Goal: Task Accomplishment & Management: Complete application form

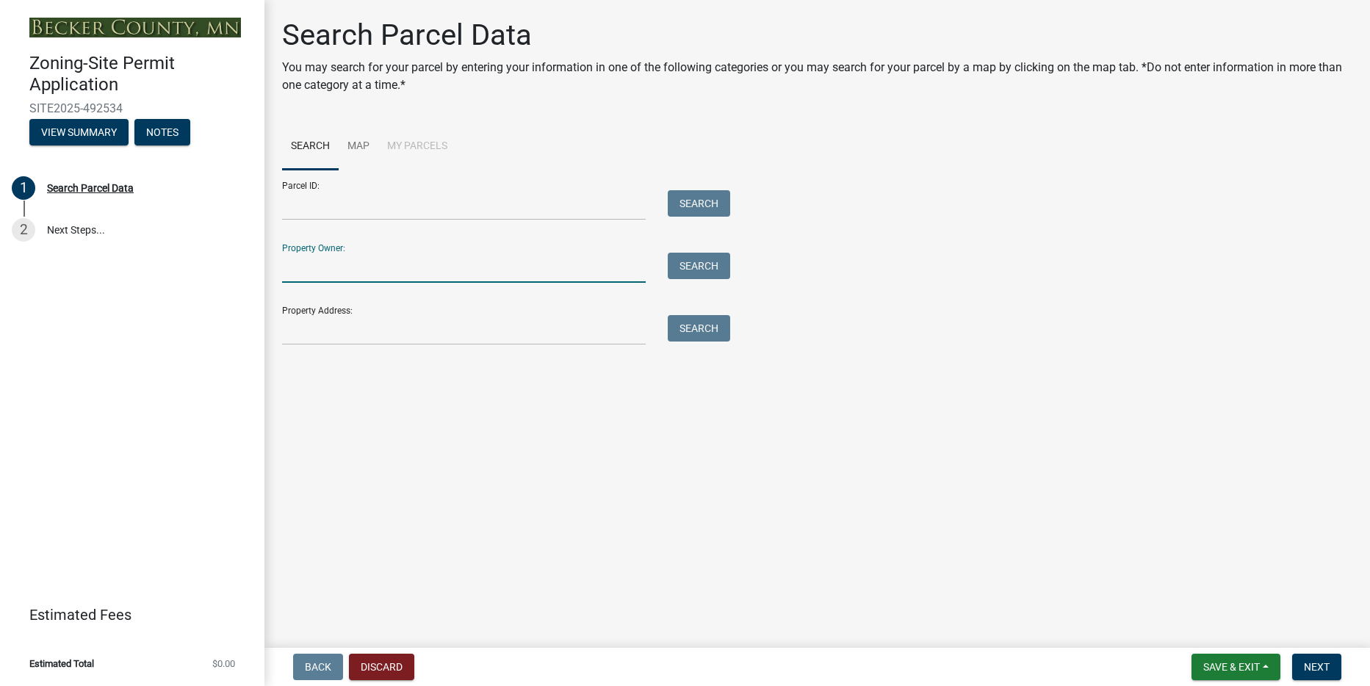
click at [389, 269] on input "Property Owner:" at bounding box center [464, 268] width 364 height 30
click at [327, 278] on input "Property Owner:" at bounding box center [464, 268] width 364 height 30
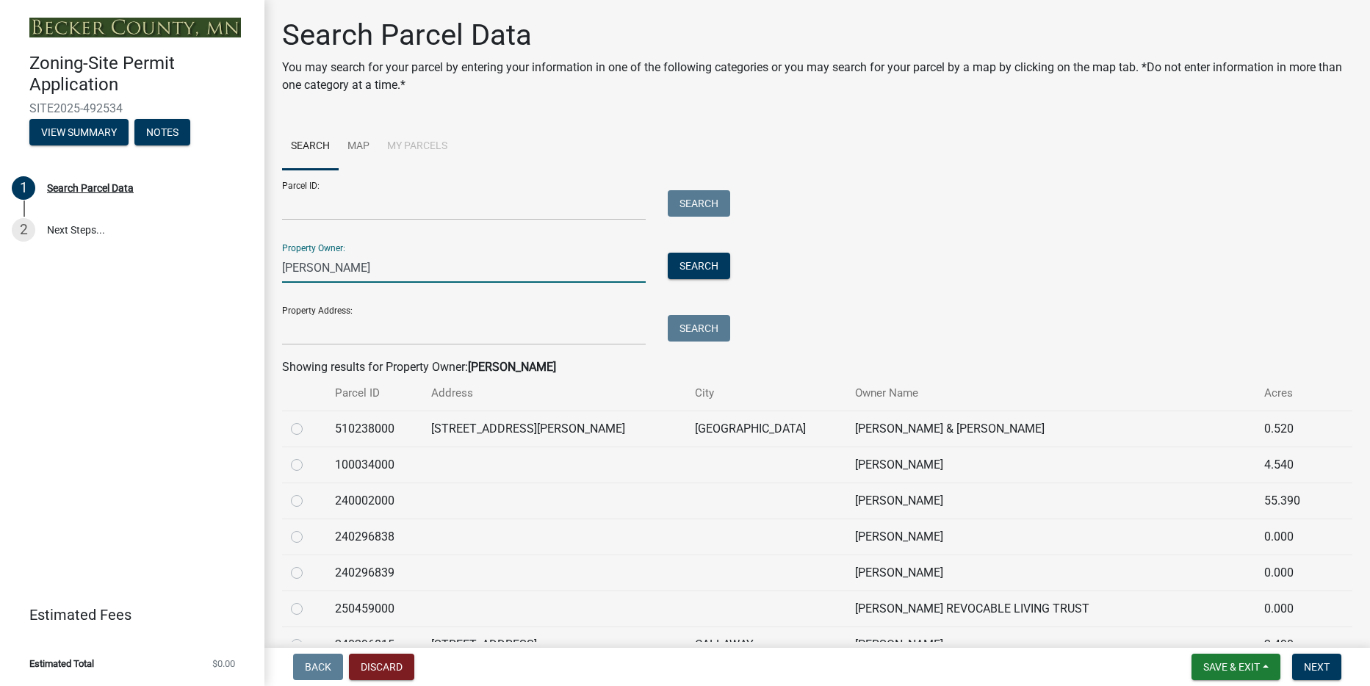
type input "[PERSON_NAME]"
click at [898, 398] on th "Owner Name" at bounding box center [1050, 393] width 408 height 35
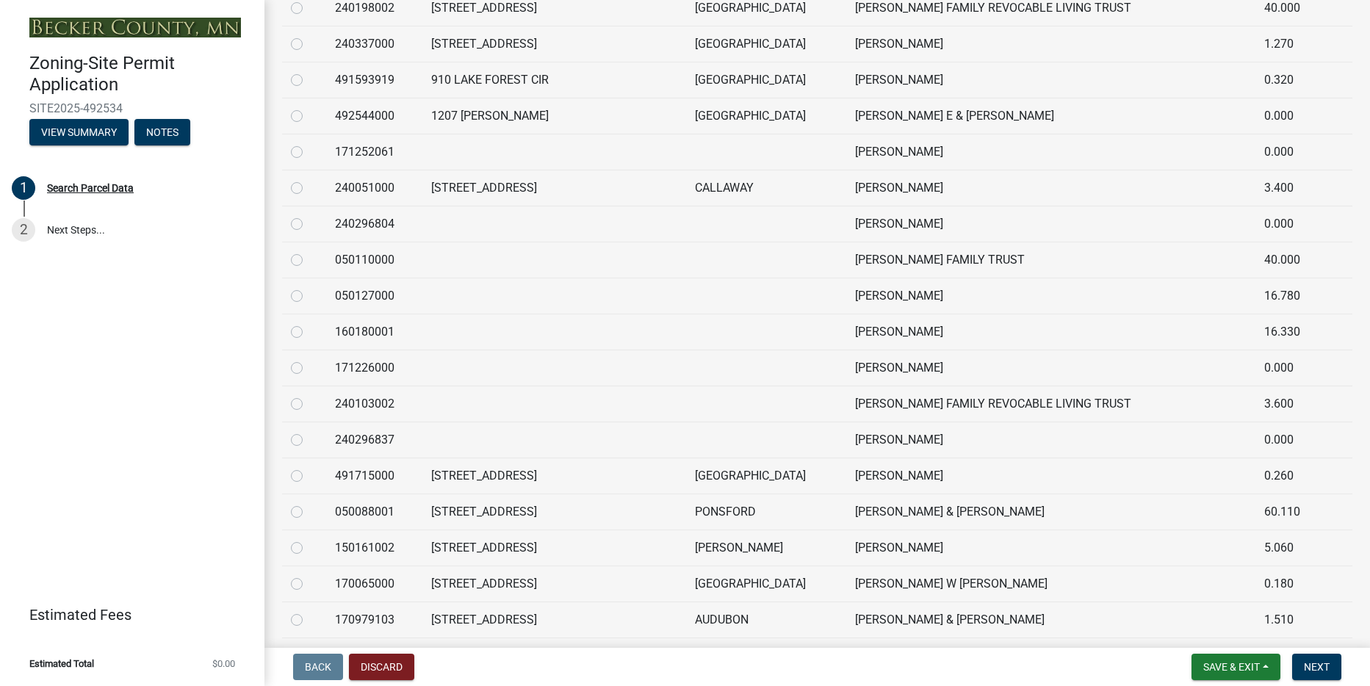
scroll to position [1112, 0]
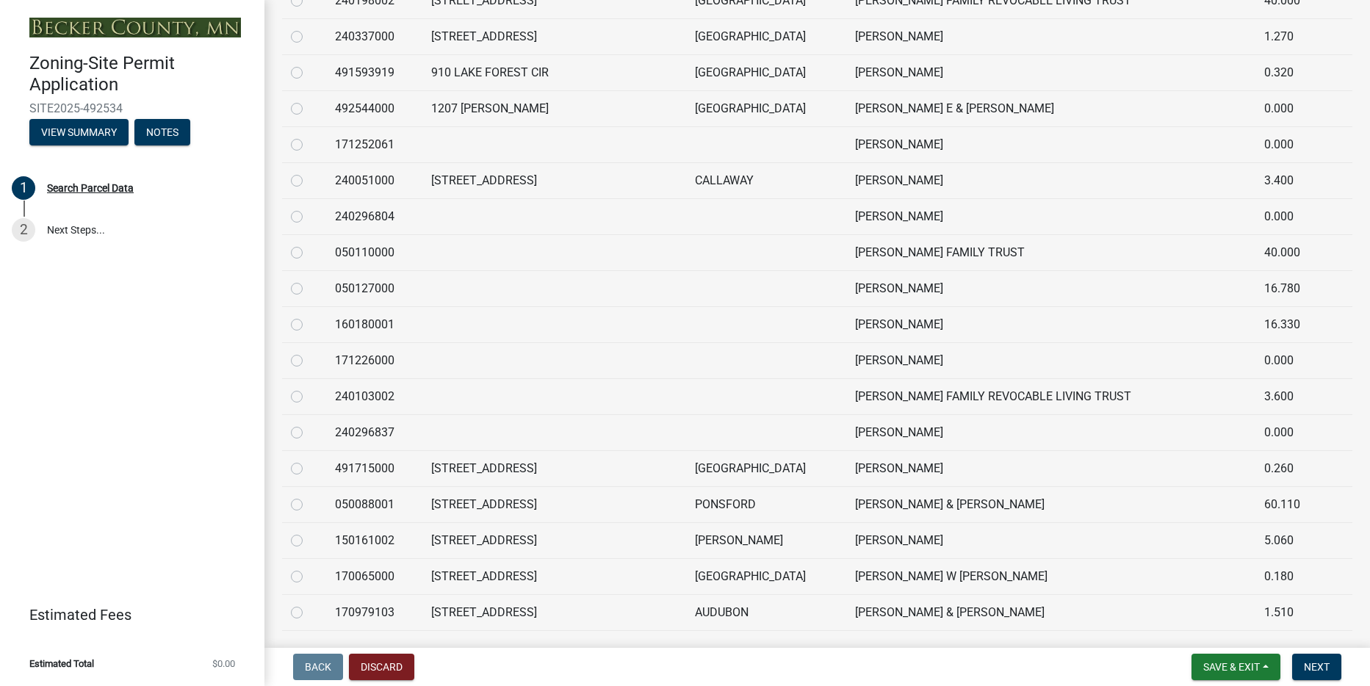
click at [308, 568] on label at bounding box center [308, 568] width 0 height 0
click at [308, 577] on input "radio" at bounding box center [313, 573] width 10 height 10
radio input "true"
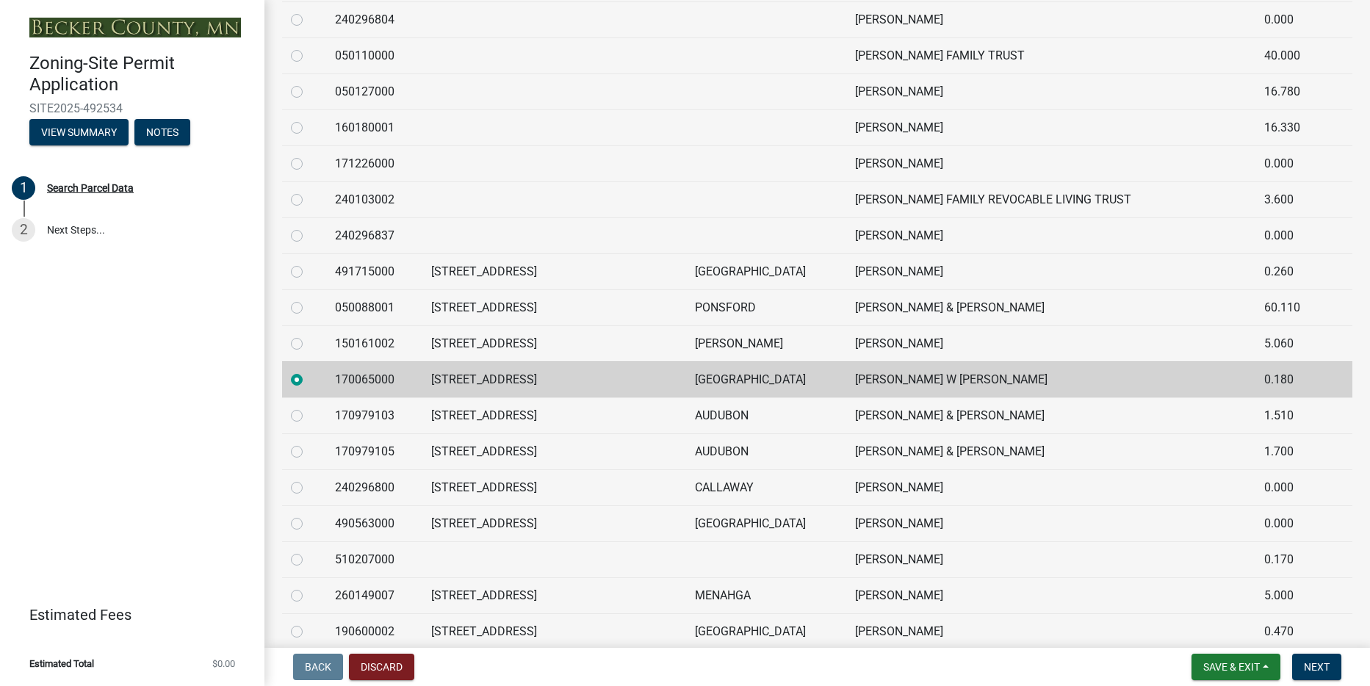
scroll to position [1316, 0]
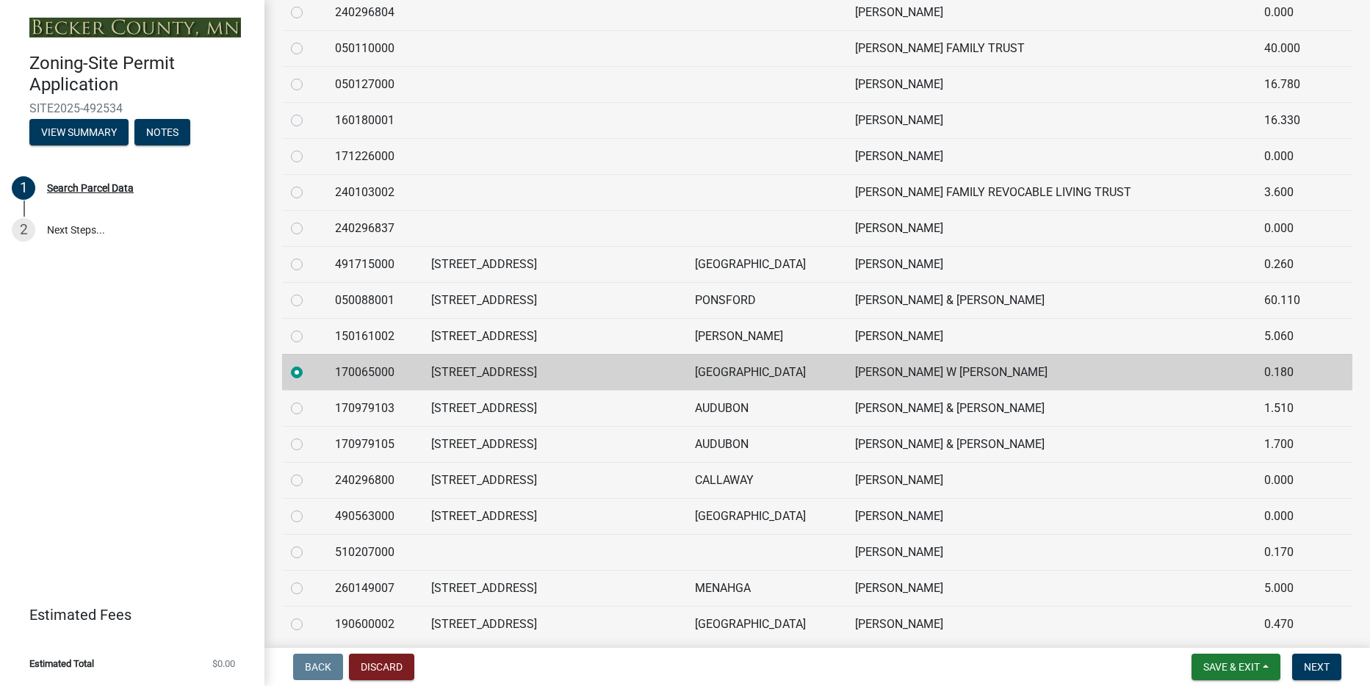
click at [743, 380] on td "[GEOGRAPHIC_DATA]" at bounding box center [766, 372] width 160 height 36
click at [1311, 667] on span "Next" at bounding box center [1317, 667] width 26 height 12
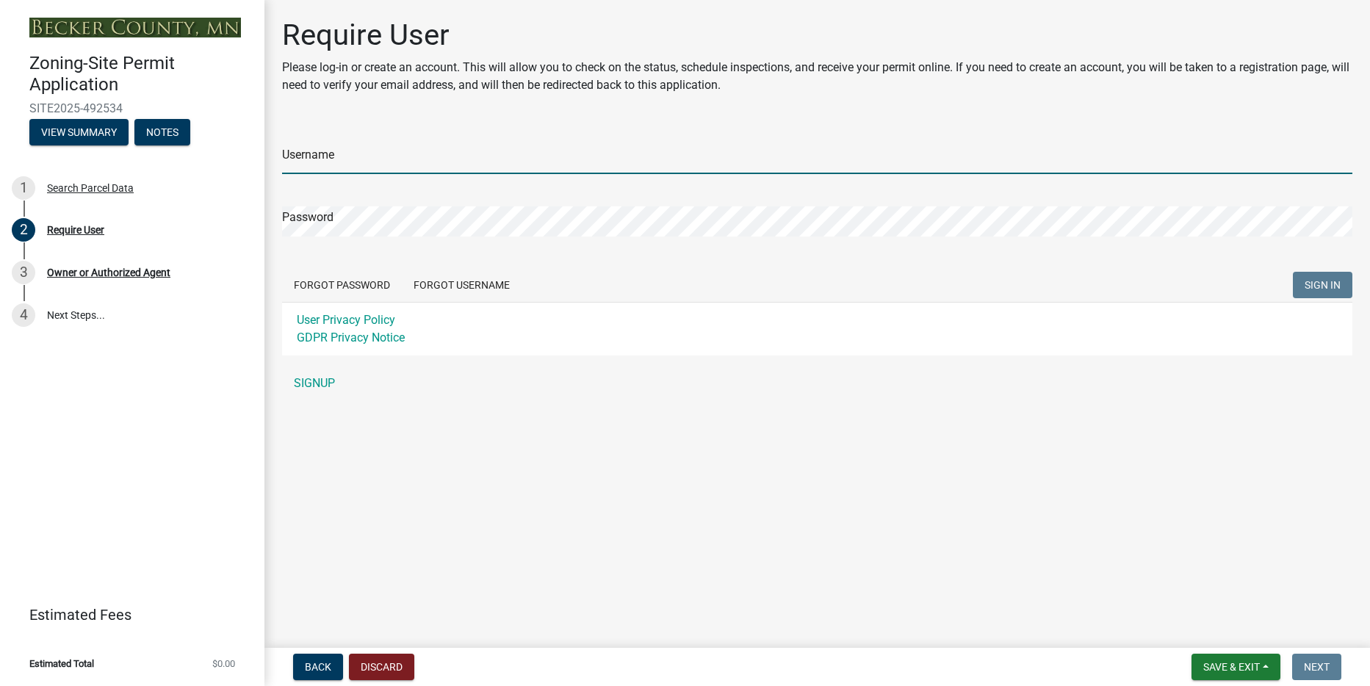
click at [397, 166] on input "Username" at bounding box center [817, 159] width 1070 height 30
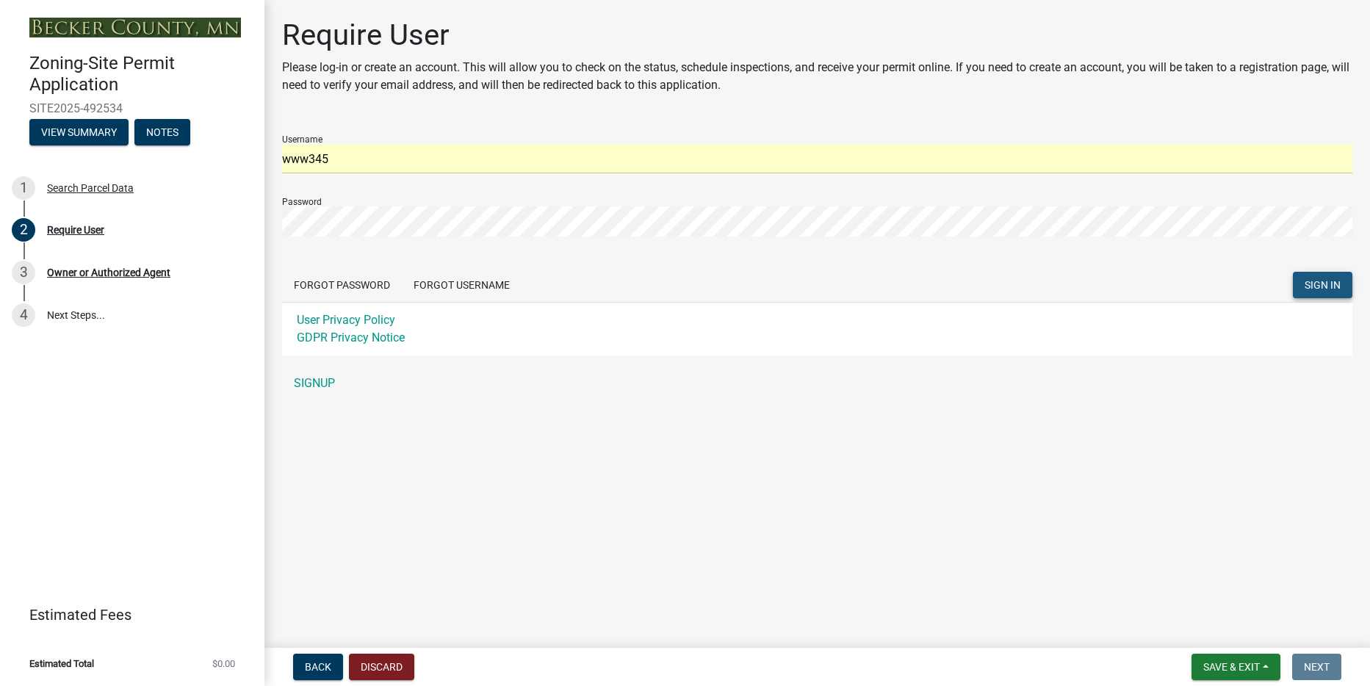
click at [1319, 283] on span "SIGN IN" at bounding box center [1322, 285] width 36 height 12
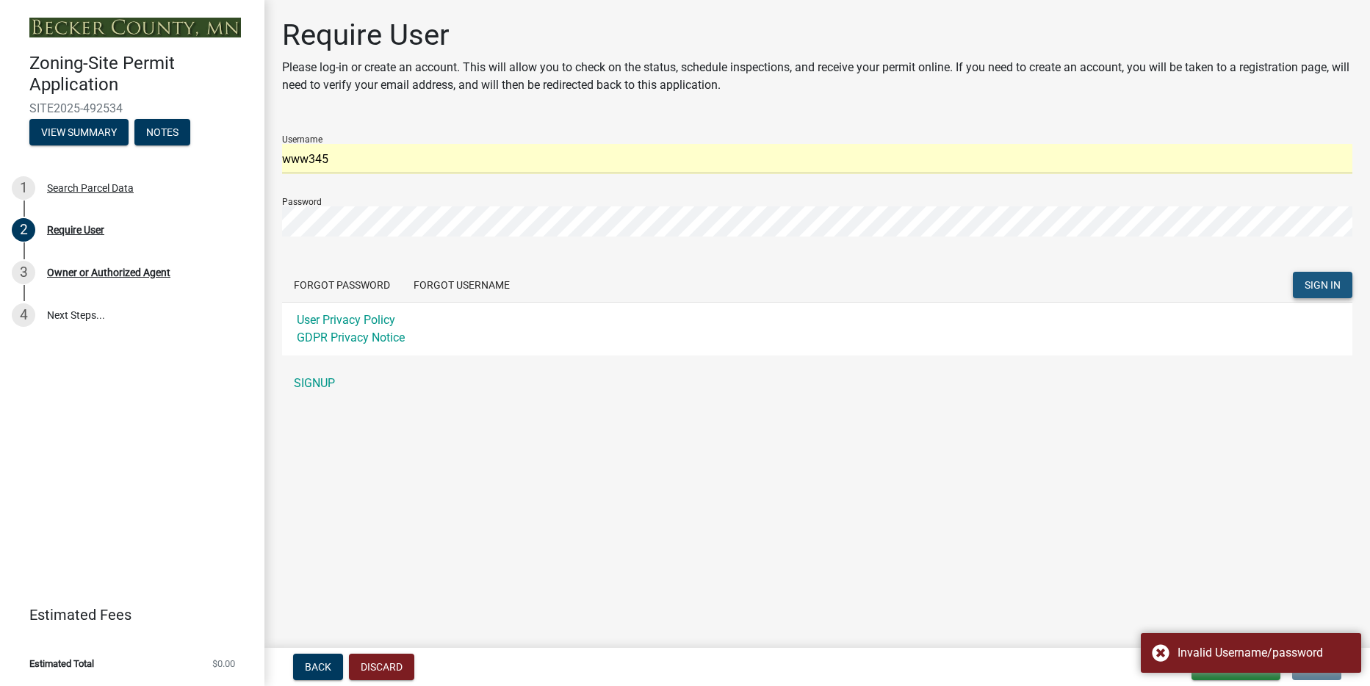
click at [1319, 283] on span "SIGN IN" at bounding box center [1322, 285] width 36 height 12
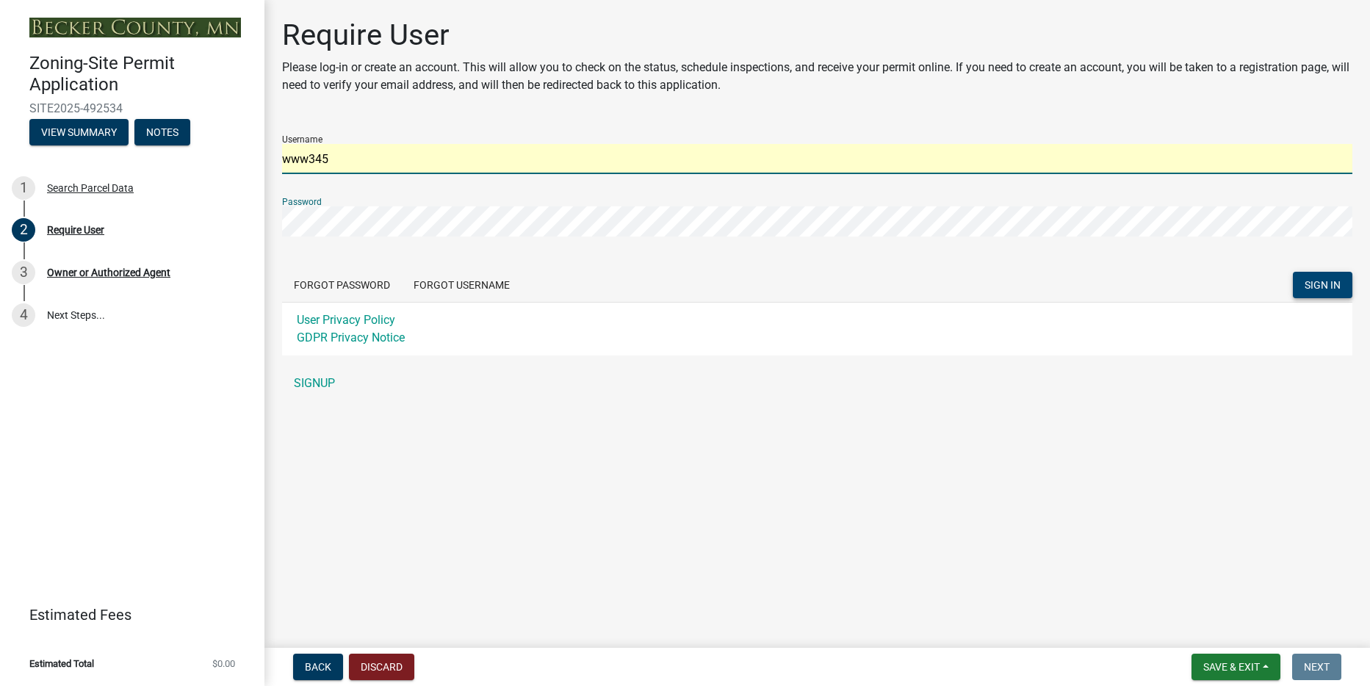
click at [306, 156] on input "www345" at bounding box center [817, 159] width 1070 height 30
click at [289, 163] on input "www345" at bounding box center [817, 159] width 1070 height 30
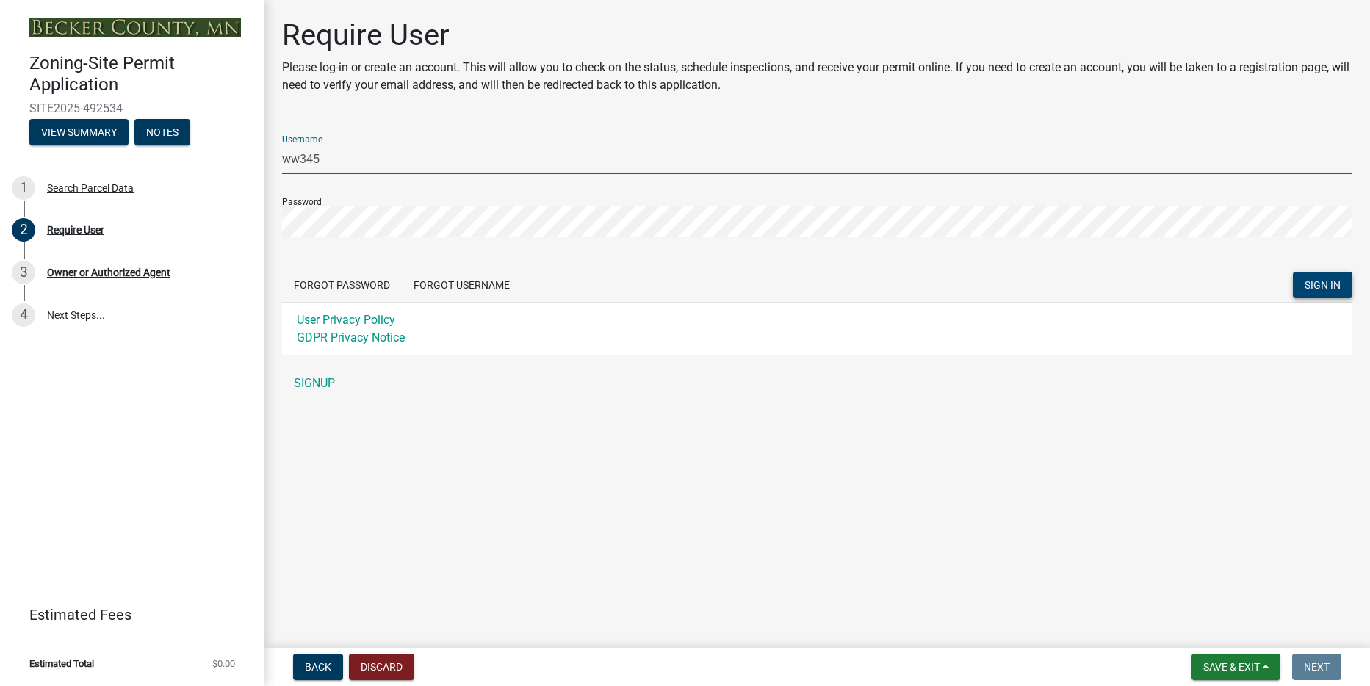
type input "ww345"
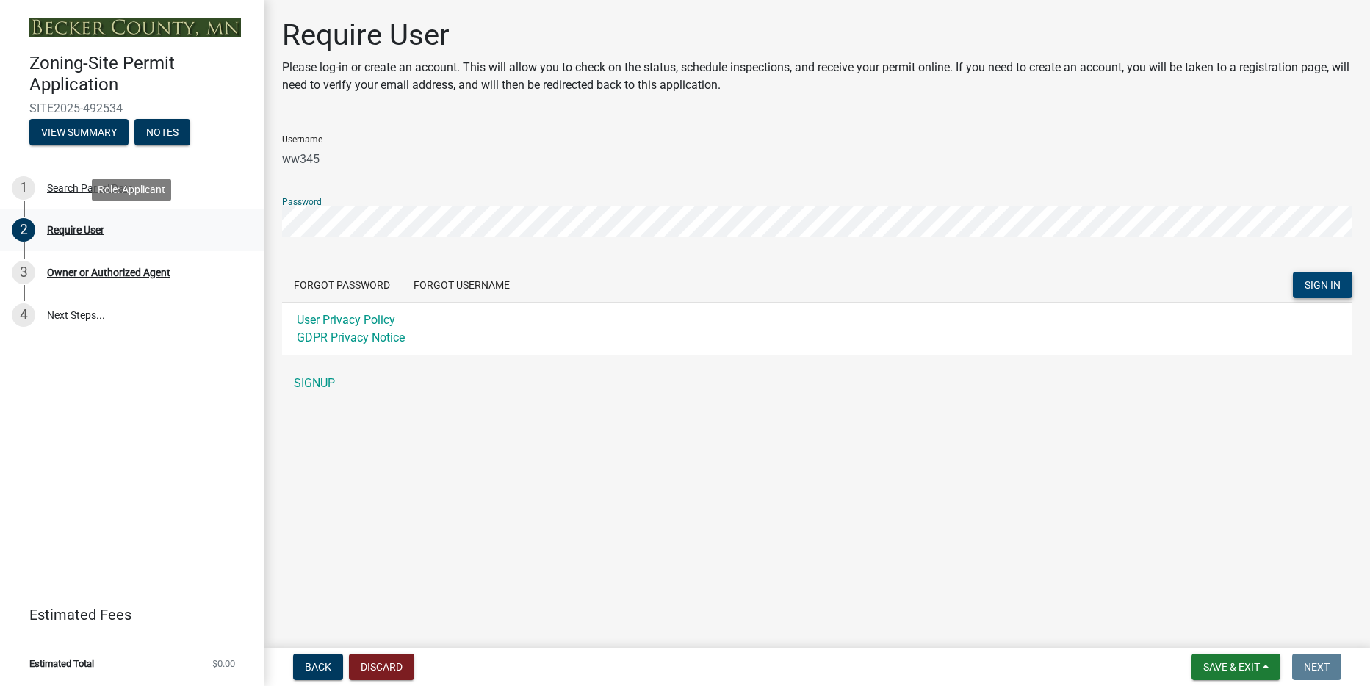
click at [189, 222] on div "Zoning-Site Permit Application SITE2025-492534 View Summary Notes 1 Search Parc…" at bounding box center [685, 343] width 1370 height 686
click at [1310, 288] on span "SIGN IN" at bounding box center [1322, 285] width 36 height 12
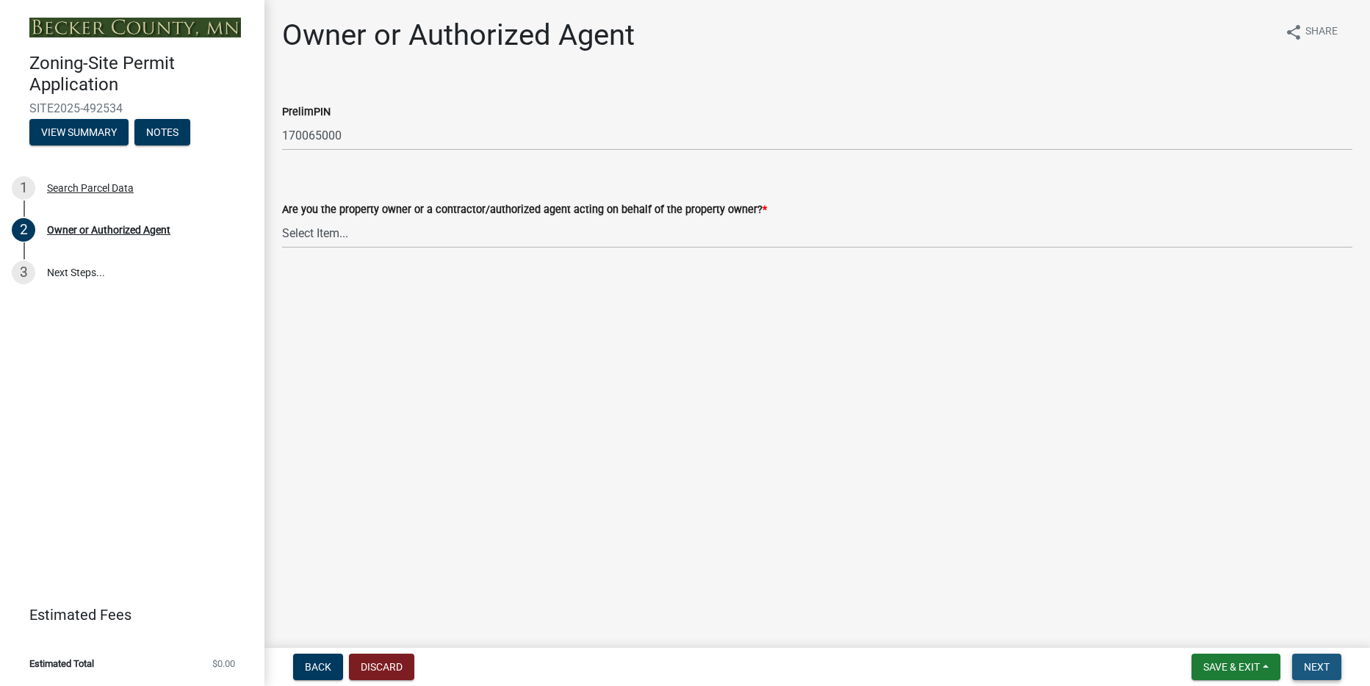
click at [1325, 672] on span "Next" at bounding box center [1317, 667] width 26 height 12
click at [326, 239] on select "Select Item... Property Owner Authorized Agent" at bounding box center [817, 233] width 1070 height 30
click at [282, 218] on select "Select Item... Property Owner Authorized Agent" at bounding box center [817, 233] width 1070 height 30
select select "3c674549-ed69-405f-b795-9fa3f7d47d9d"
click at [1314, 669] on span "Next" at bounding box center [1317, 667] width 26 height 12
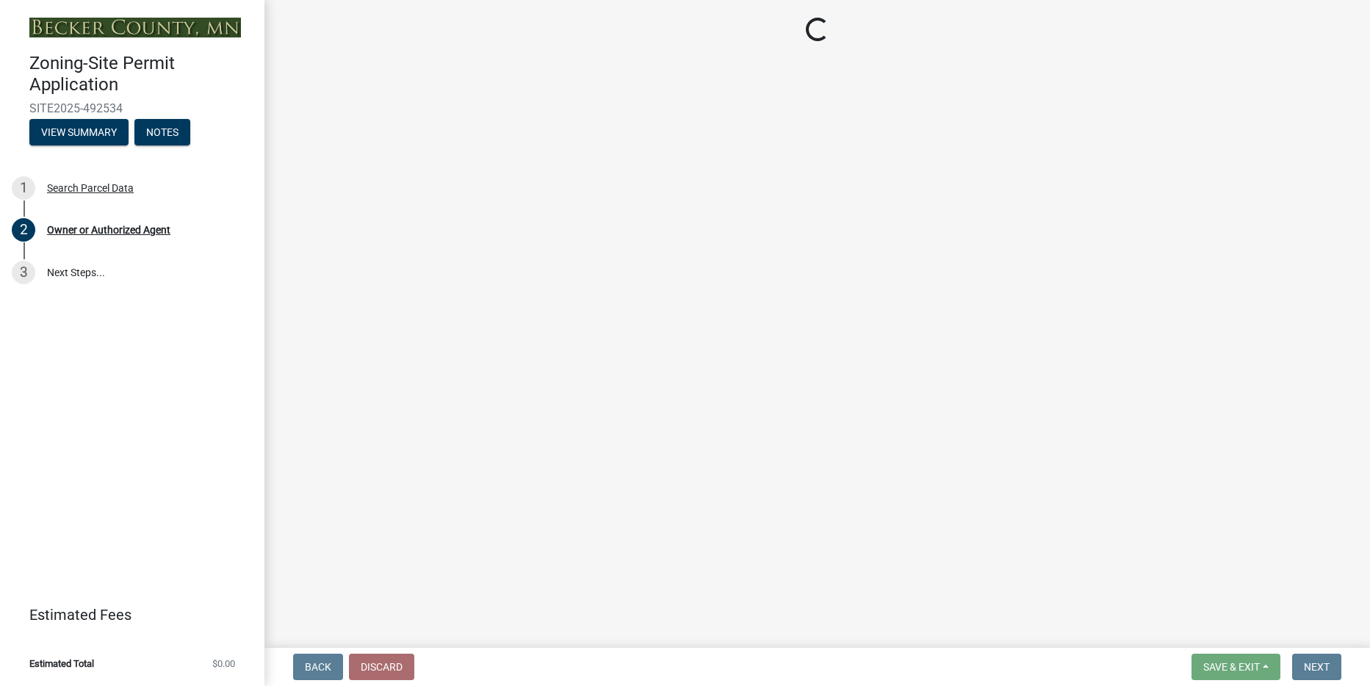
select select "2da4ad59-79e4-4897-a878-b9bb9cb10a27"
select select "9bce286e-d536-49ff-bab3-4b7d67f0814c"
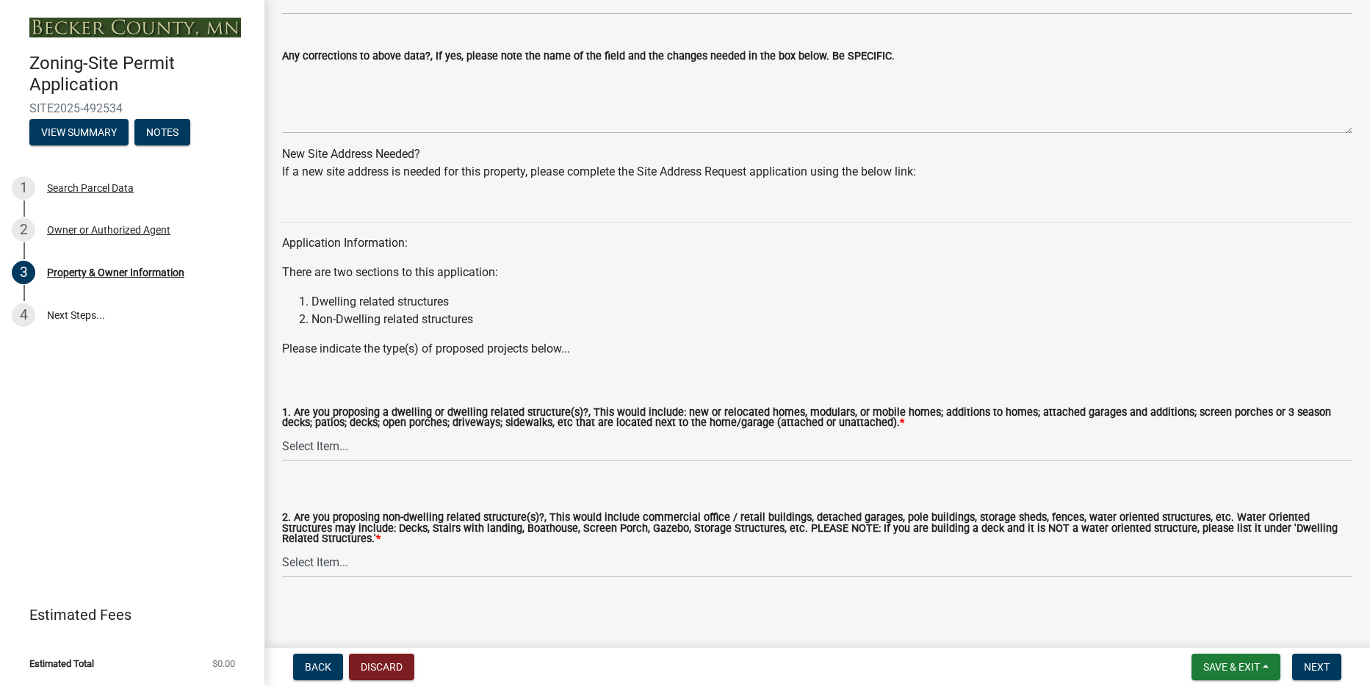
scroll to position [1309, 0]
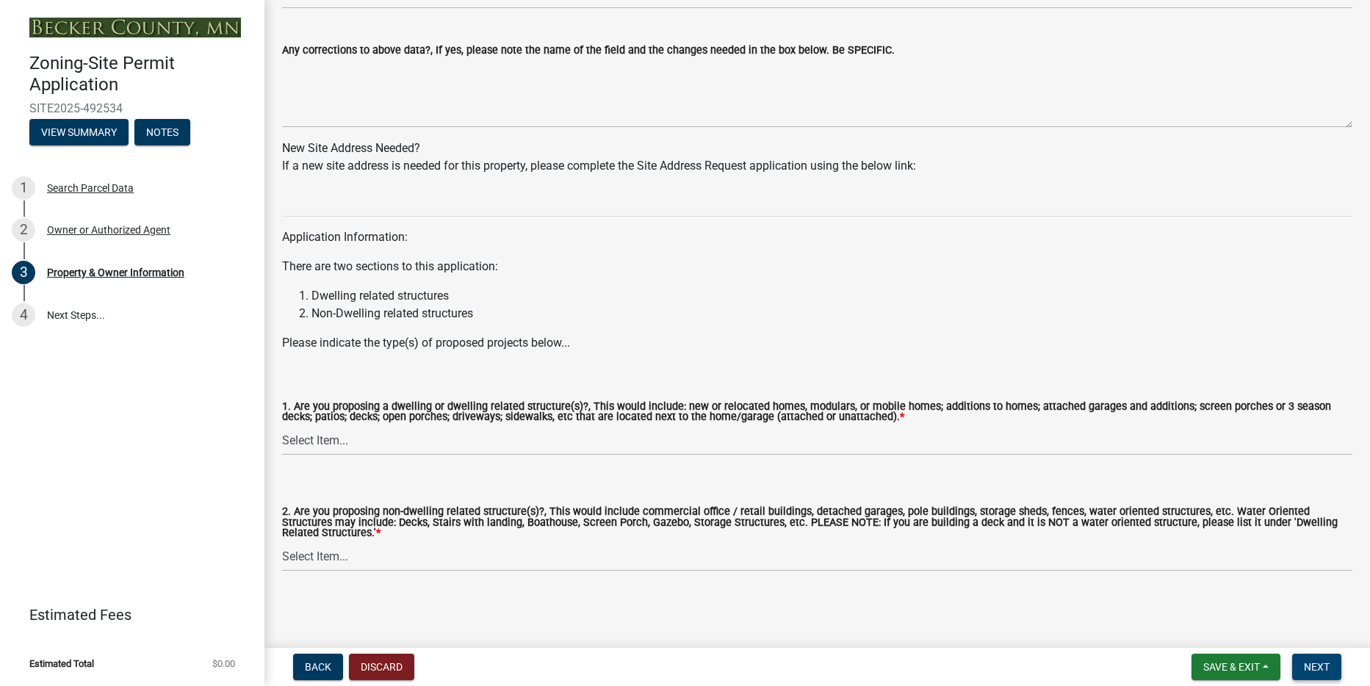
click at [1323, 664] on span "Next" at bounding box center [1317, 667] width 26 height 12
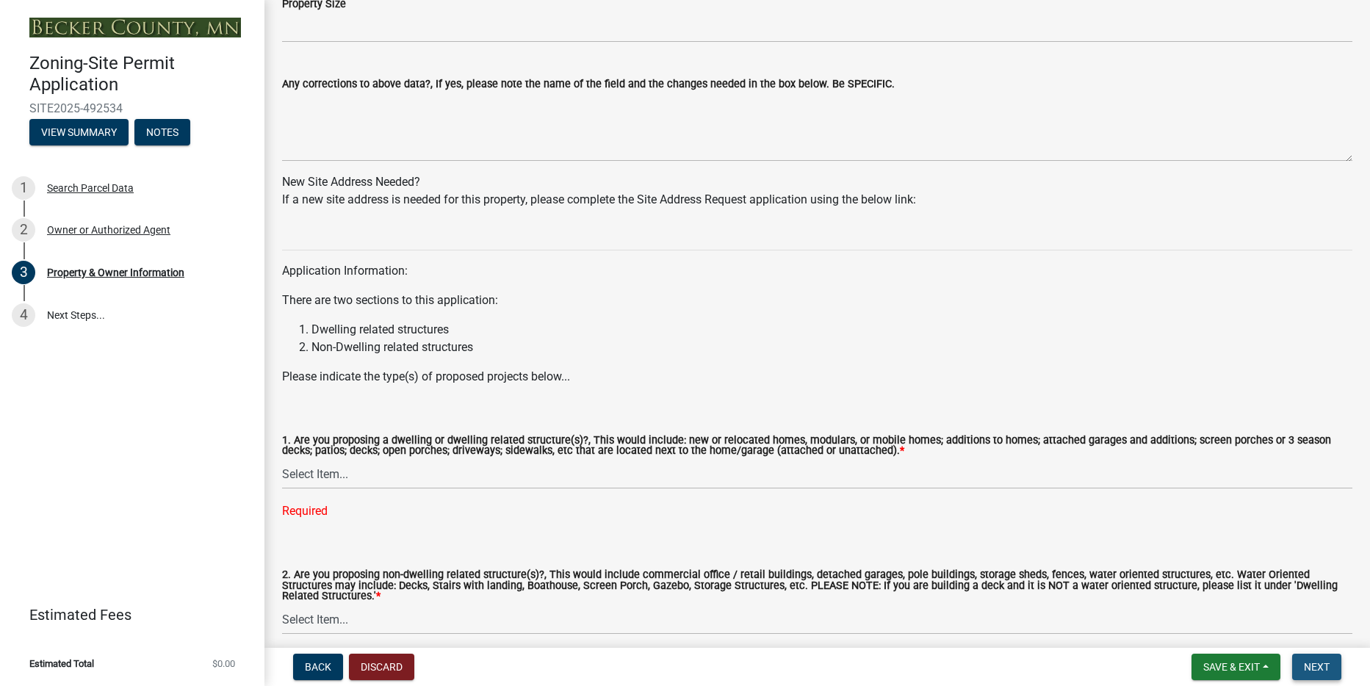
scroll to position [1344, 0]
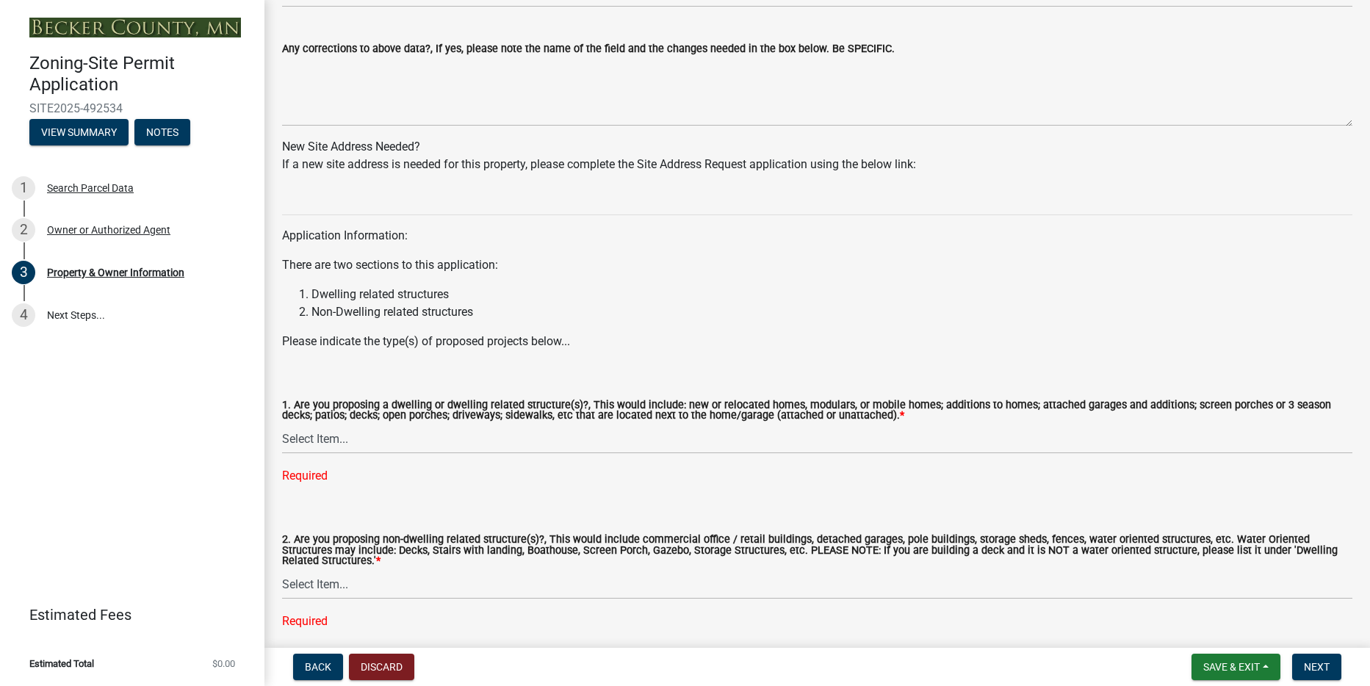
click at [380, 604] on div "2. Are you proposing non-dwelling related structure(s)?, This would include com…" at bounding box center [817, 563] width 1070 height 134
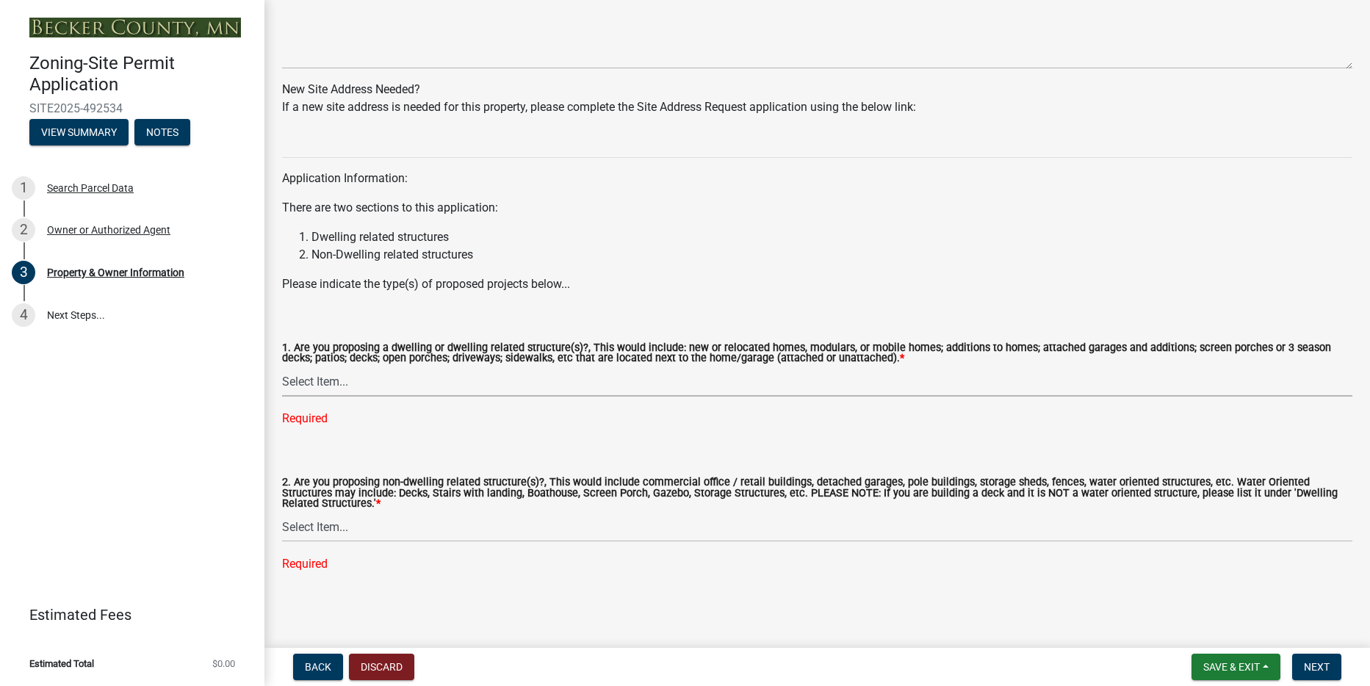
click at [312, 384] on select "Select Item... Yes No" at bounding box center [817, 381] width 1070 height 30
click at [282, 395] on select "Select Item... Yes No" at bounding box center [817, 381] width 1070 height 30
select select "f87eba17-8ed9-4ad8-aefc-fe36a3f3544b"
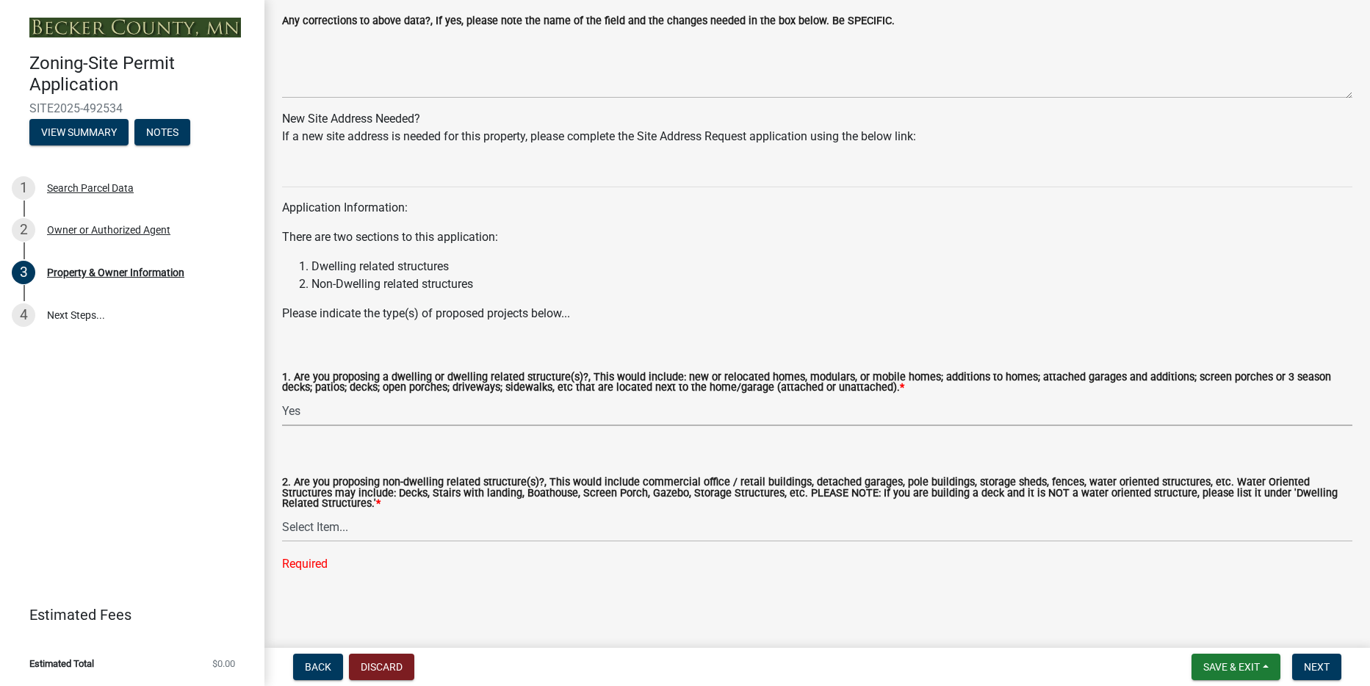
scroll to position [1373, 0]
click at [326, 531] on select "Select Item... Yes No" at bounding box center [817, 527] width 1070 height 30
click at [282, 541] on select "Select Item... Yes No" at bounding box center [817, 527] width 1070 height 30
select select "393a978c-6bd5-4cb2-a6a0-db6feb8732b8"
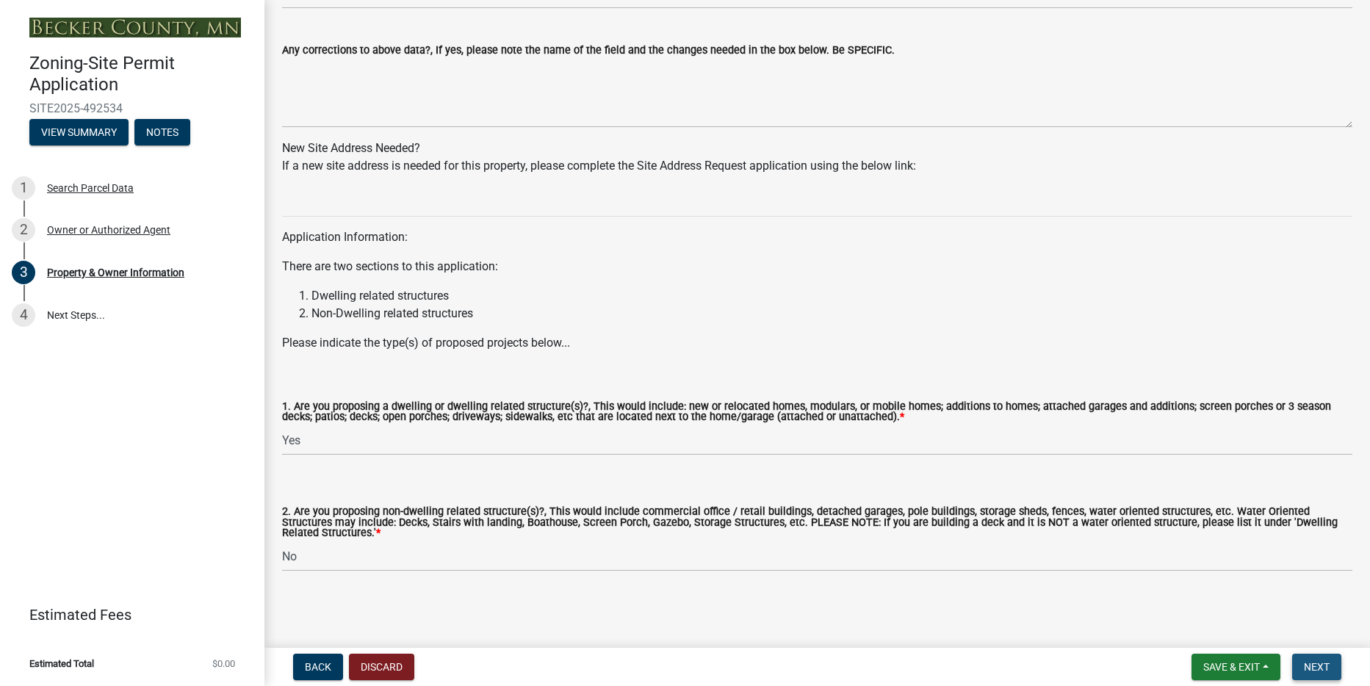
click at [1313, 666] on span "Next" at bounding box center [1317, 667] width 26 height 12
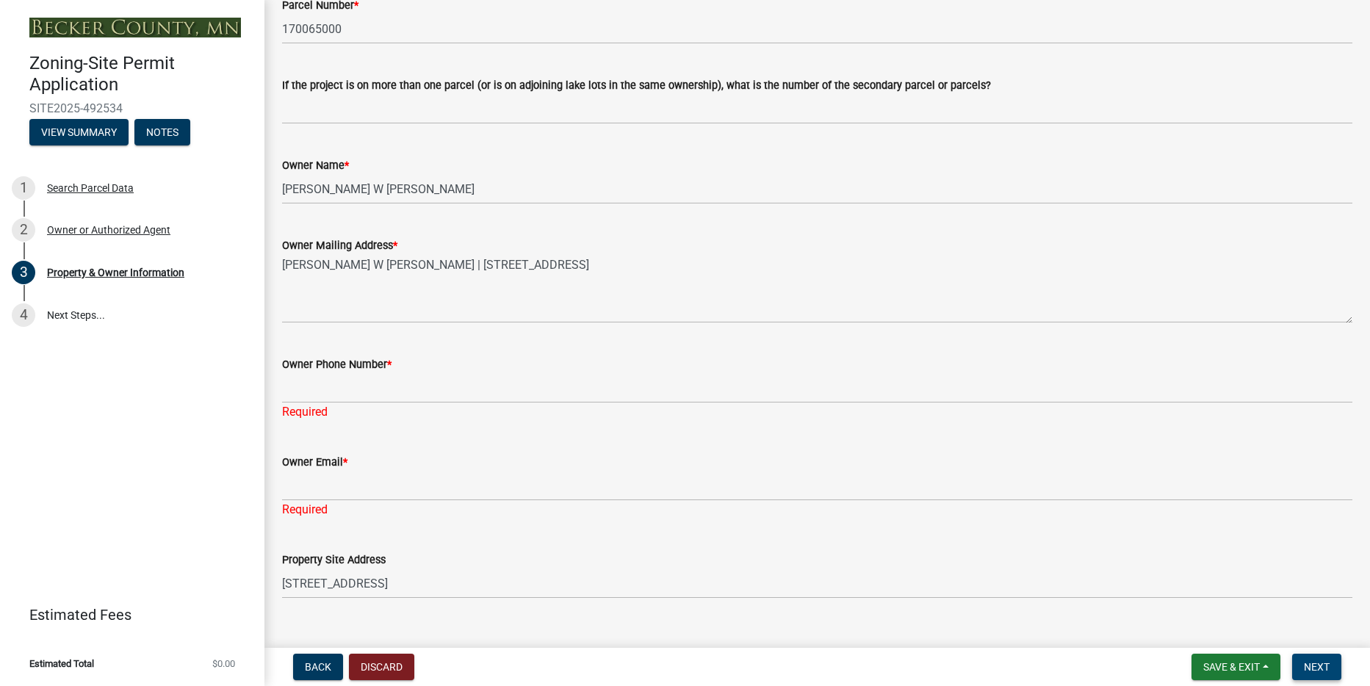
scroll to position [163, 0]
click at [295, 419] on div "Required" at bounding box center [817, 414] width 1070 height 18
click at [299, 408] on div "Required" at bounding box center [817, 414] width 1070 height 18
click at [310, 463] on label "Owner Email *" at bounding box center [314, 465] width 65 height 10
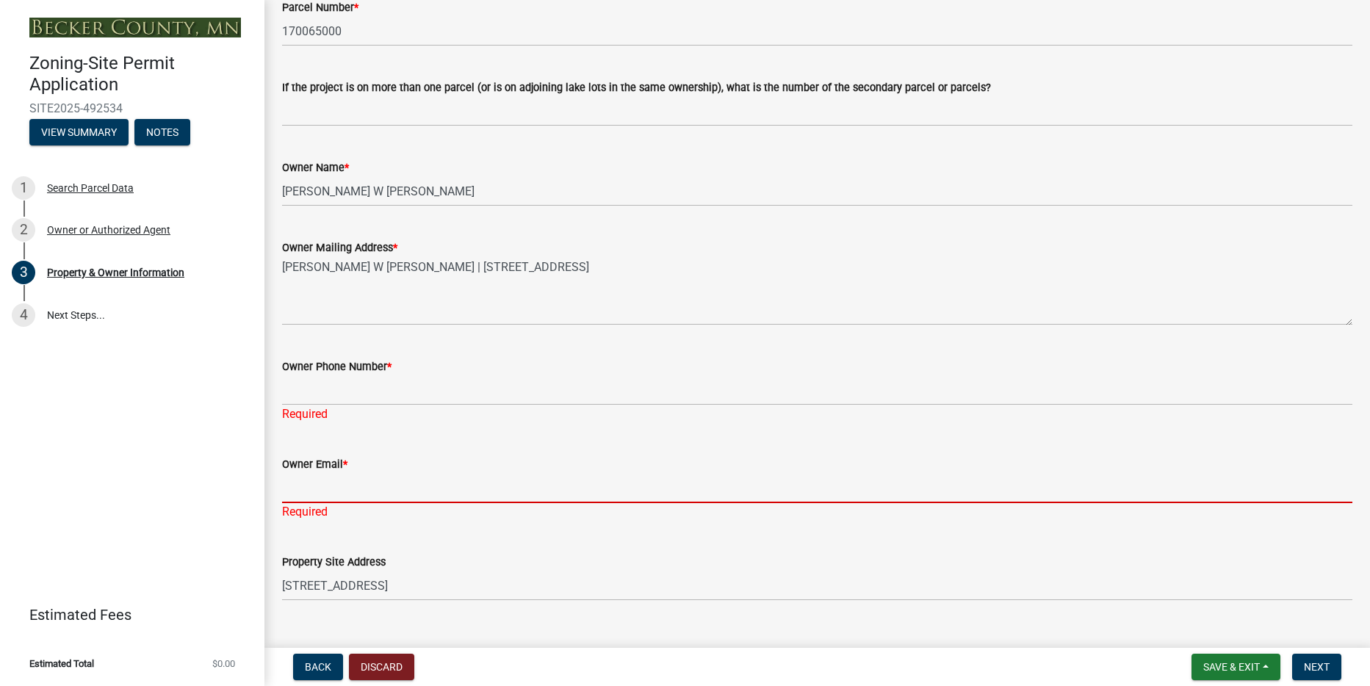
click at [310, 473] on input "Owner Email *" at bounding box center [817, 488] width 1070 height 30
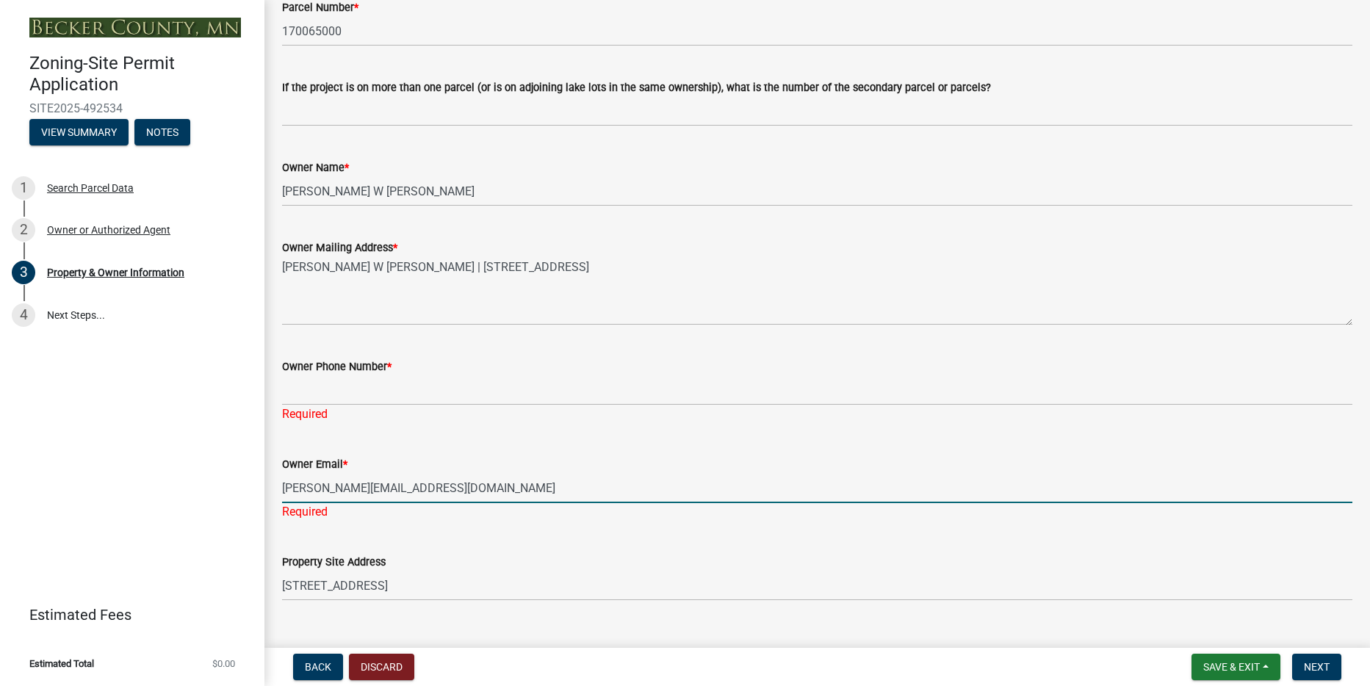
type input "[PERSON_NAME][EMAIL_ADDRESS][DOMAIN_NAME]"
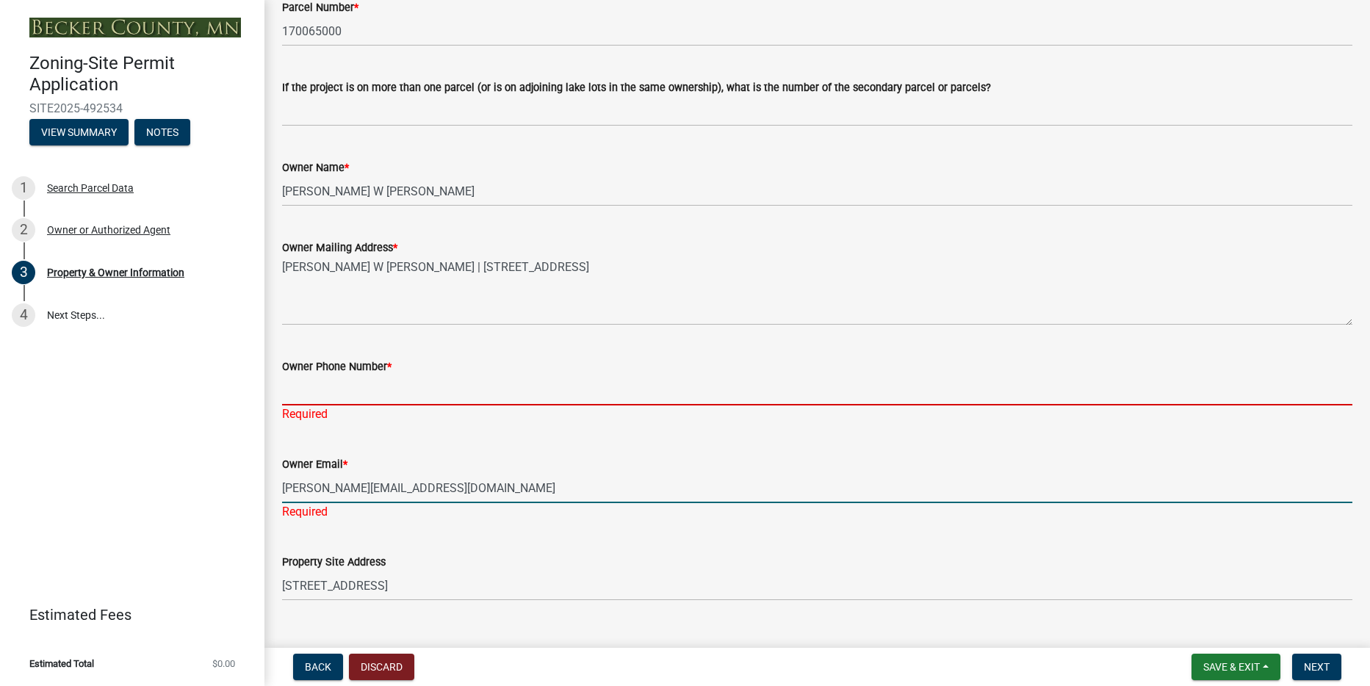
click at [344, 386] on input "Owner Phone Number *" at bounding box center [817, 390] width 1070 height 30
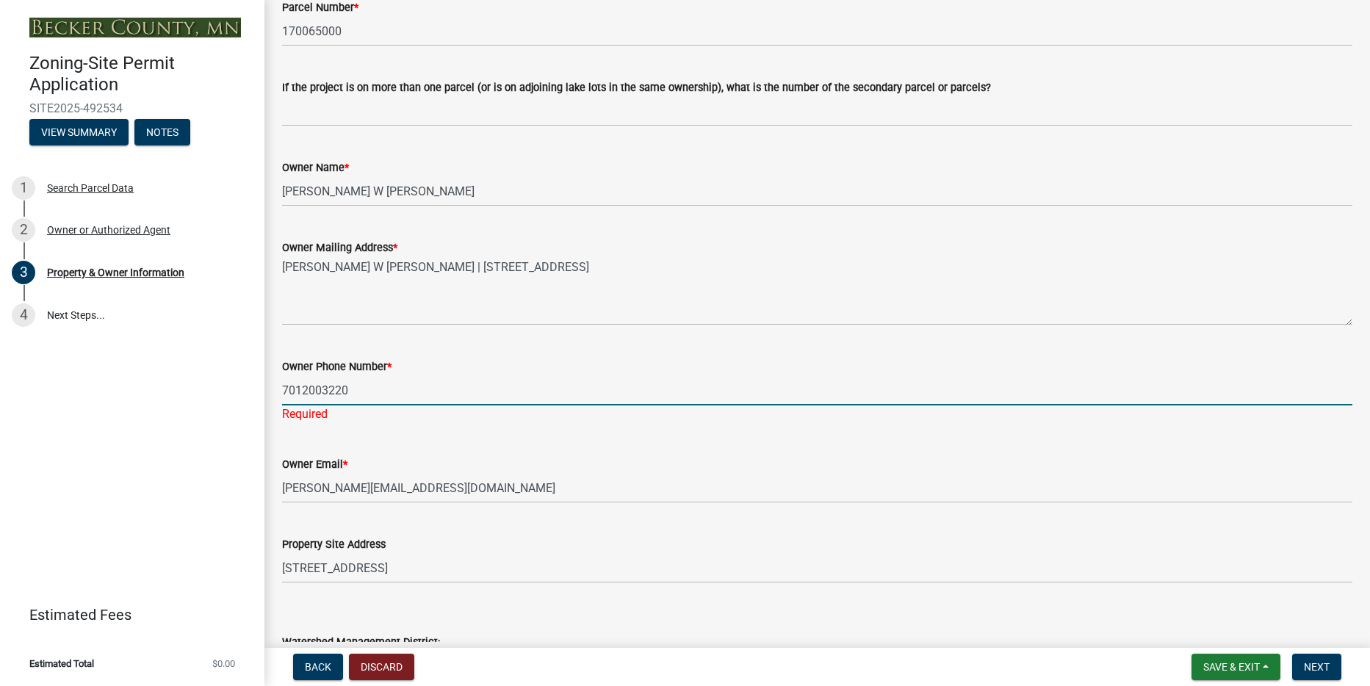
type input "7012003220"
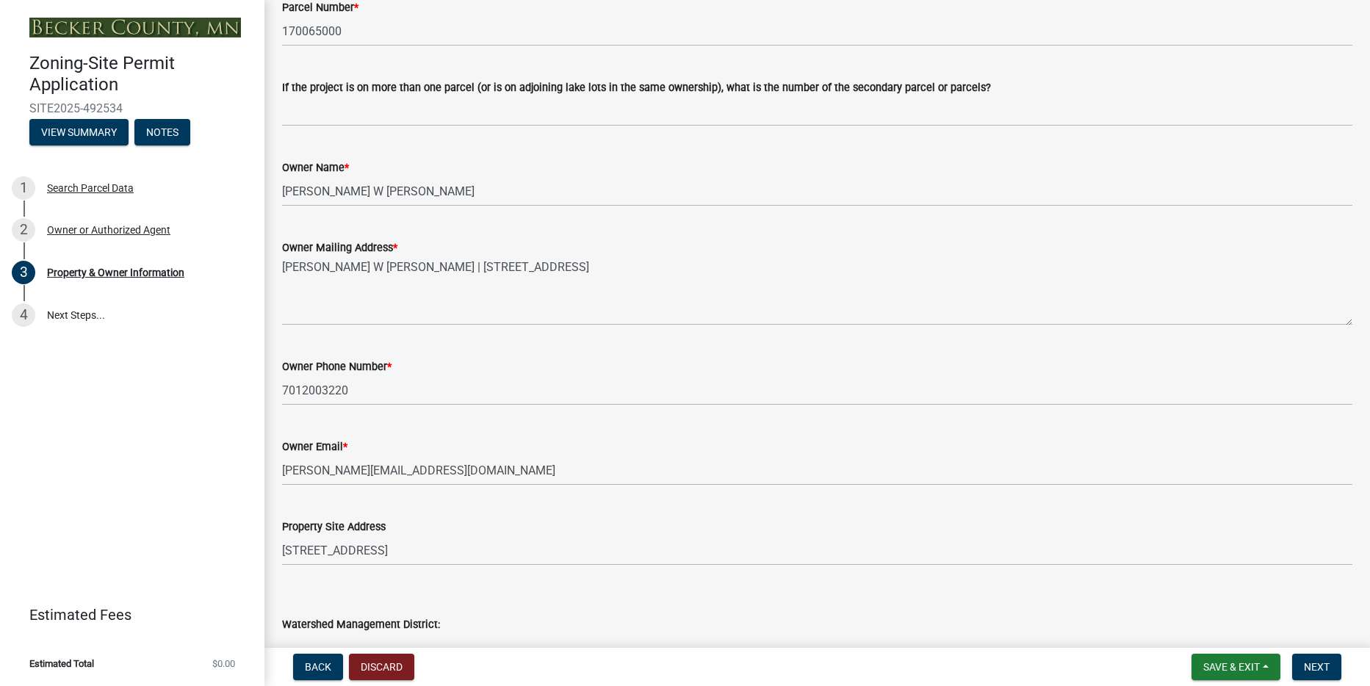
click at [438, 455] on form "Owner Email * [PERSON_NAME][EMAIL_ADDRESS][DOMAIN_NAME]" at bounding box center [817, 462] width 1070 height 48
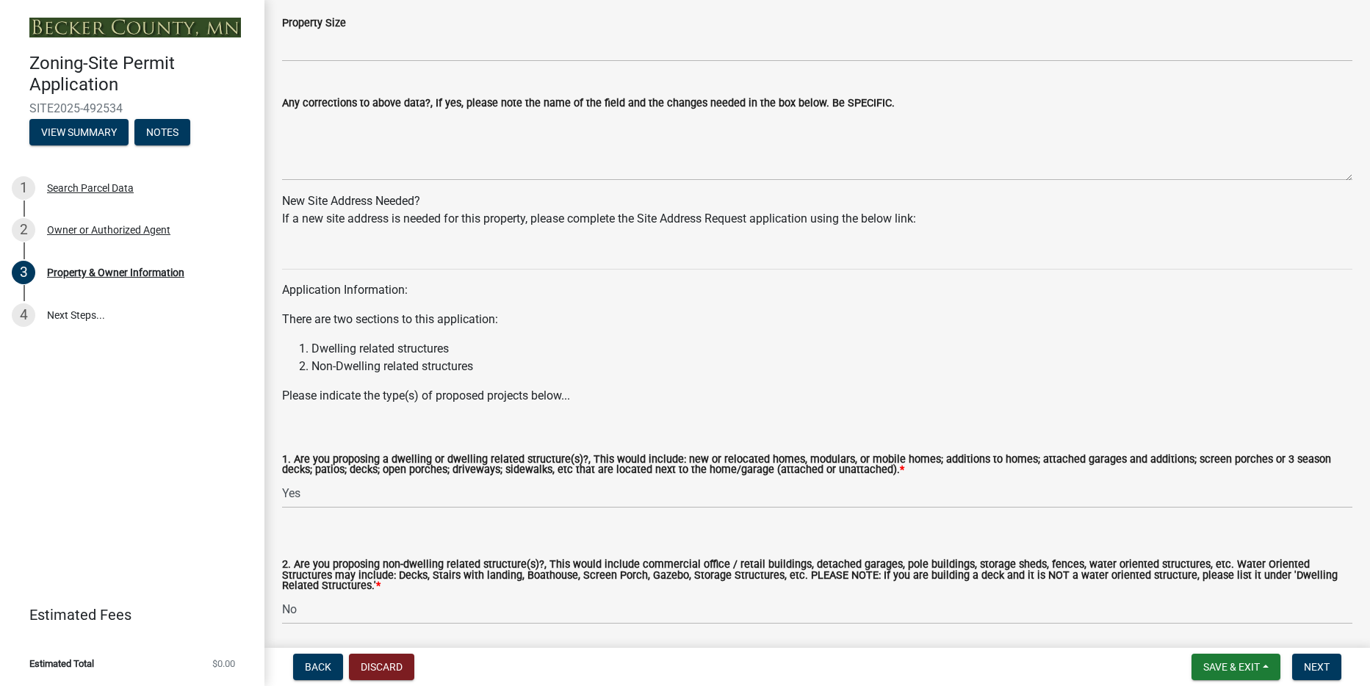
scroll to position [1309, 0]
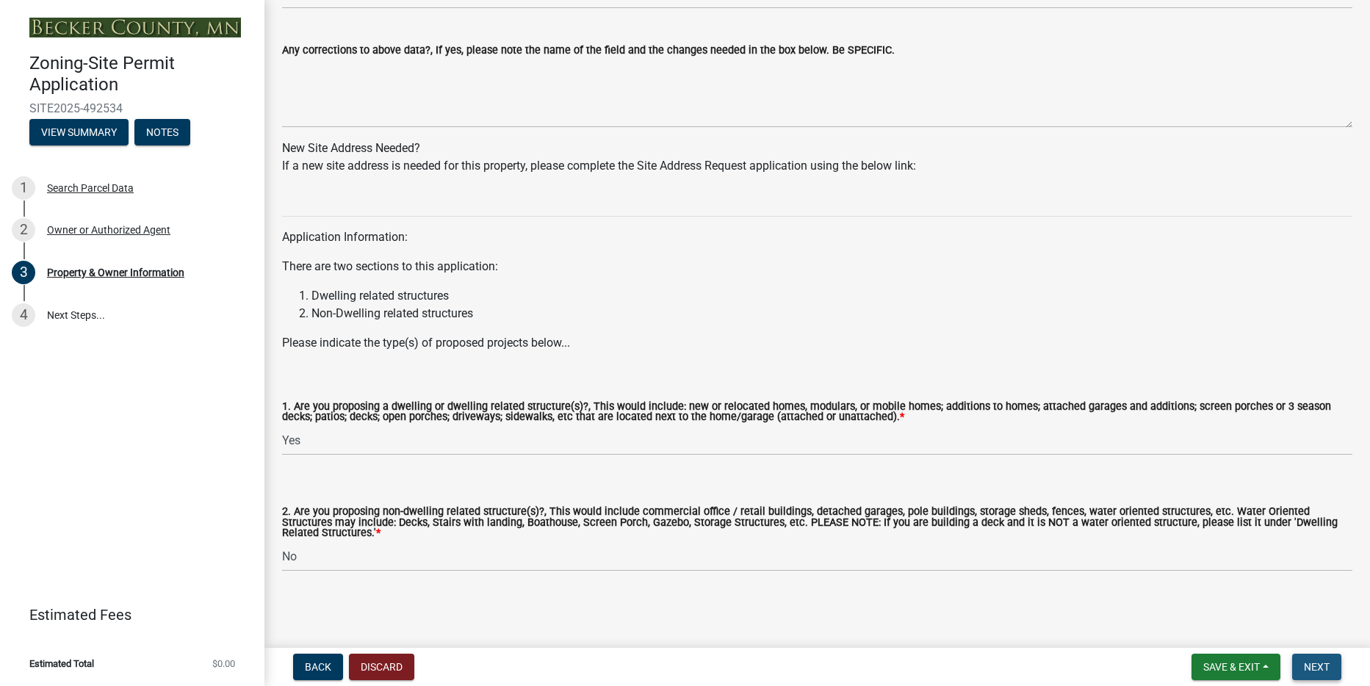
click at [1318, 664] on span "Next" at bounding box center [1317, 667] width 26 height 12
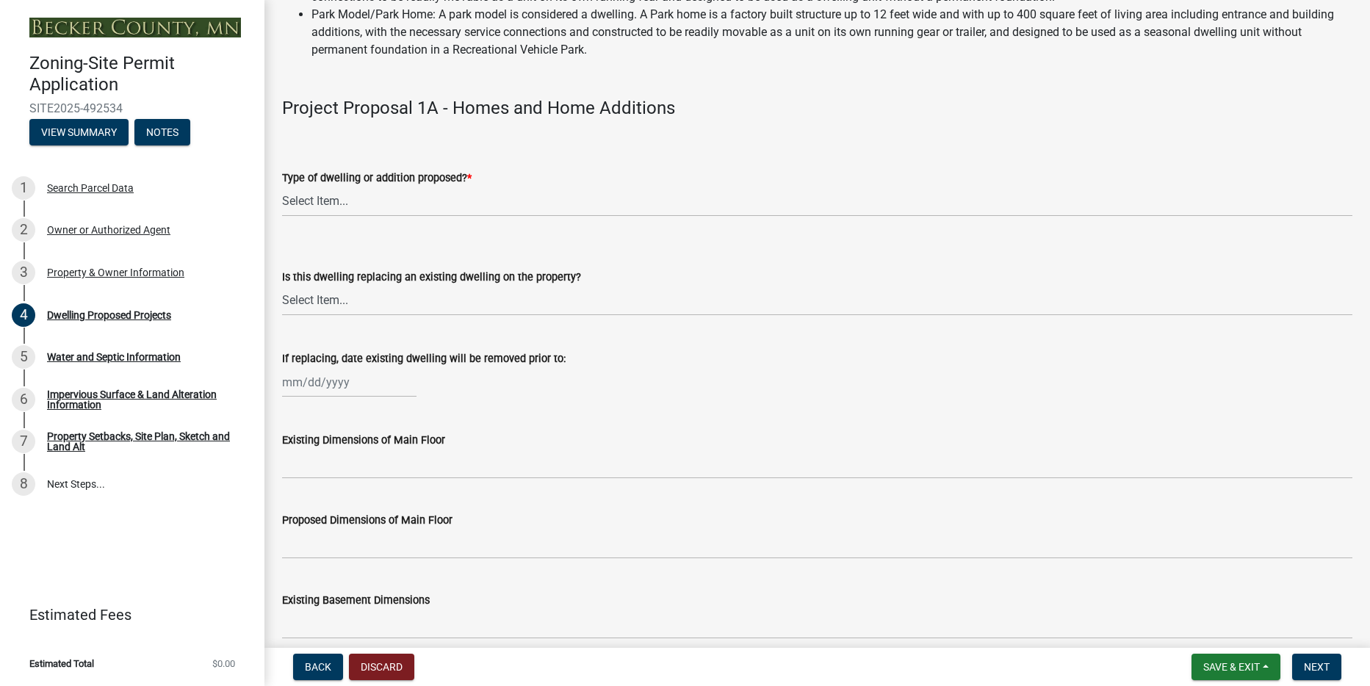
scroll to position [0, 0]
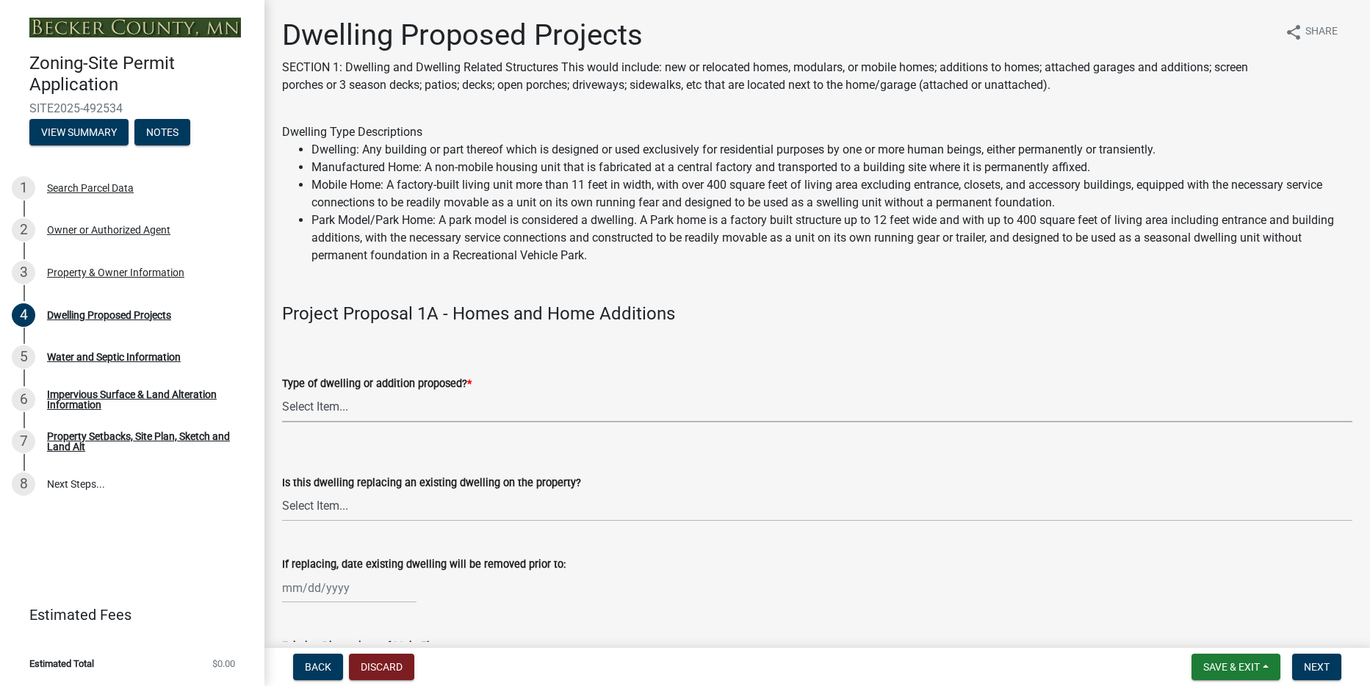
click at [341, 413] on select "Select Item... N/A - Not a dwelling New Home-Onsite Construction New Modular (E…" at bounding box center [817, 407] width 1070 height 30
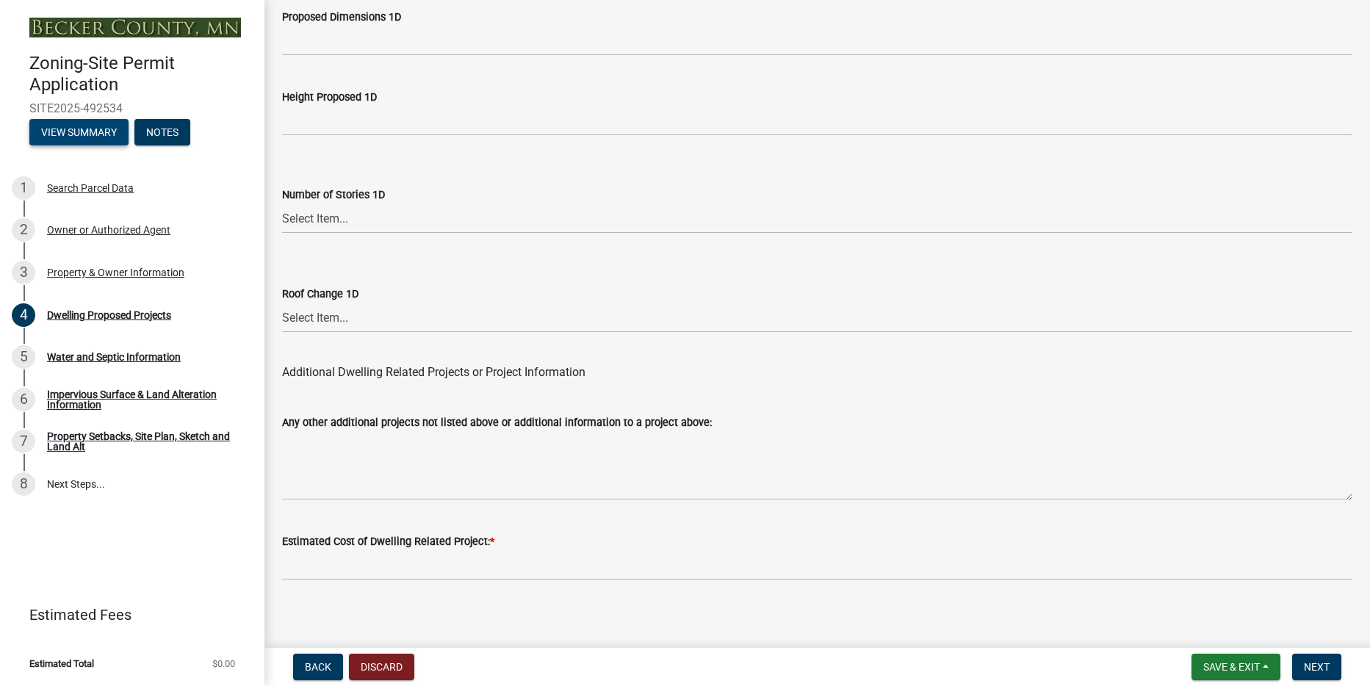
scroll to position [3544, 0]
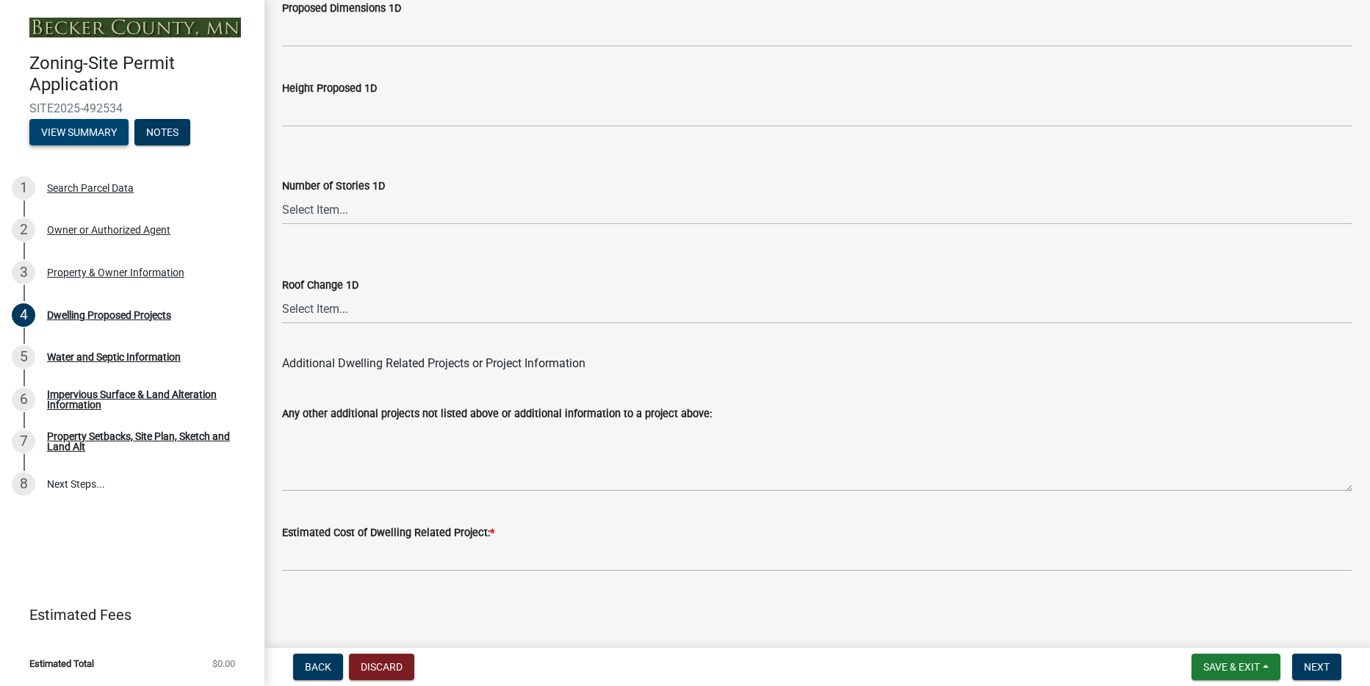
click at [73, 126] on button "View Summary" at bounding box center [78, 132] width 99 height 26
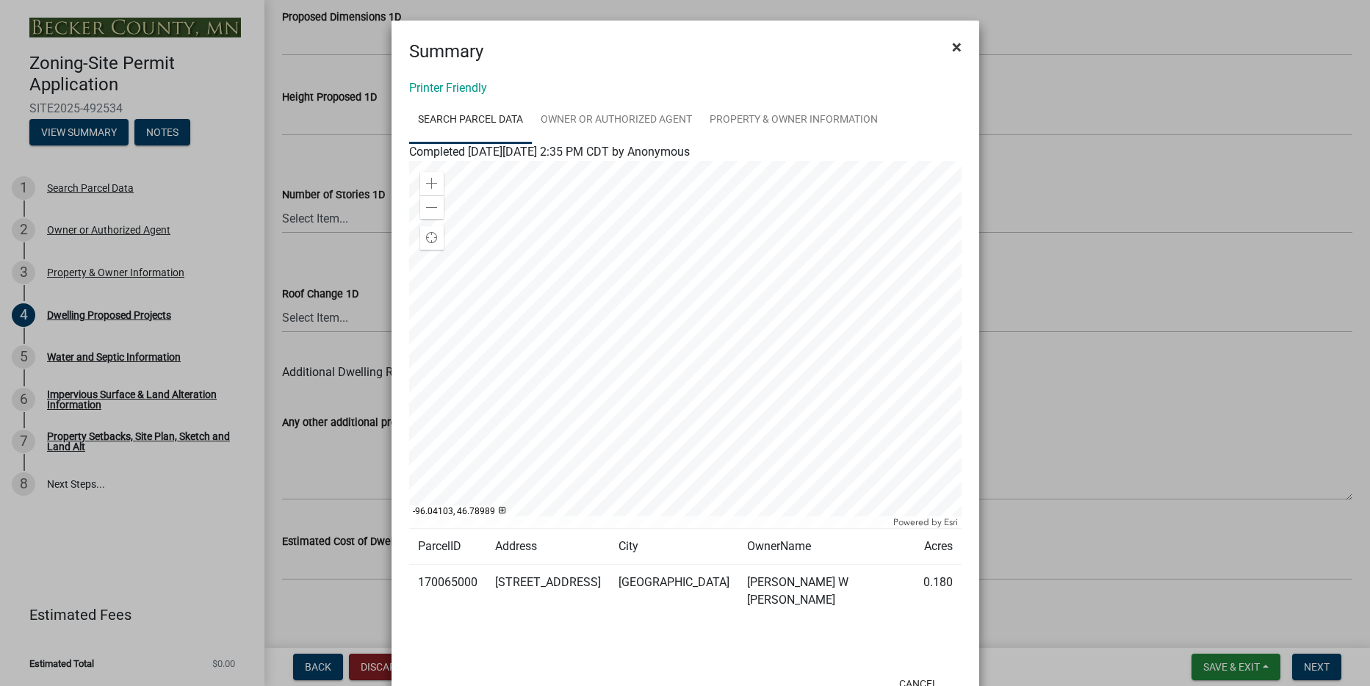
click at [956, 42] on button "×" at bounding box center [956, 46] width 33 height 41
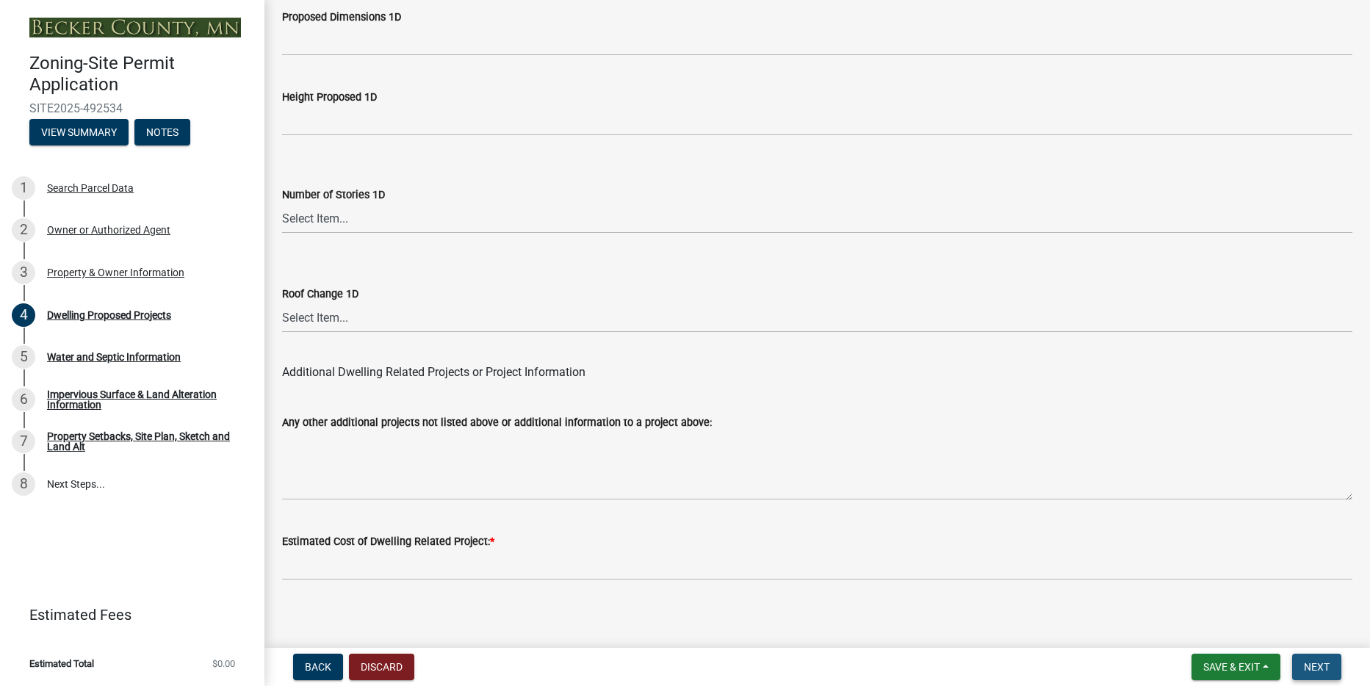
click at [1319, 666] on span "Next" at bounding box center [1317, 667] width 26 height 12
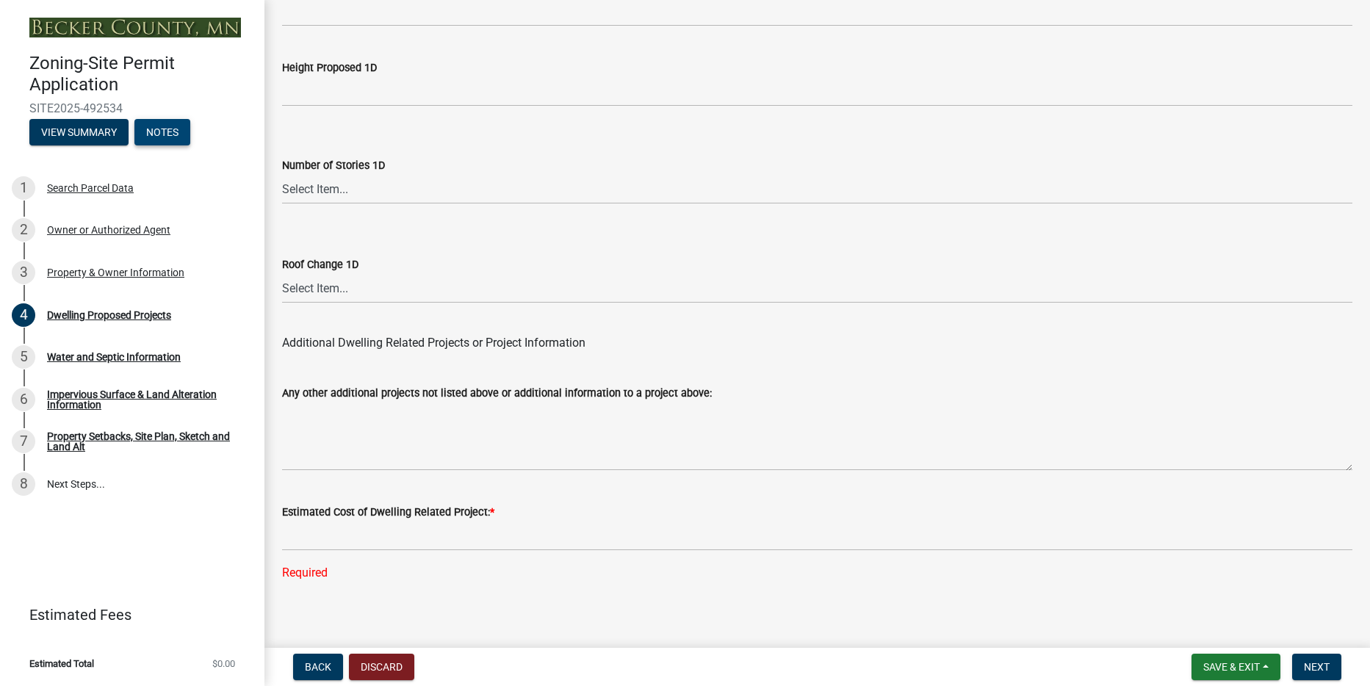
click at [159, 137] on button "Notes" at bounding box center [162, 132] width 56 height 26
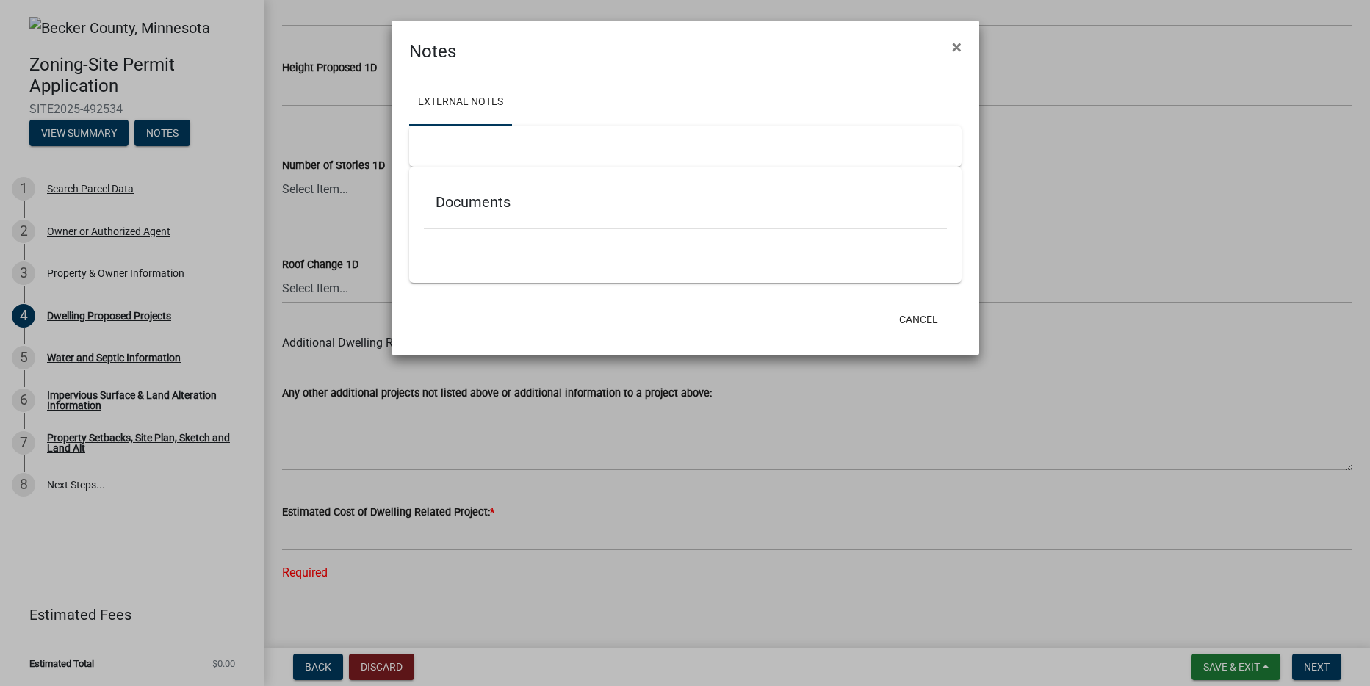
click at [112, 137] on ngb-modal-window "Notes × External Notes Documents Cancel" at bounding box center [685, 343] width 1370 height 686
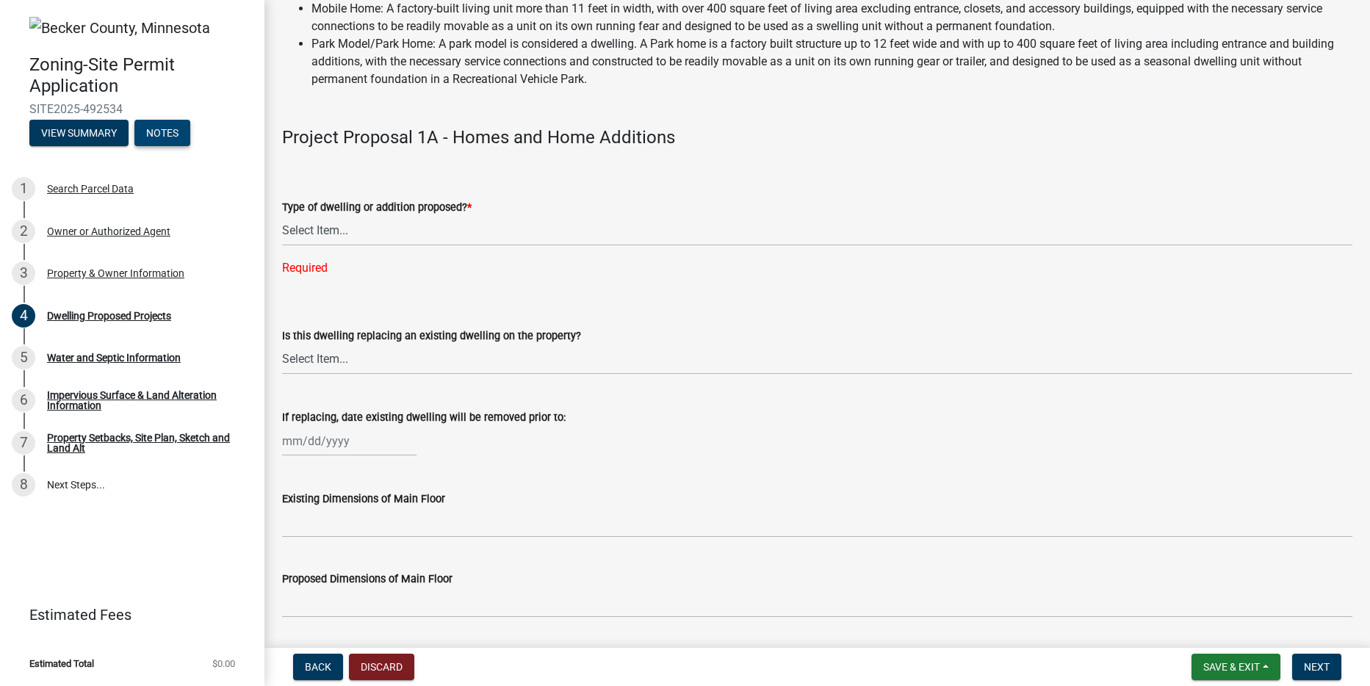
scroll to position [0, 0]
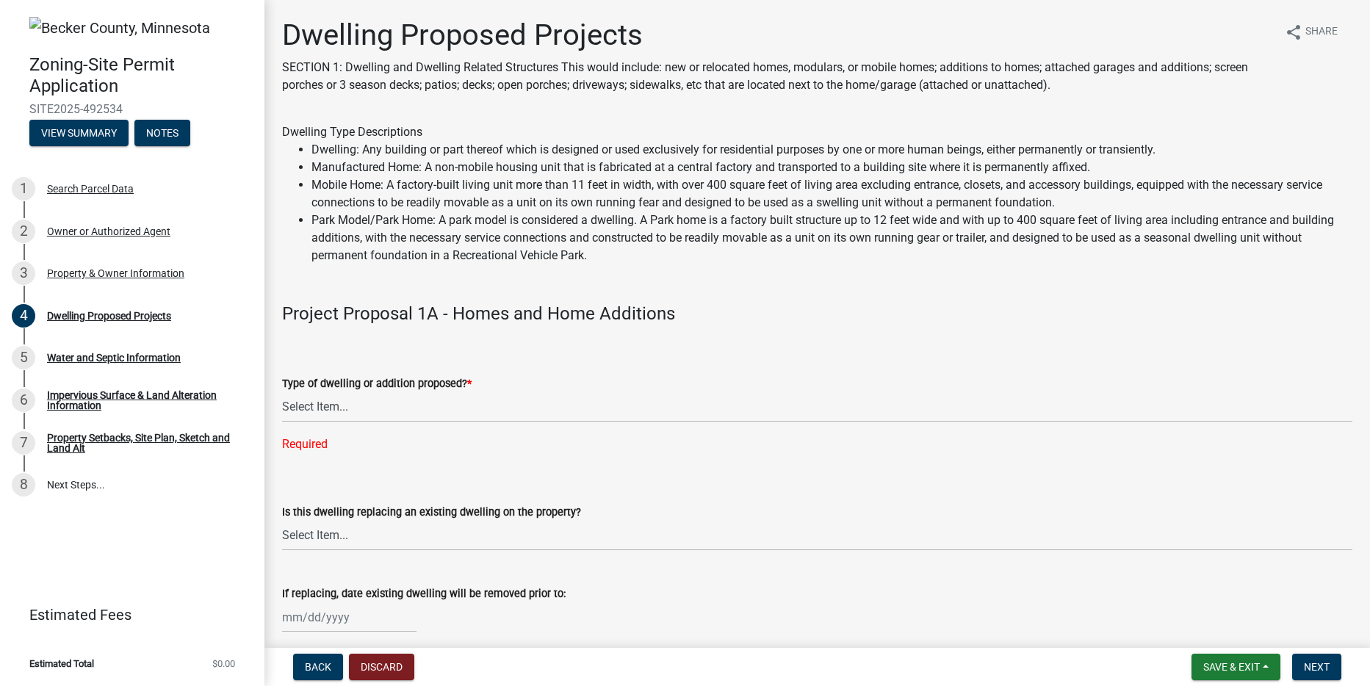
click at [311, 441] on div "Required" at bounding box center [817, 445] width 1070 height 18
click at [330, 403] on select "Select Item... N/A - Not a dwelling New Home-Onsite Construction New Modular (E…" at bounding box center [817, 407] width 1070 height 30
click at [74, 476] on link "8 Next Steps..." at bounding box center [132, 484] width 264 height 43
click at [316, 434] on div "Type of dwelling or addition proposed? * Select Item... N/A - Not a dwelling Ne…" at bounding box center [817, 394] width 1070 height 117
click at [313, 442] on div "Required" at bounding box center [817, 445] width 1070 height 18
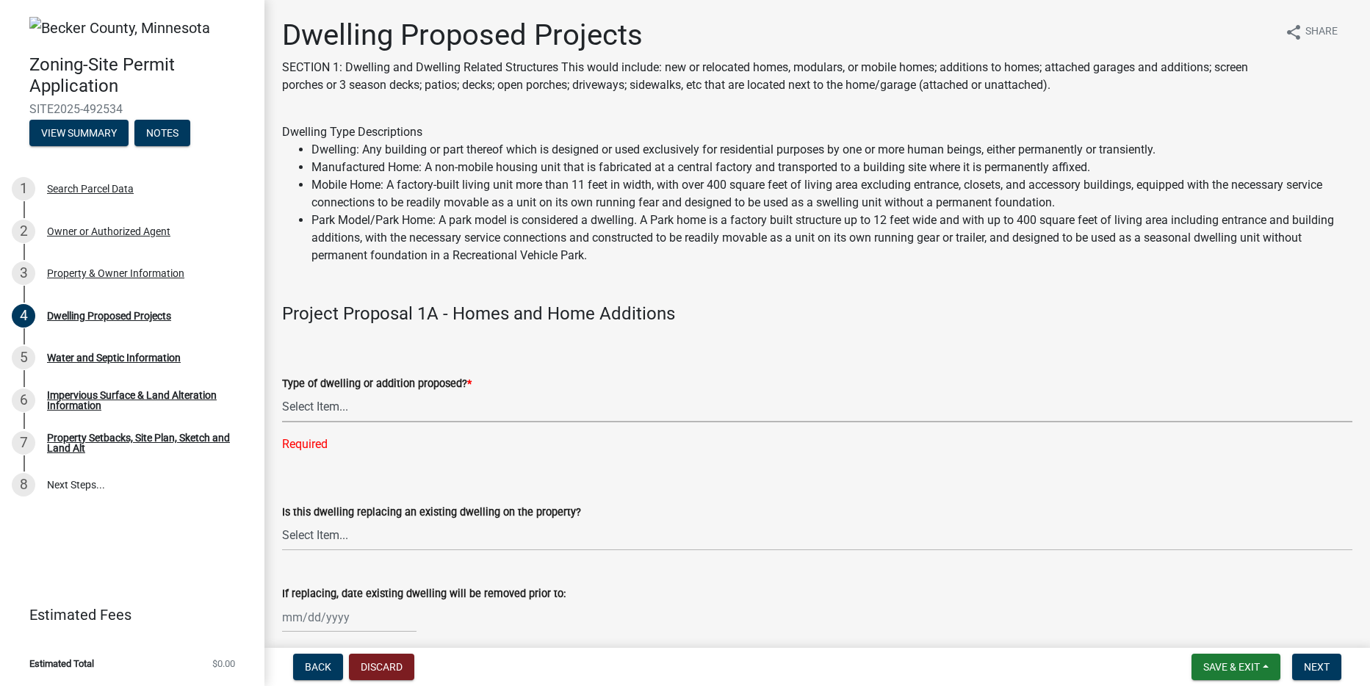
click at [333, 394] on select "Select Item... N/A - Not a dwelling New Home-Onsite Construction New Modular (E…" at bounding box center [817, 407] width 1070 height 30
click at [438, 531] on select "Select Item... N/A Yes No" at bounding box center [817, 536] width 1070 height 30
click at [93, 131] on button "View Summary" at bounding box center [78, 133] width 99 height 26
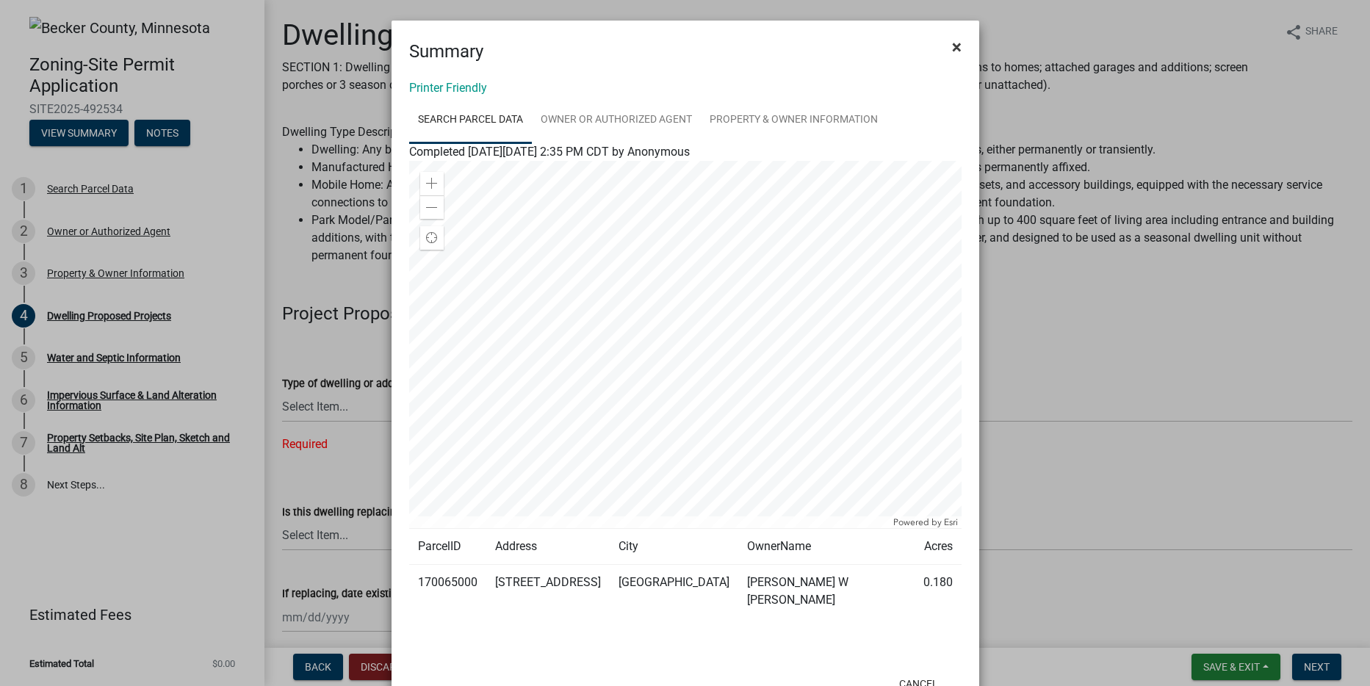
click at [952, 47] on span "×" at bounding box center [957, 47] width 10 height 21
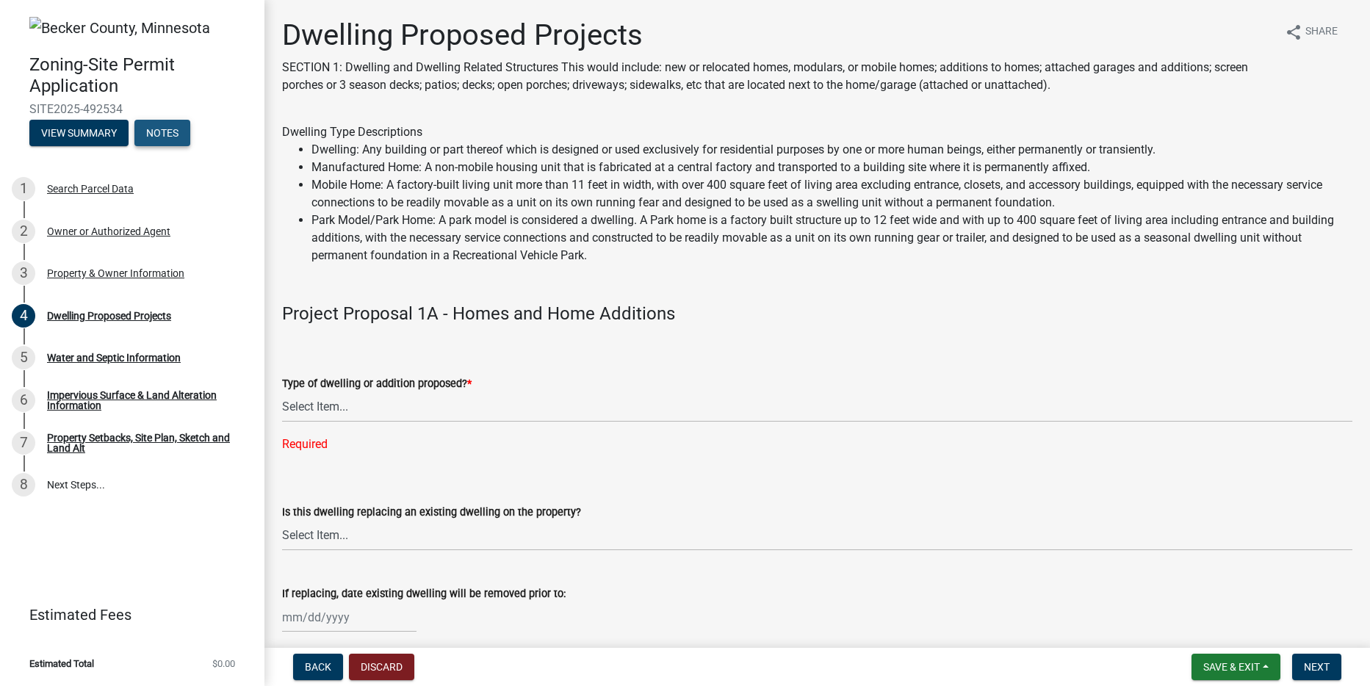
click at [159, 131] on button "Notes" at bounding box center [162, 133] width 56 height 26
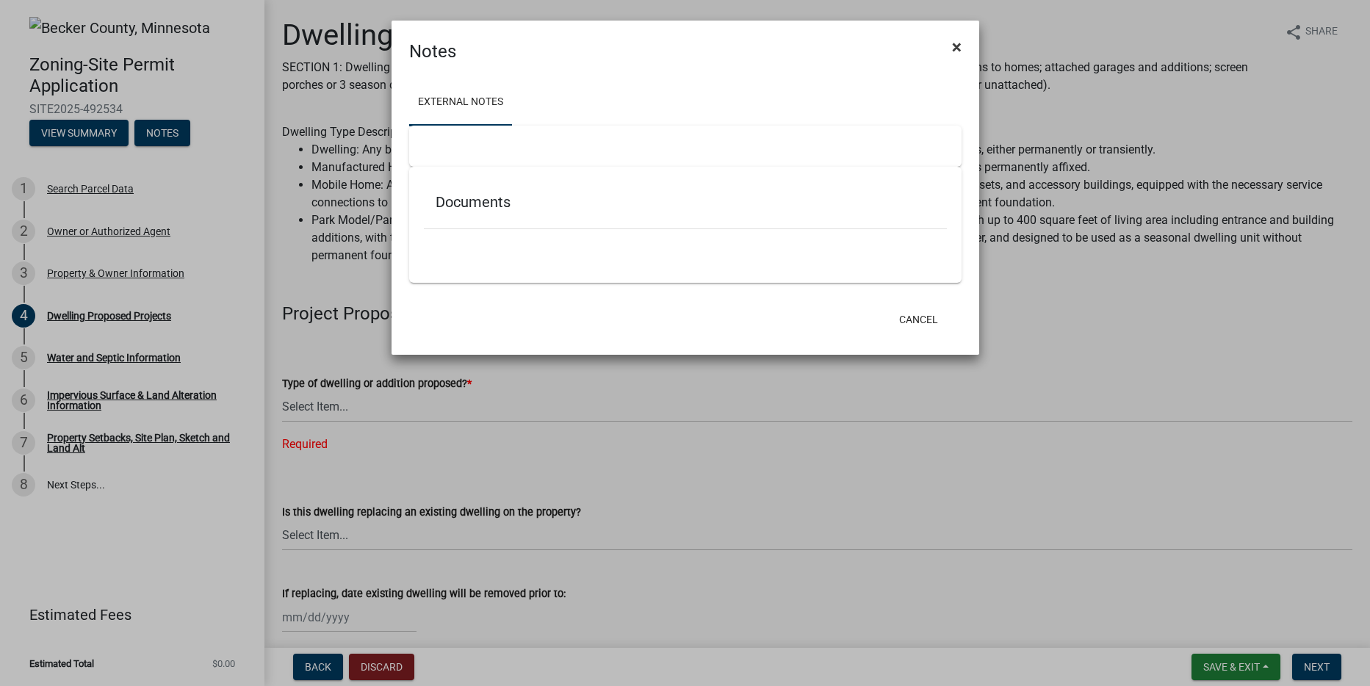
click at [960, 47] on span "×" at bounding box center [957, 47] width 10 height 21
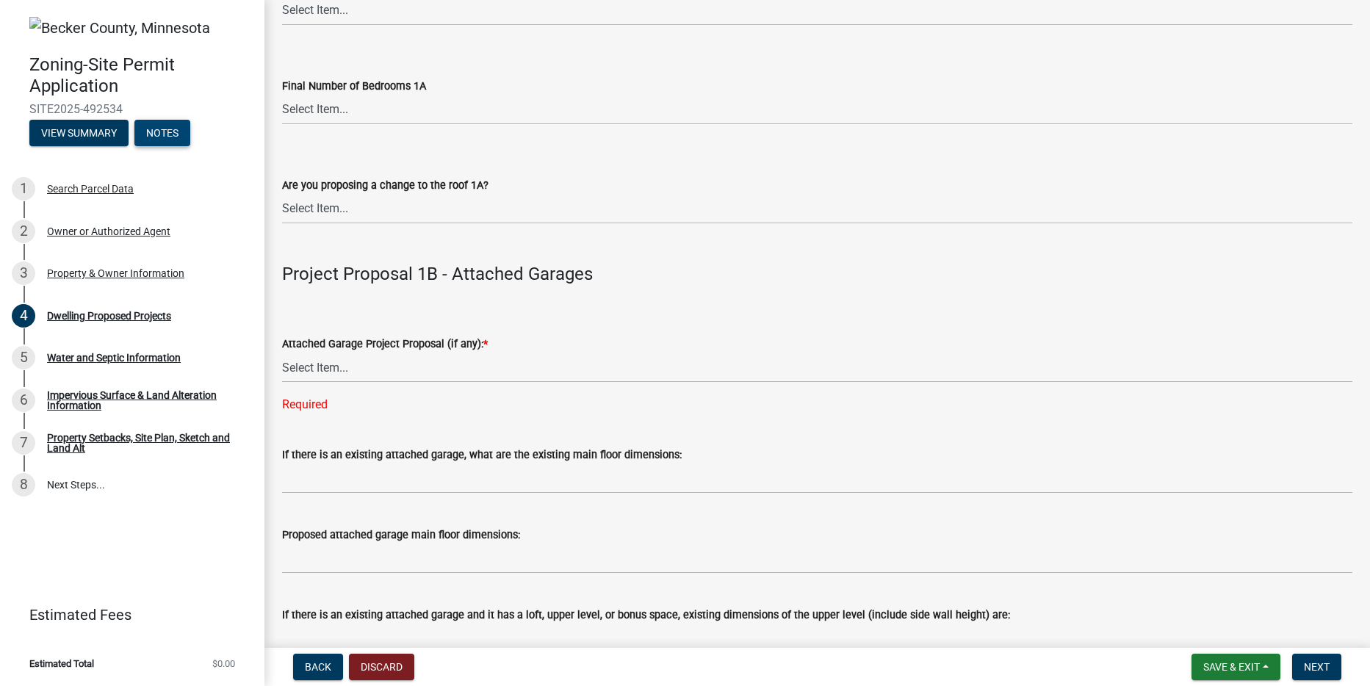
scroll to position [1476, 0]
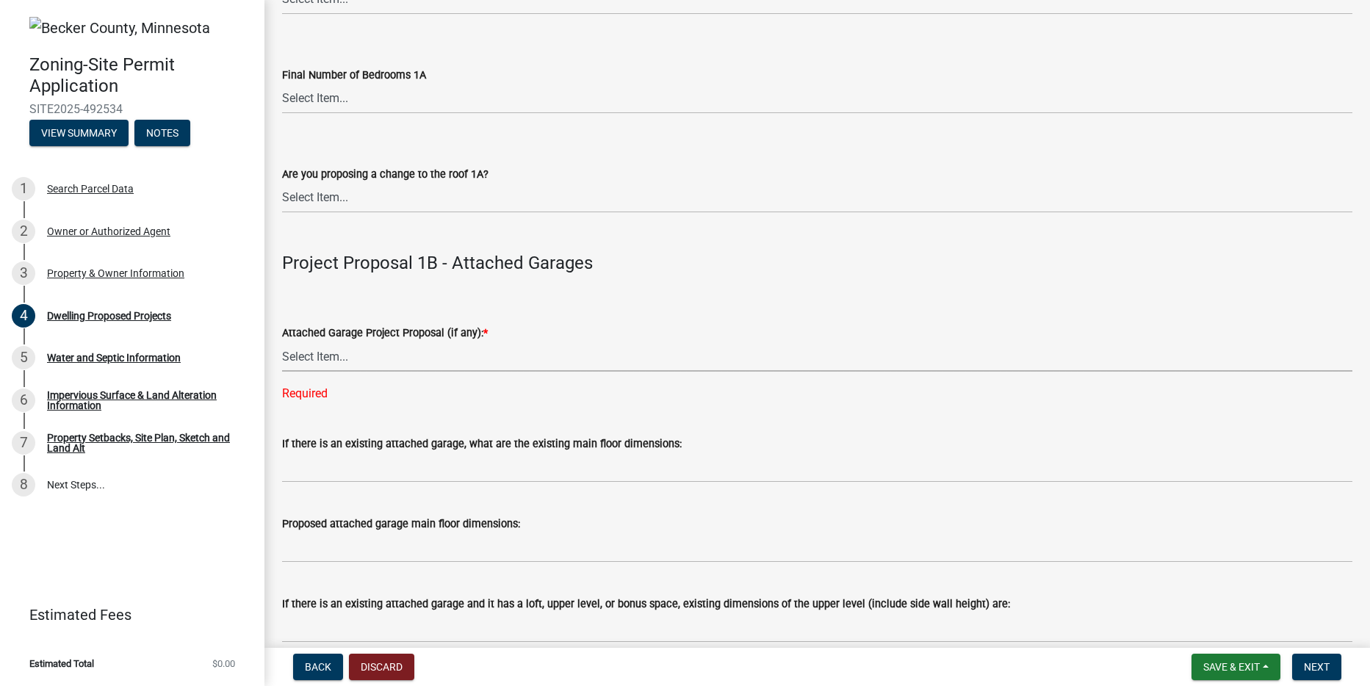
click at [311, 362] on select "Select Item... N/A New Attached Garage Addition to Attached Garage" at bounding box center [817, 357] width 1070 height 30
click at [282, 342] on select "Select Item... N/A New Attached Garage Addition to Attached Garage" at bounding box center [817, 357] width 1070 height 30
select select "11c1c089-3b44-43c0-9549-3c9eeea2451f"
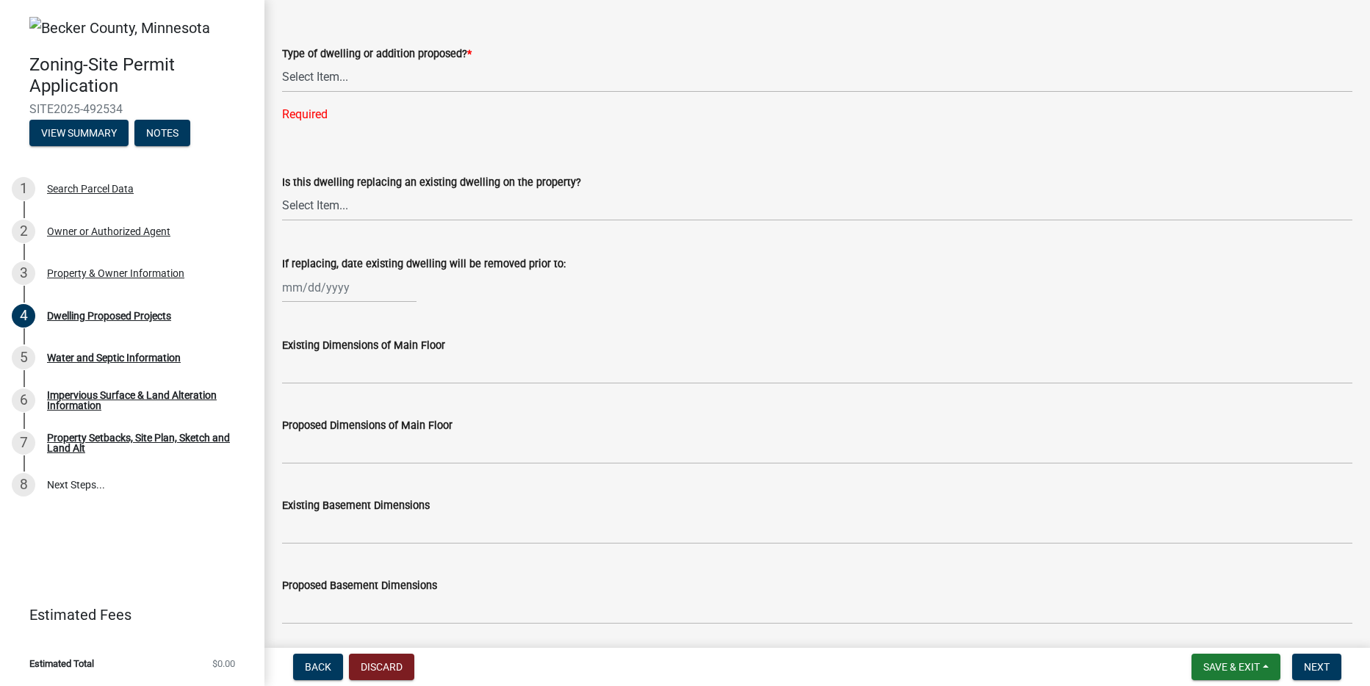
scroll to position [314, 0]
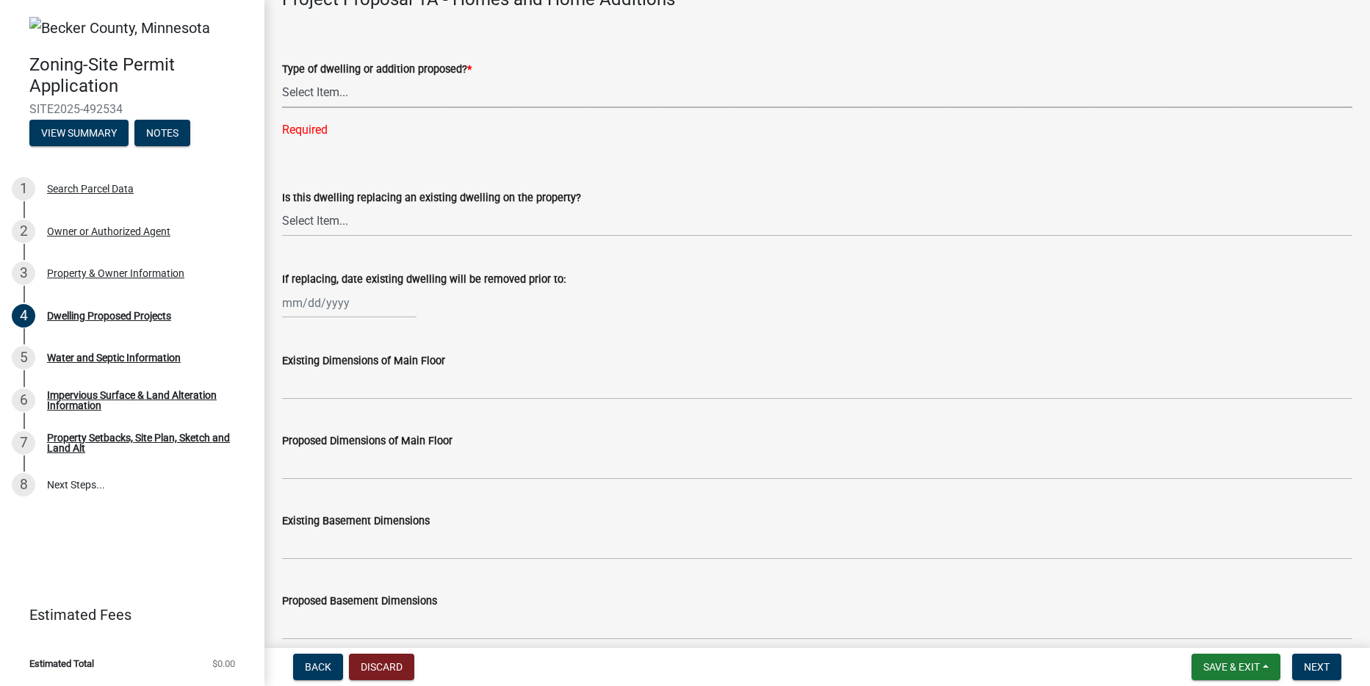
click at [292, 100] on select "Select Item... N/A - Not a dwelling New Home-Onsite Construction New Modular (E…" at bounding box center [817, 93] width 1070 height 30
click at [282, 78] on select "Select Item... N/A - Not a dwelling New Home-Onsite Construction New Modular (E…" at bounding box center [817, 93] width 1070 height 30
select select "b76c2e3f-c59d-4748-8205-29623accd873"
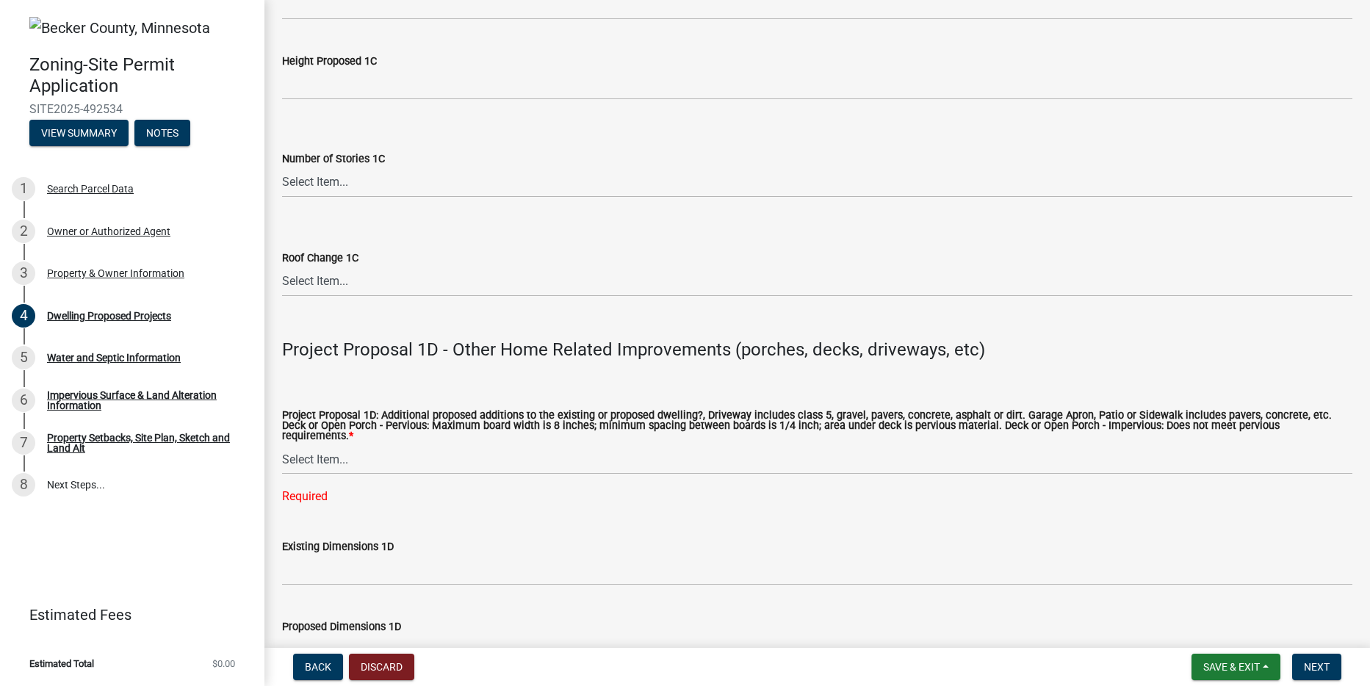
scroll to position [3010, 0]
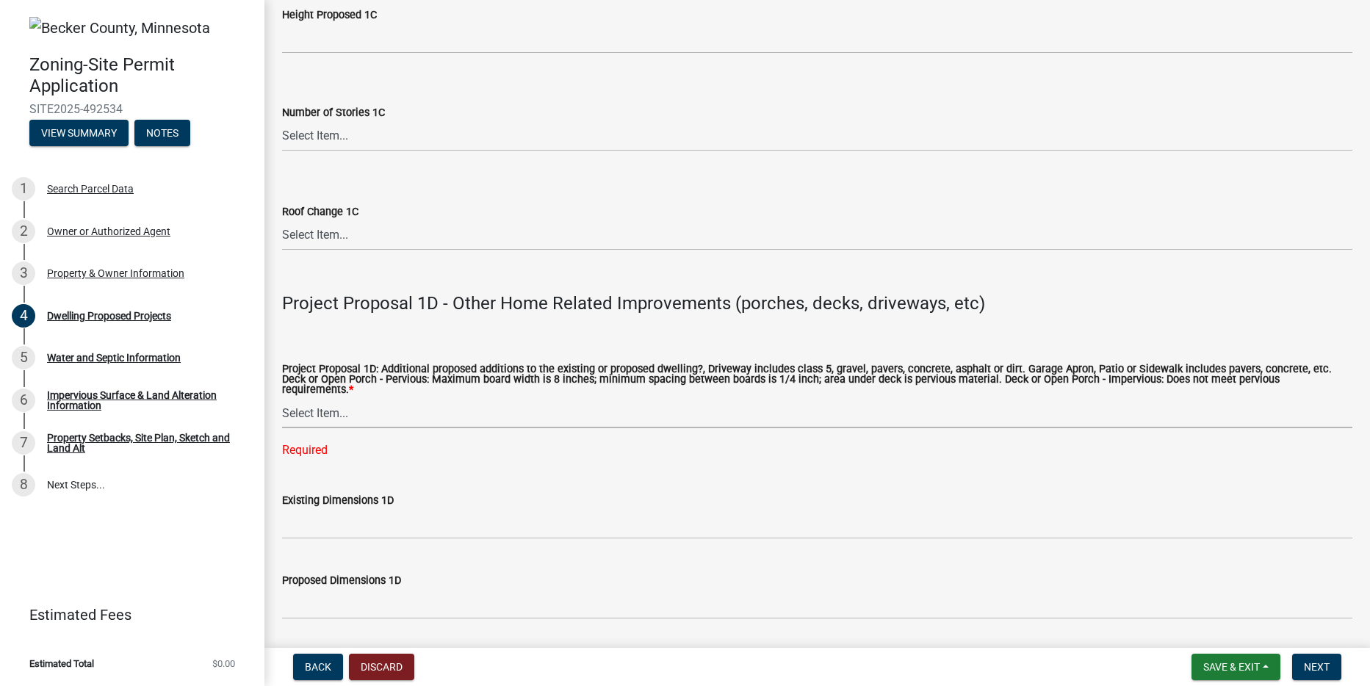
click at [339, 406] on select "Select Item... N/A Driveway Garage Apron Home Patio Sidewalk Deck - Pervious De…" at bounding box center [817, 413] width 1070 height 30
click at [282, 398] on select "Select Item... N/A Driveway Garage Apron Home Patio Sidewalk Deck - Pervious De…" at bounding box center [817, 413] width 1070 height 30
select select "f1d8ab9f-3049-45ab-b225-68f6b4f5b1c8"
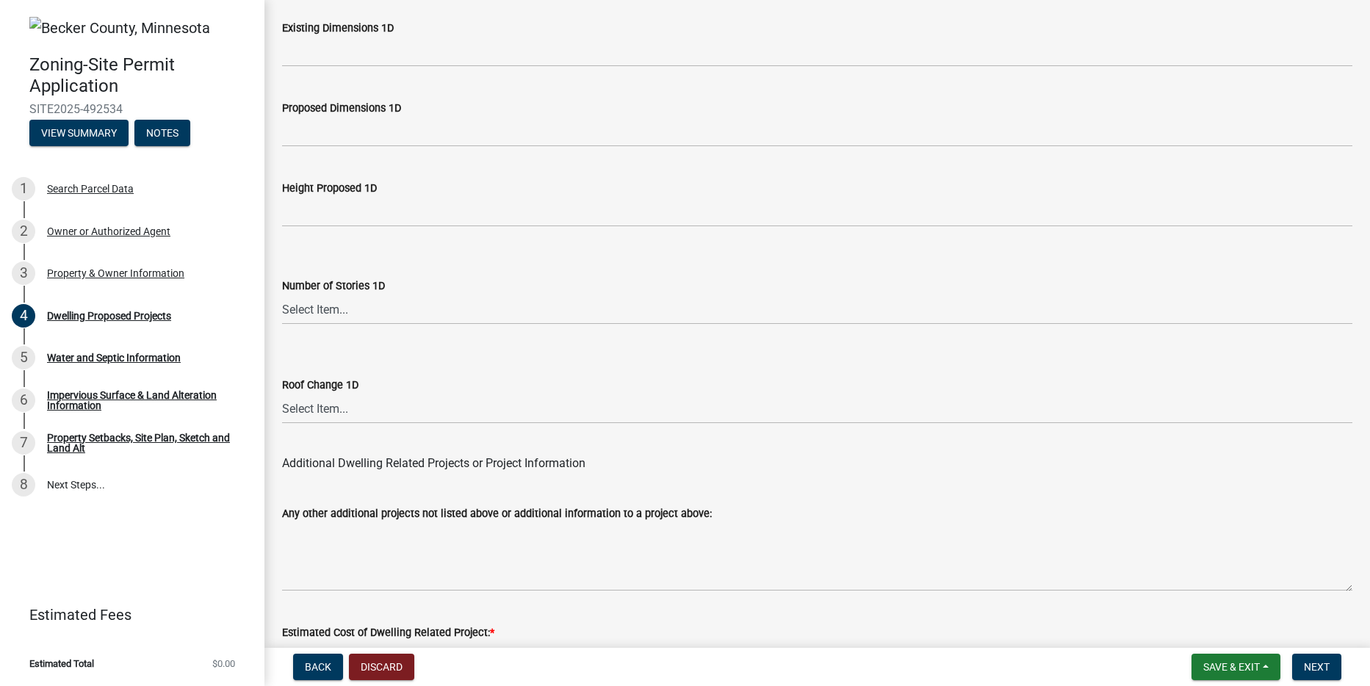
scroll to position [3574, 0]
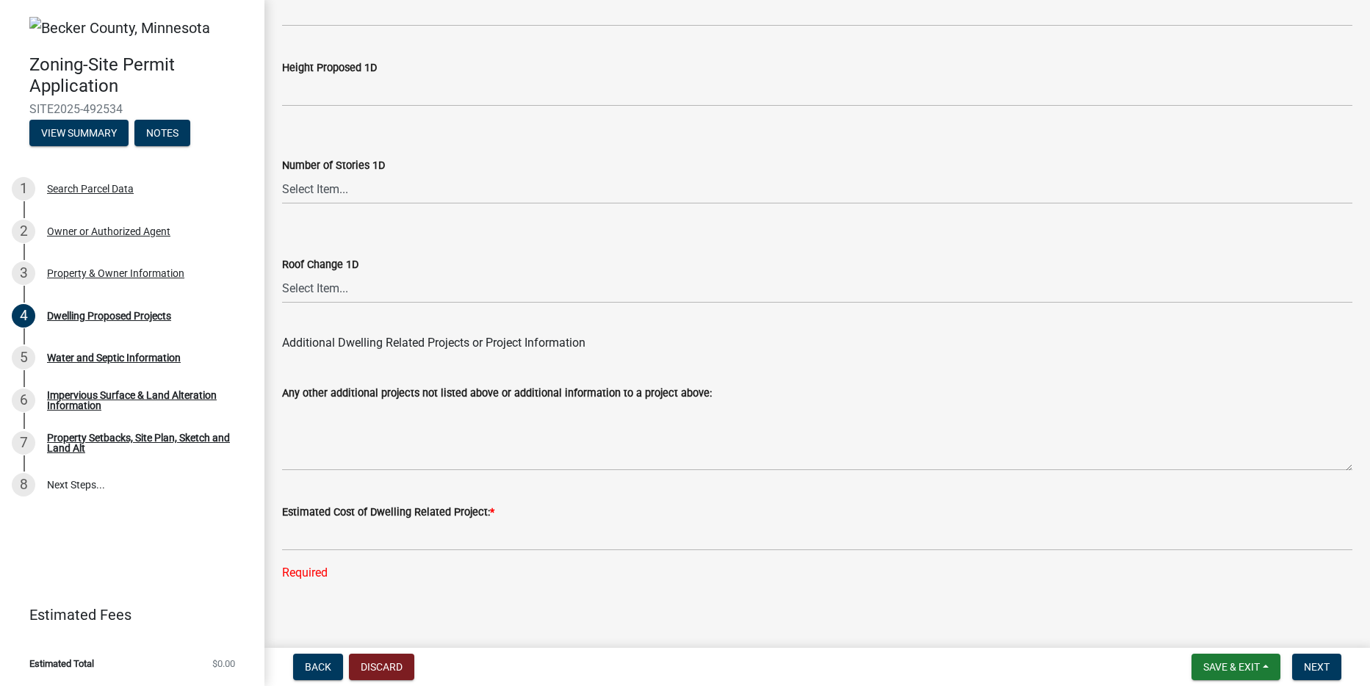
click at [296, 565] on div "Required" at bounding box center [817, 573] width 1070 height 18
click at [321, 508] on label "Estimated Cost of Dwelling Related Project: *" at bounding box center [388, 513] width 212 height 10
click at [306, 564] on div "Required" at bounding box center [817, 573] width 1070 height 18
drag, startPoint x: 307, startPoint y: 557, endPoint x: 292, endPoint y: 571, distance: 20.3
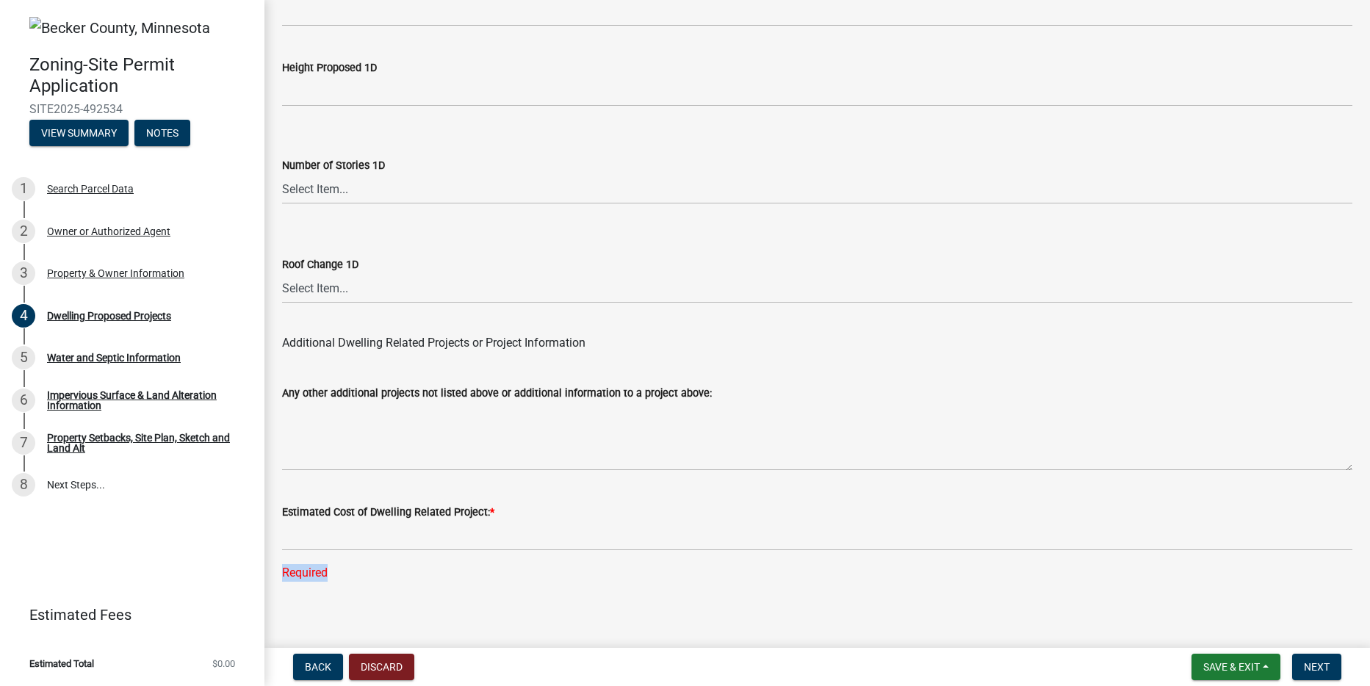
click at [292, 571] on div "Required" at bounding box center [817, 573] width 1070 height 18
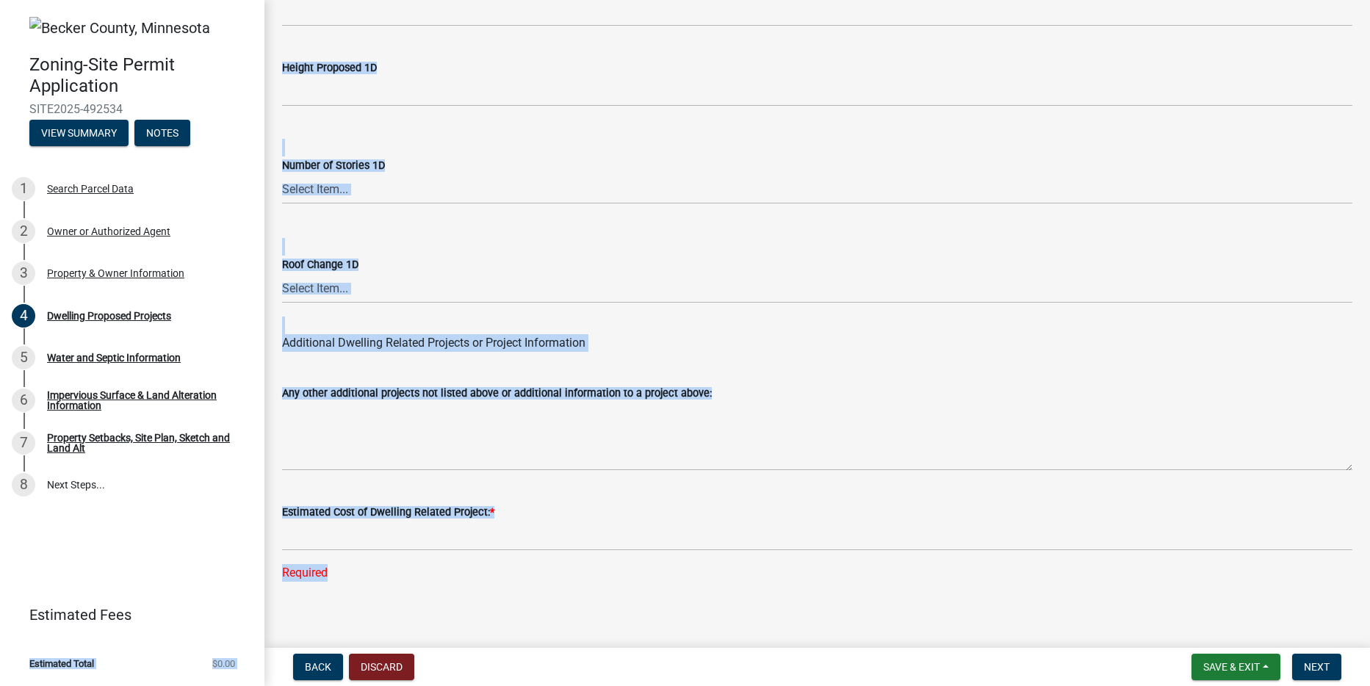
drag, startPoint x: 340, startPoint y: 560, endPoint x: 250, endPoint y: 569, distance: 90.0
click at [250, 569] on div "Zoning-Site Permit Application SITE2025-492534 View Summary Notes 1 Search Parc…" at bounding box center [685, 343] width 1370 height 686
drag, startPoint x: 257, startPoint y: 568, endPoint x: 318, endPoint y: 566, distance: 61.0
click at [318, 566] on div "Required" at bounding box center [817, 573] width 1070 height 18
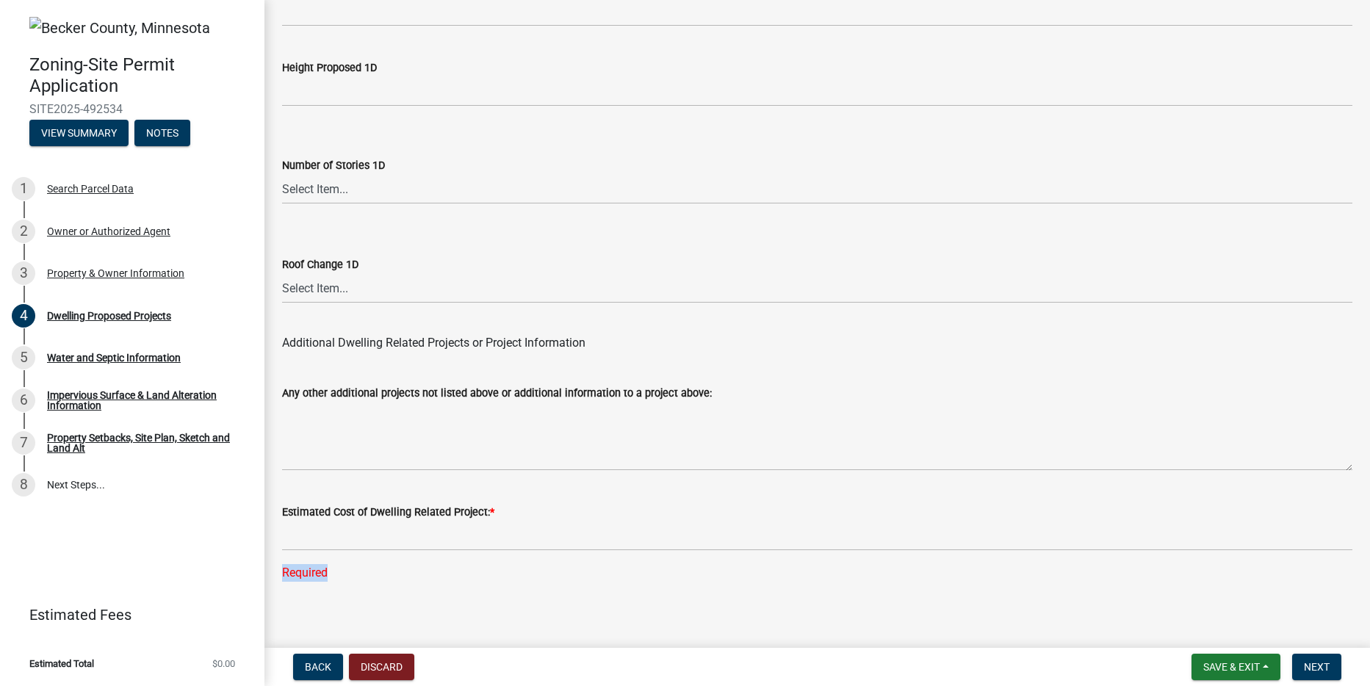
drag, startPoint x: 333, startPoint y: 565, endPoint x: 282, endPoint y: 575, distance: 52.4
click at [282, 575] on wm-data-entity-input "Estimated Cost of Dwelling Related Project: * Required" at bounding box center [817, 538] width 1070 height 111
click at [428, 508] on label "Estimated Cost of Dwelling Related Project: *" at bounding box center [388, 513] width 212 height 10
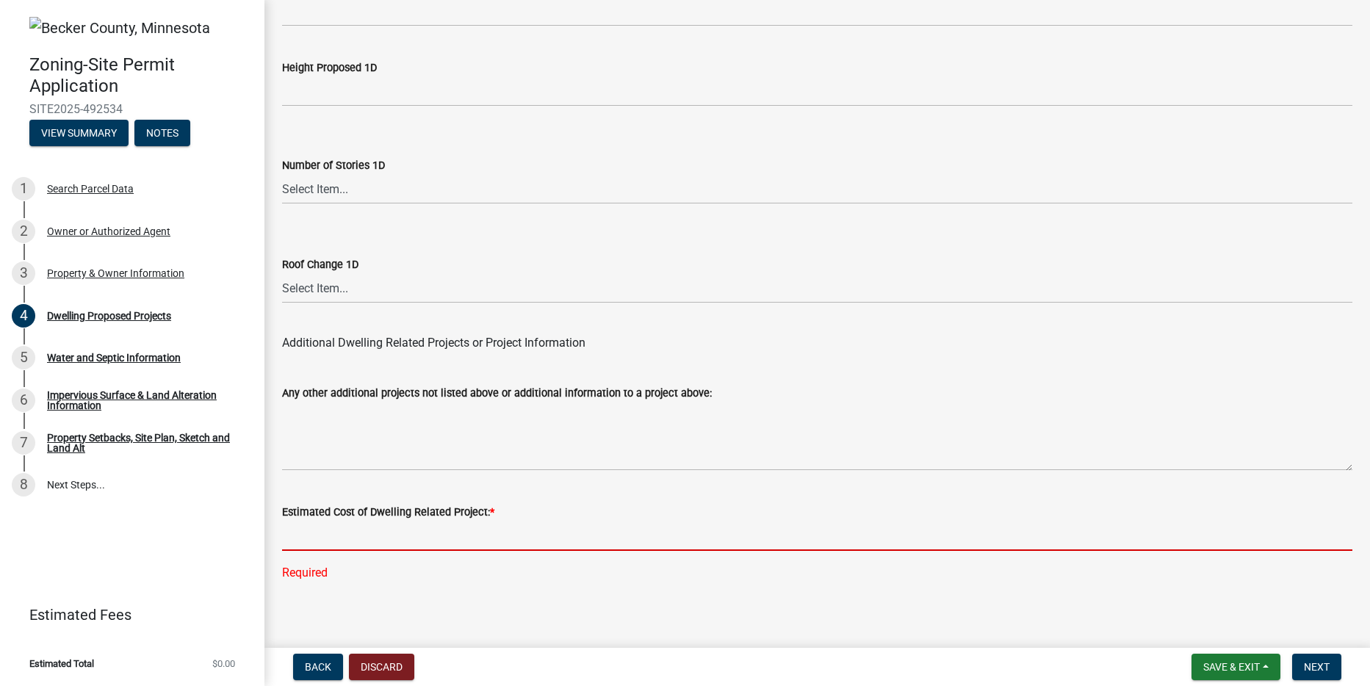
drag, startPoint x: 588, startPoint y: 521, endPoint x: 956, endPoint y: 596, distance: 375.4
click at [624, 527] on input "text" at bounding box center [817, 536] width 1070 height 30
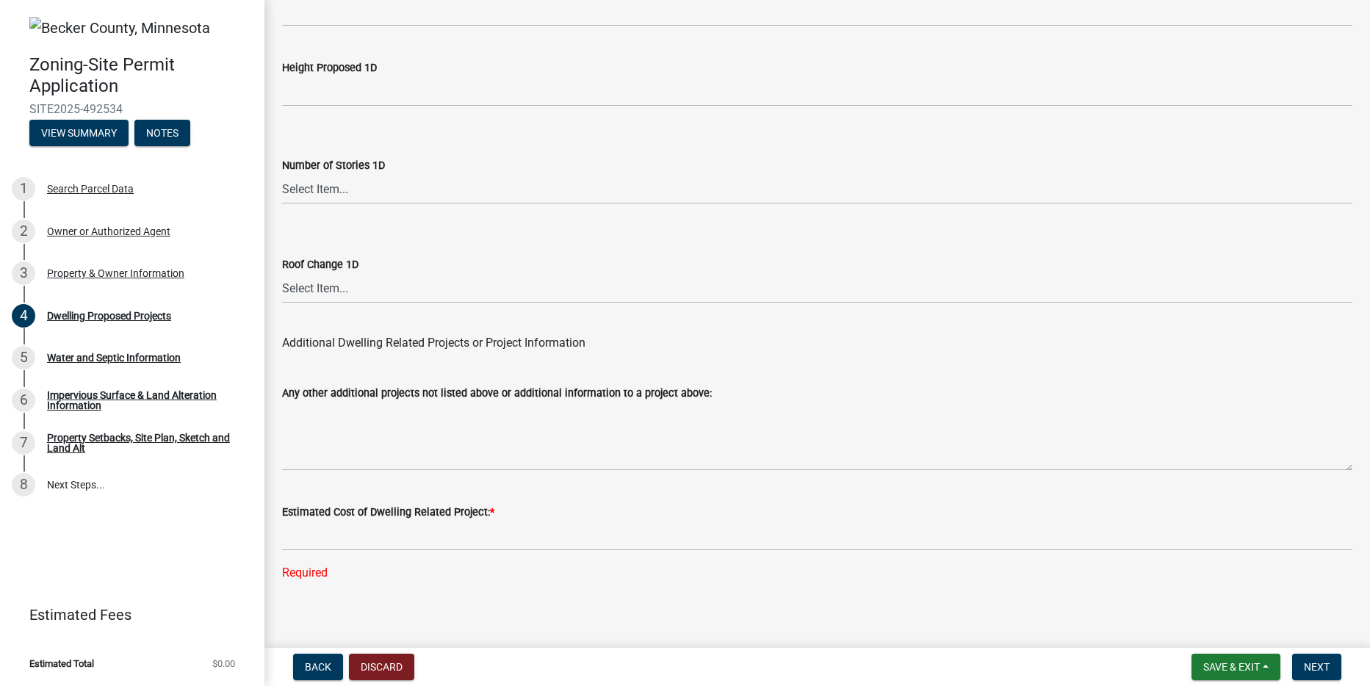
click at [452, 572] on div "Required" at bounding box center [817, 573] width 1070 height 18
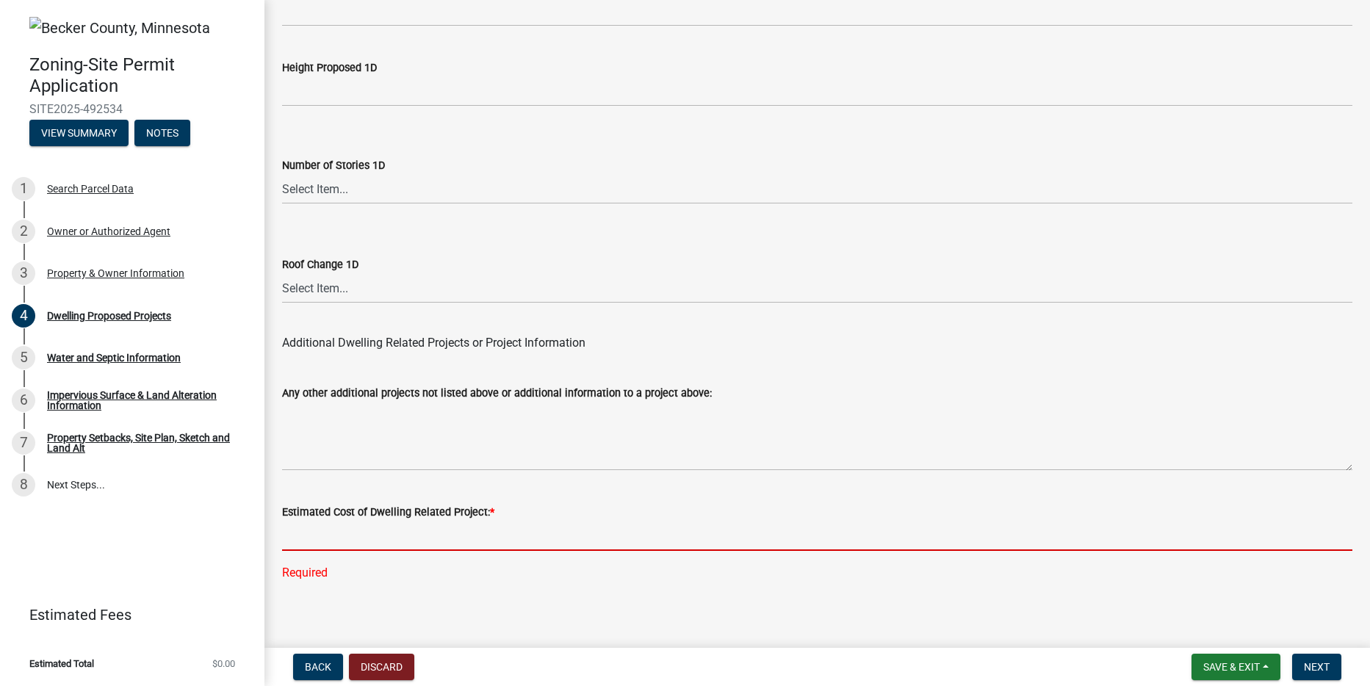
click at [391, 521] on input "text" at bounding box center [817, 536] width 1070 height 30
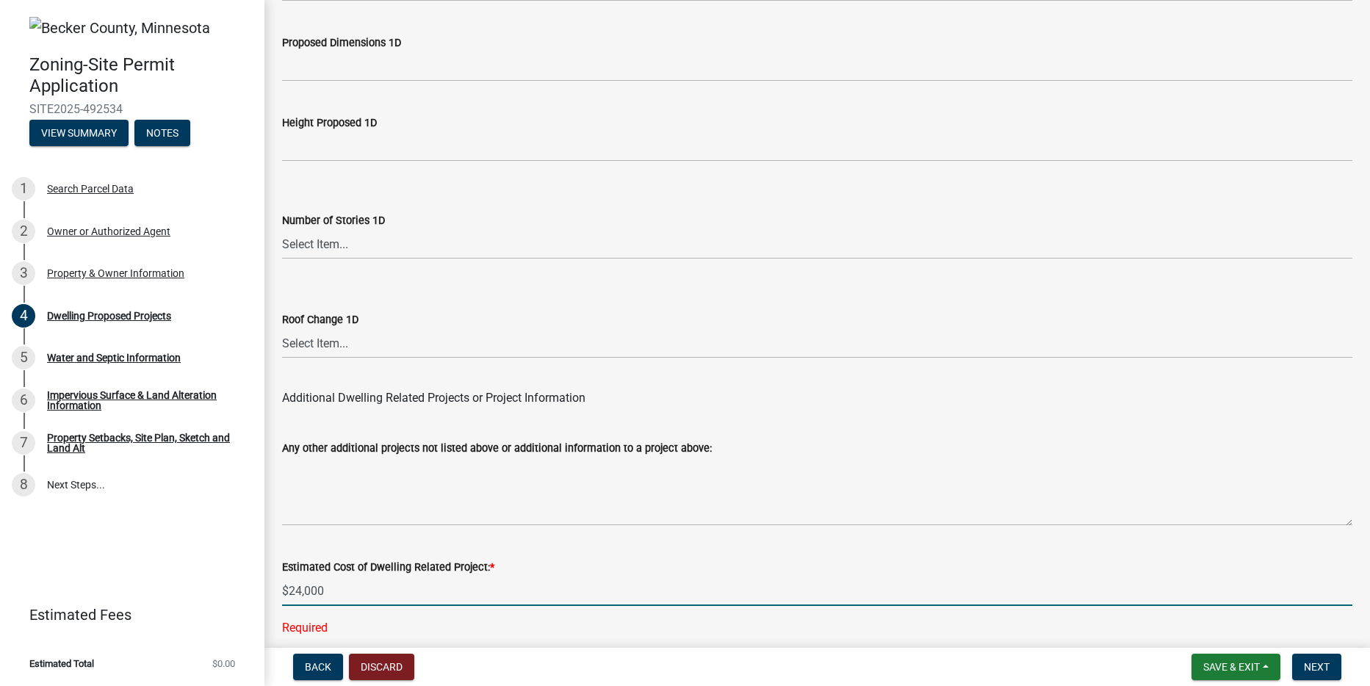
type input "24000"
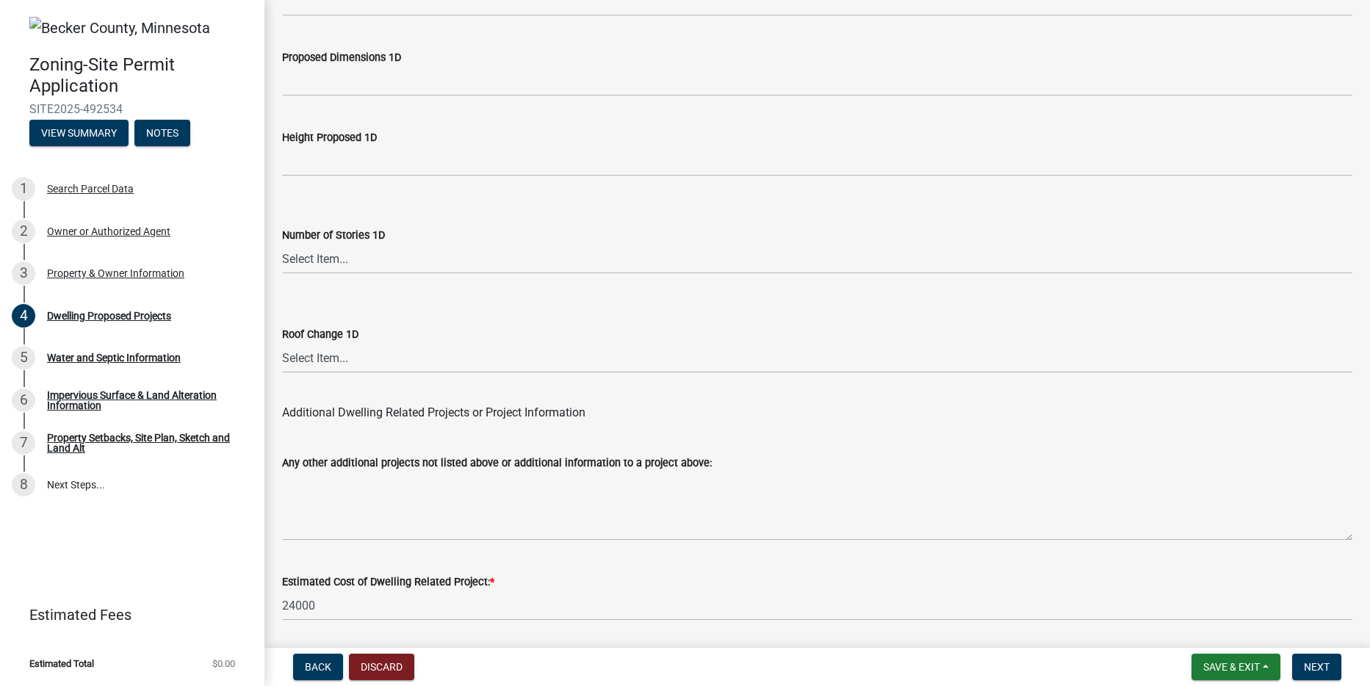
scroll to position [3500, 0]
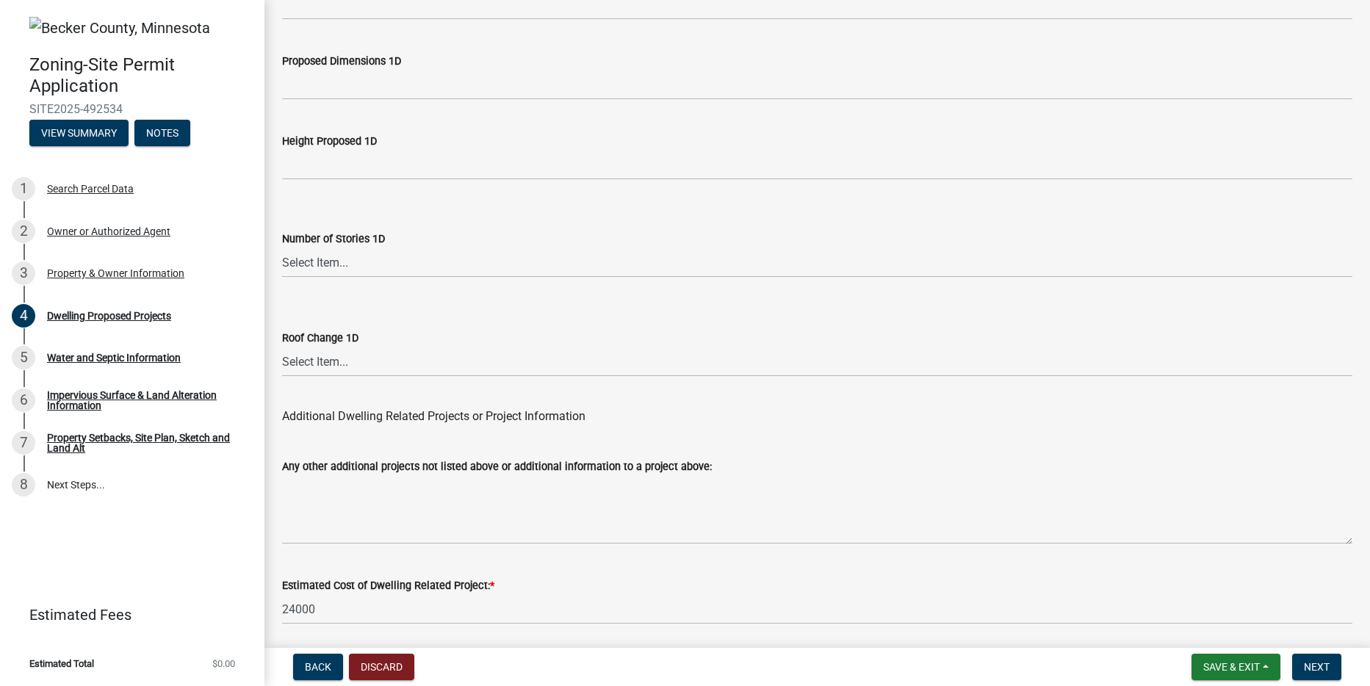
click at [412, 582] on div "Estimated Cost of Dwelling Related Project: * 24000" at bounding box center [817, 590] width 1070 height 68
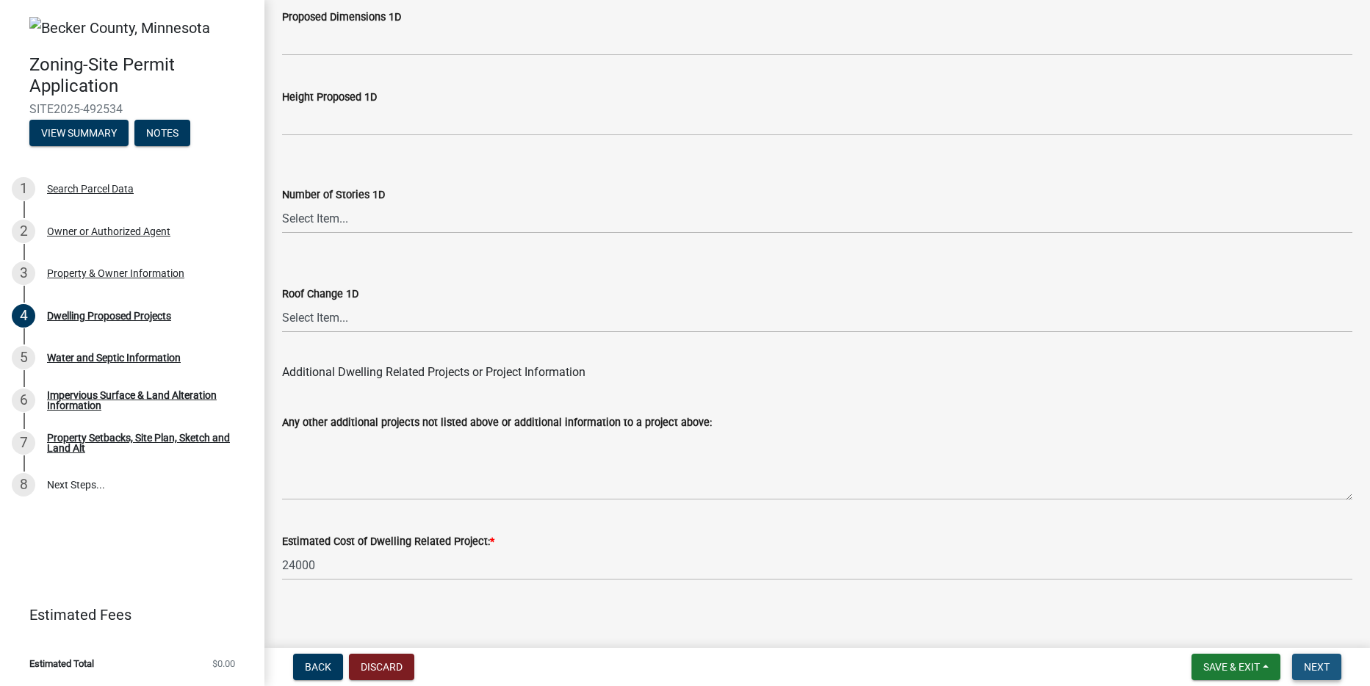
click at [1303, 669] on button "Next" at bounding box center [1316, 667] width 49 height 26
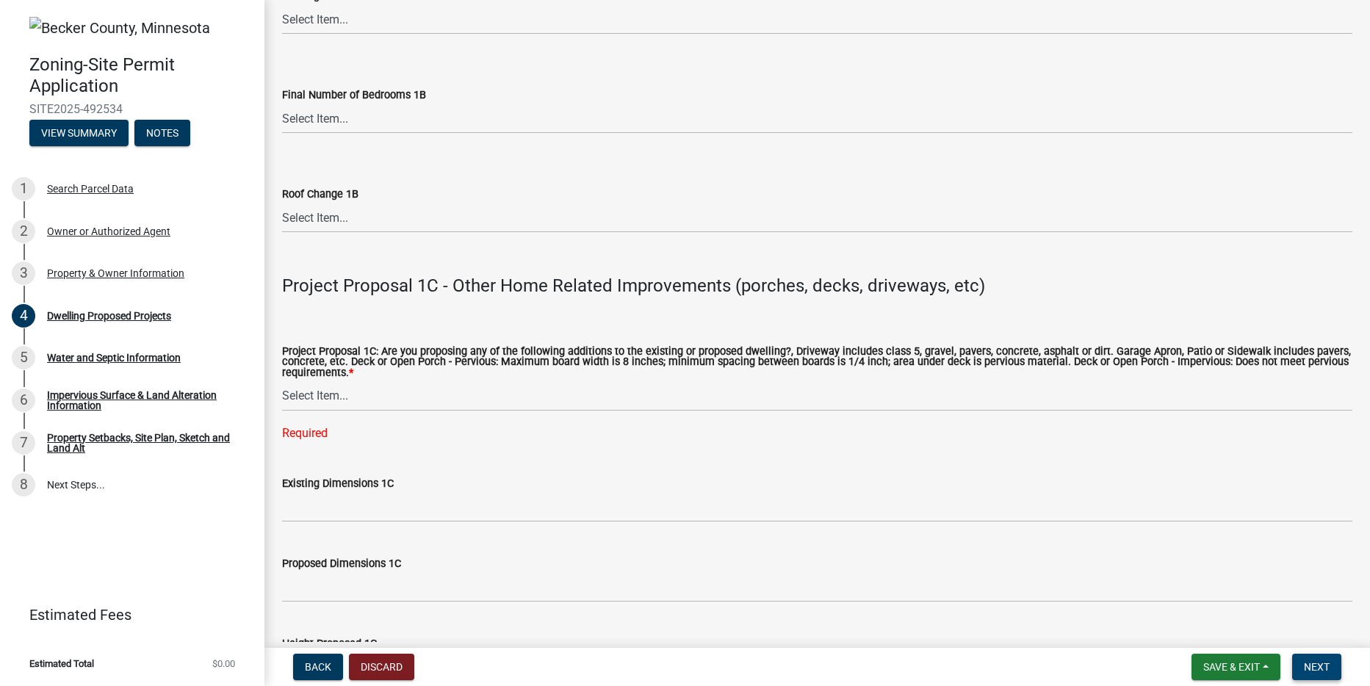
scroll to position [2427, 0]
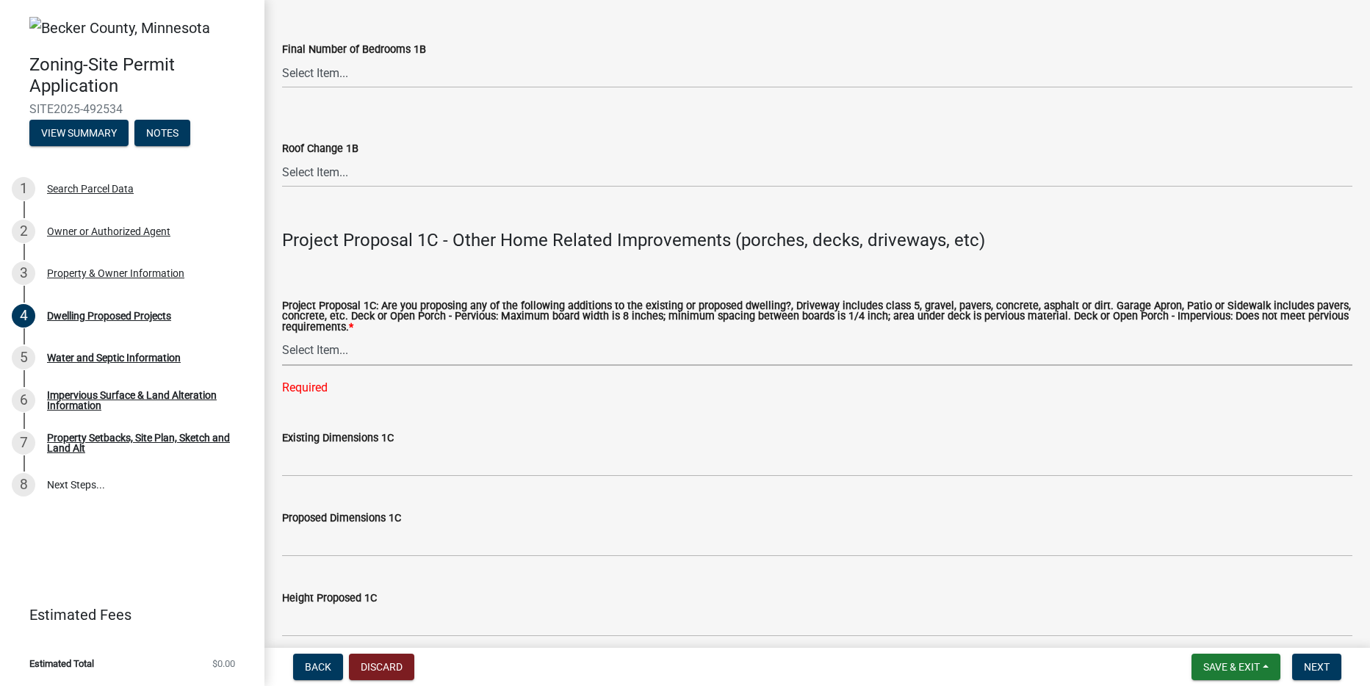
click at [313, 355] on select "Select Item... N/A Driveway Garage Apron Home Patio Sidewalk Deck - Pervious De…" at bounding box center [817, 351] width 1070 height 30
click at [282, 336] on select "Select Item... N/A Driveway Garage Apron Home Patio Sidewalk Deck - Pervious De…" at bounding box center [817, 351] width 1070 height 30
select select "781a3532-4308-48f8-bcde-e97c9fab42cb"
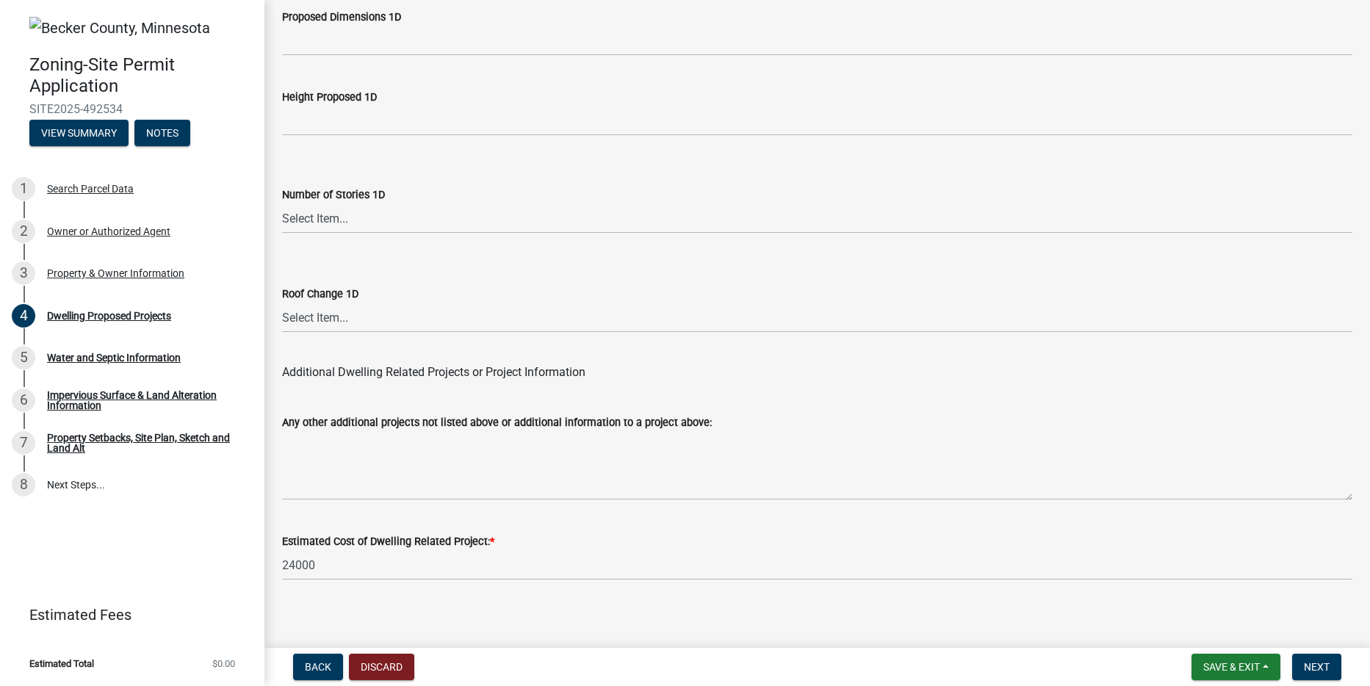
scroll to position [3510, 0]
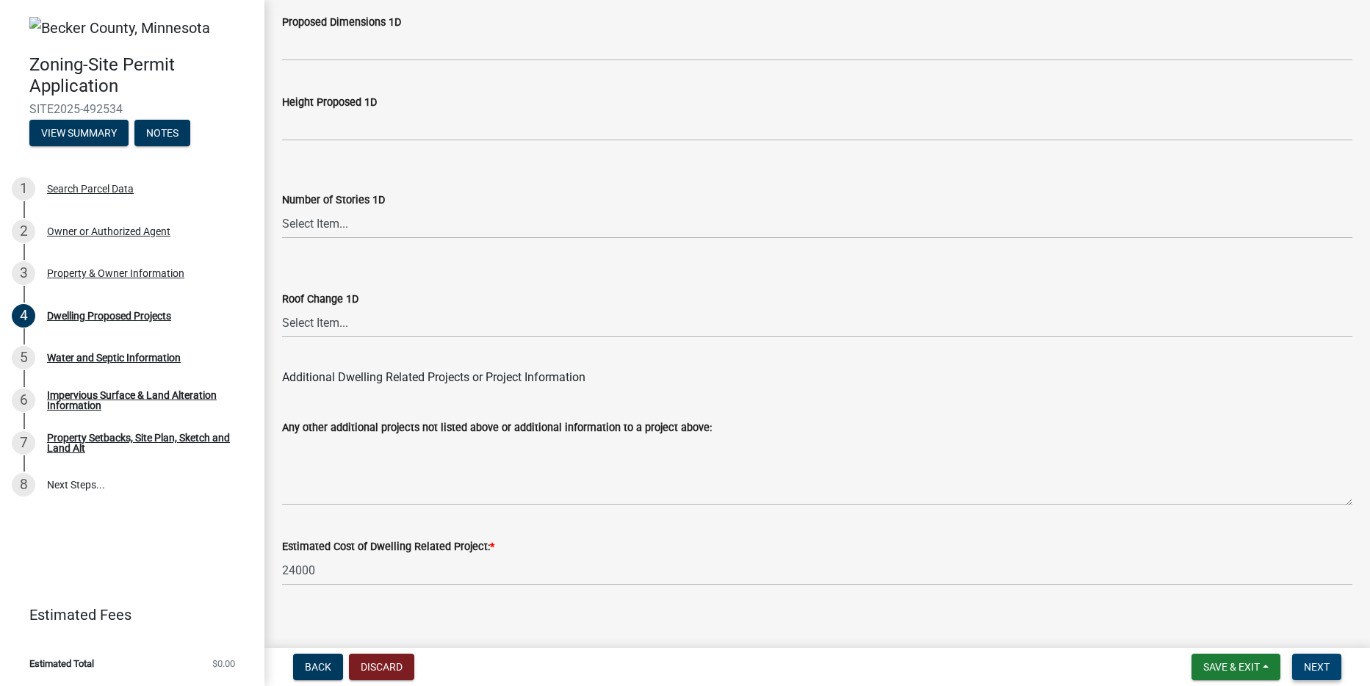
click at [1318, 670] on span "Next" at bounding box center [1317, 667] width 26 height 12
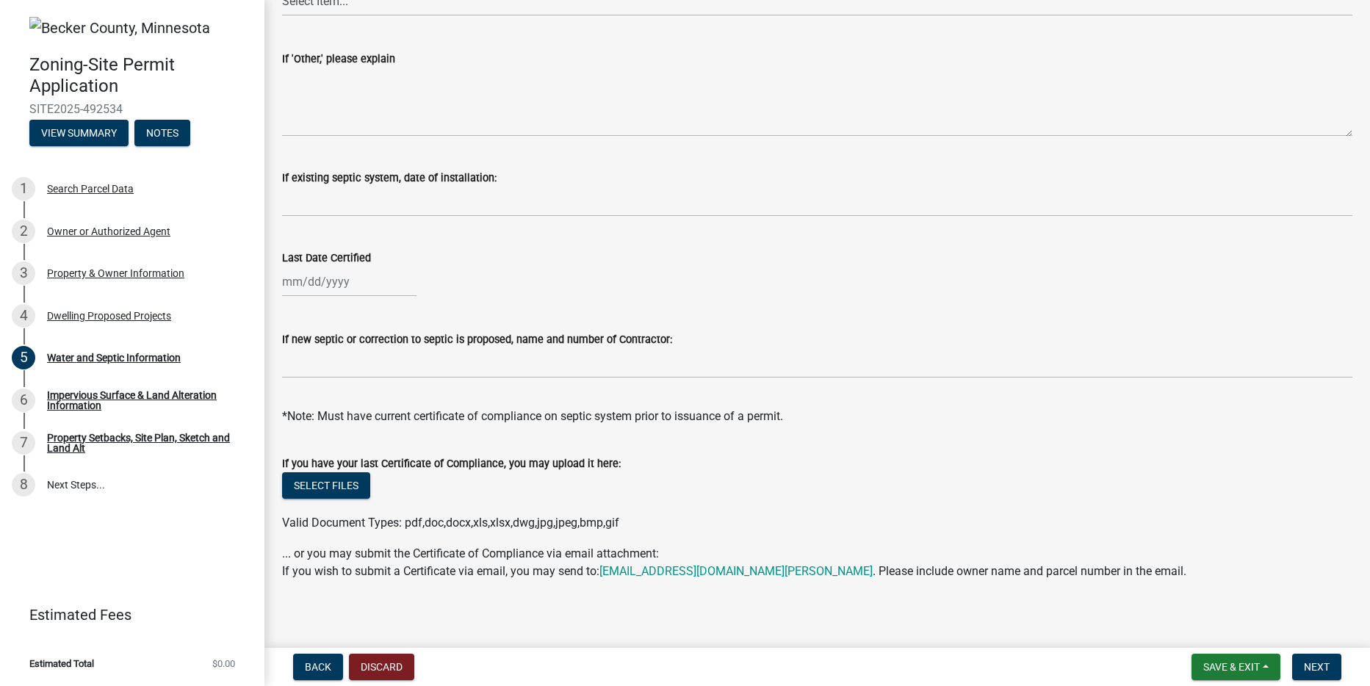
scroll to position [409, 0]
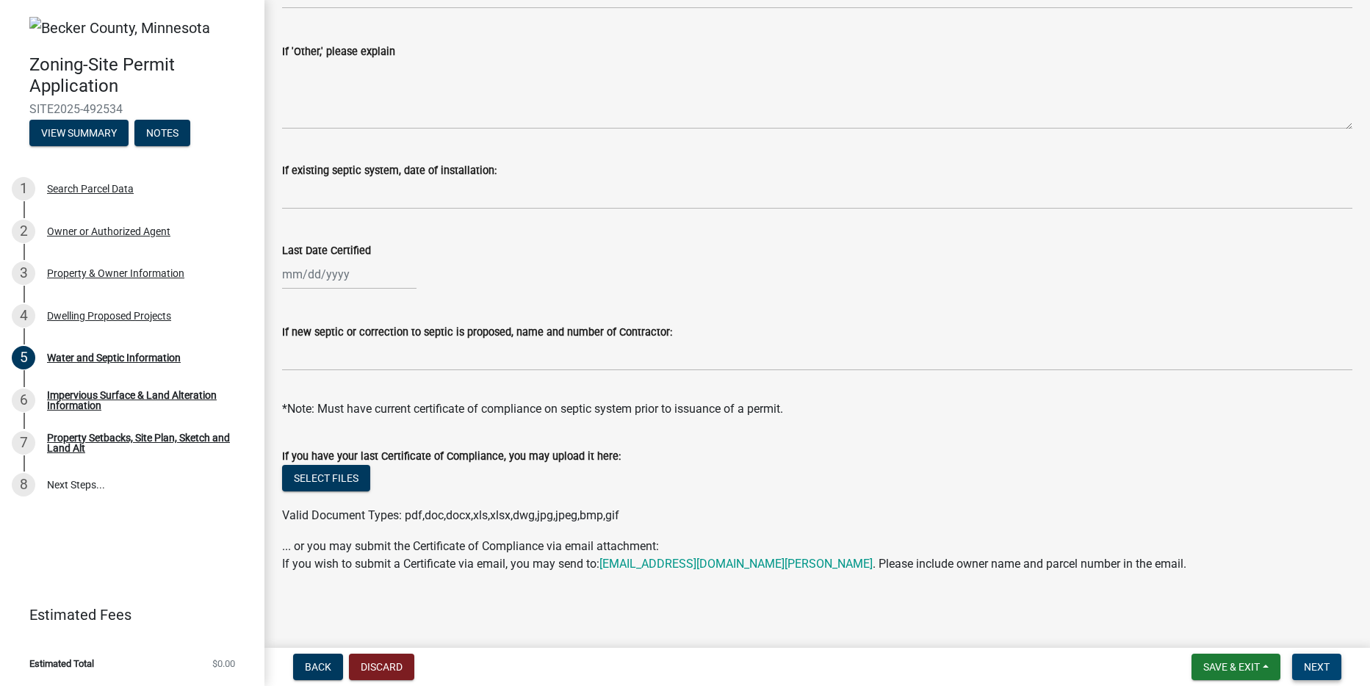
click at [1301, 669] on button "Next" at bounding box center [1316, 667] width 49 height 26
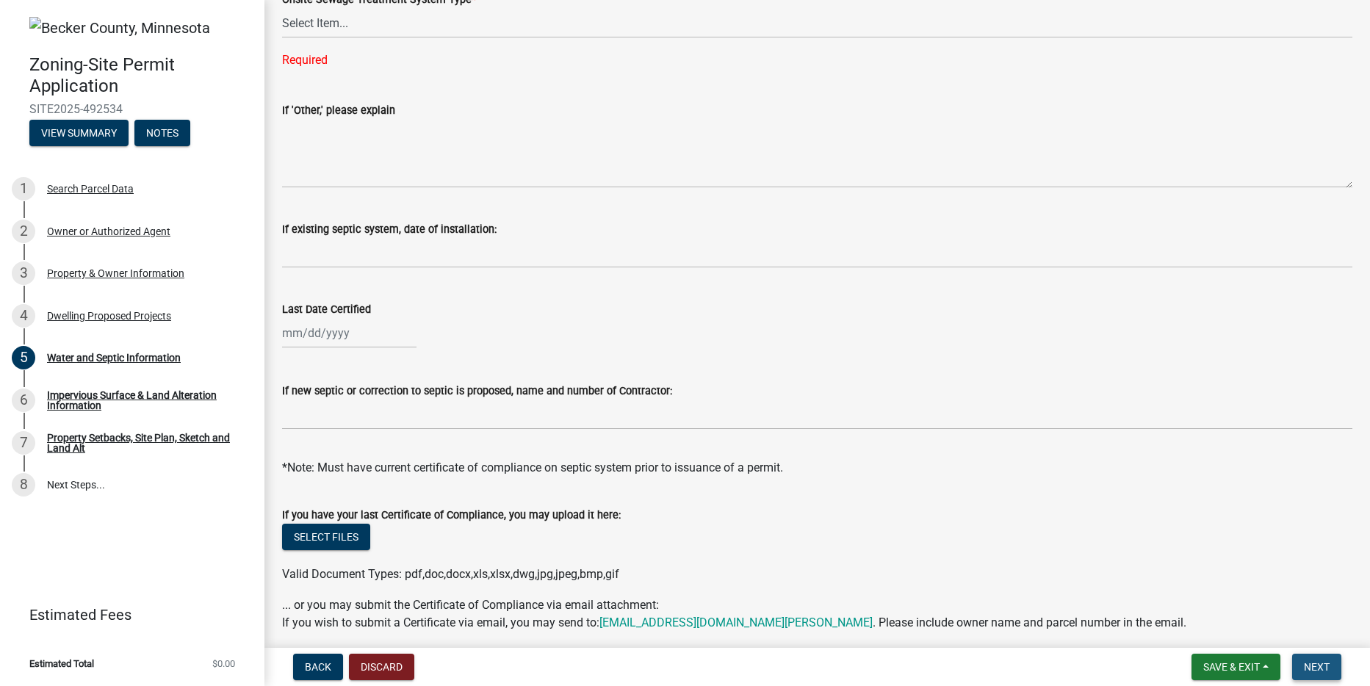
scroll to position [438, 0]
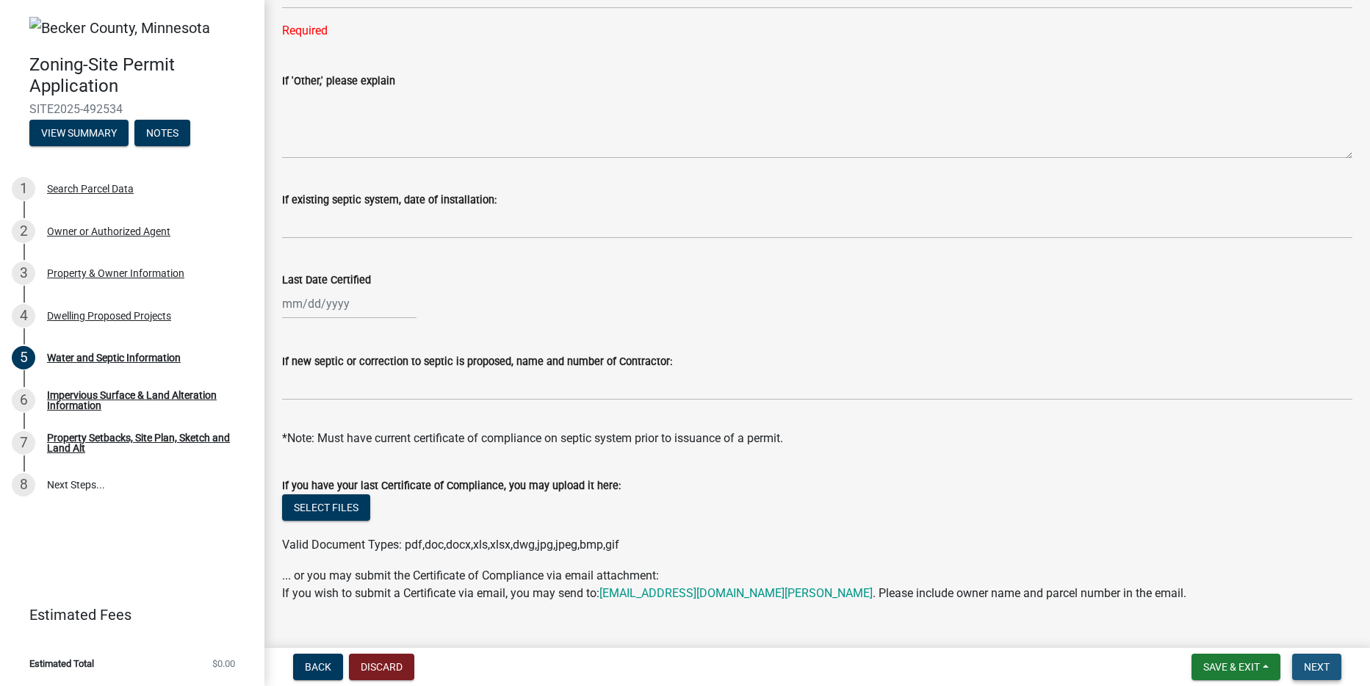
click at [1318, 668] on span "Next" at bounding box center [1317, 667] width 26 height 12
click at [347, 509] on button "Select files" at bounding box center [326, 507] width 88 height 26
click at [82, 397] on div "Impervious Surface & Land Alteration Information" at bounding box center [144, 400] width 194 height 21
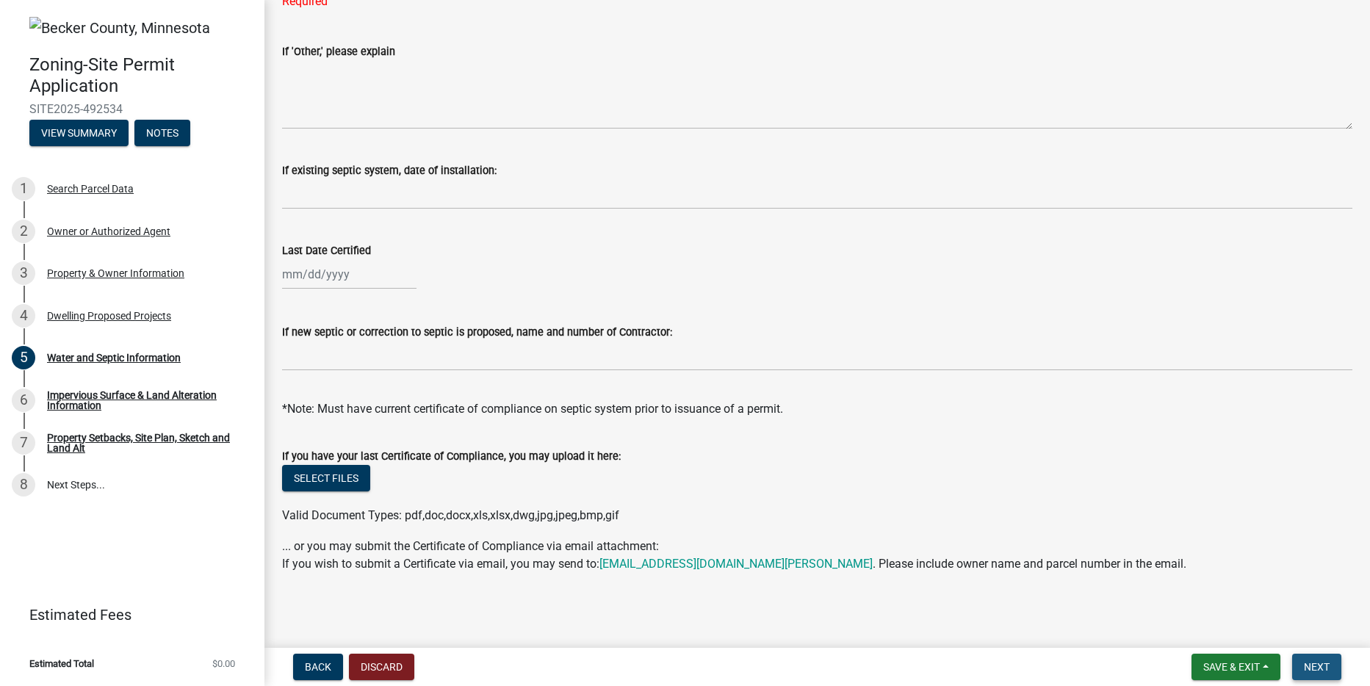
click at [1318, 658] on button "Next" at bounding box center [1316, 667] width 49 height 26
click at [313, 668] on span "Back" at bounding box center [318, 667] width 26 height 12
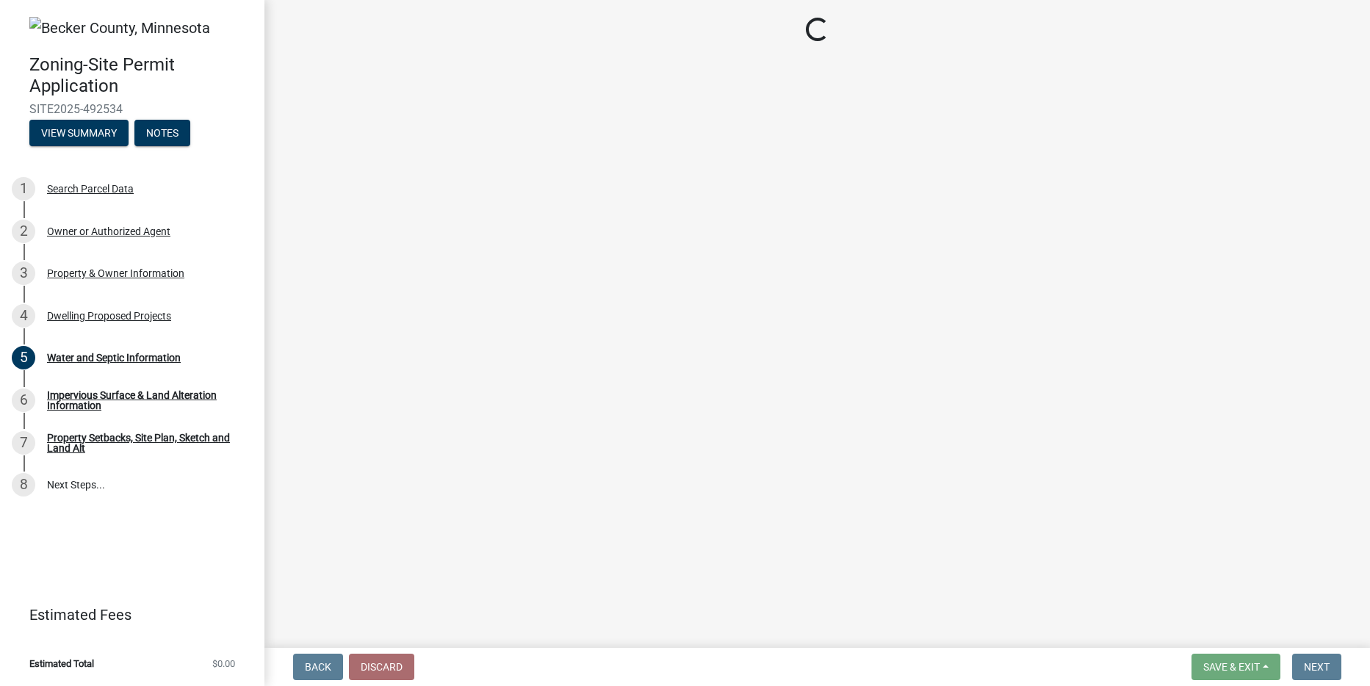
select select "b76c2e3f-c59d-4748-8205-29623accd873"
select select "11c1c089-3b44-43c0-9549-3c9eeea2451f"
select select "781a3532-4308-48f8-bcde-e97c9fab42cb"
select select "f1d8ab9f-3049-45ab-b225-68f6b4f5b1c8"
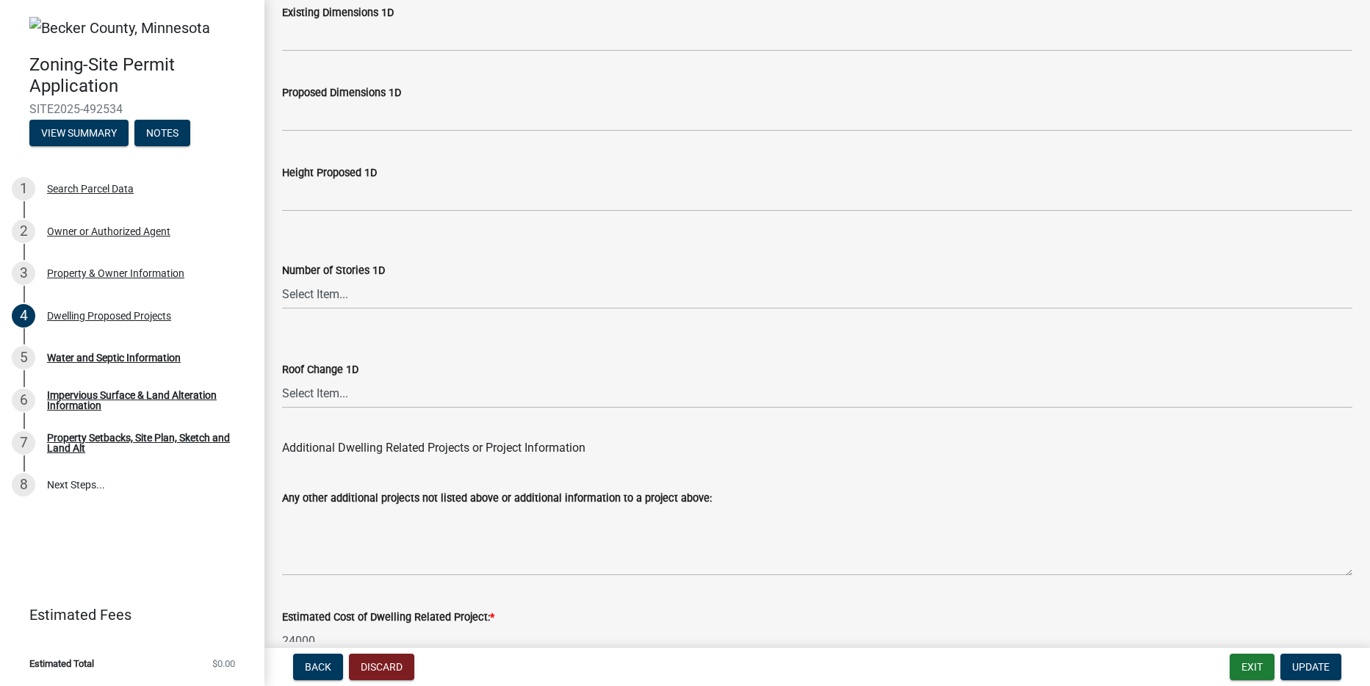
scroll to position [3515, 0]
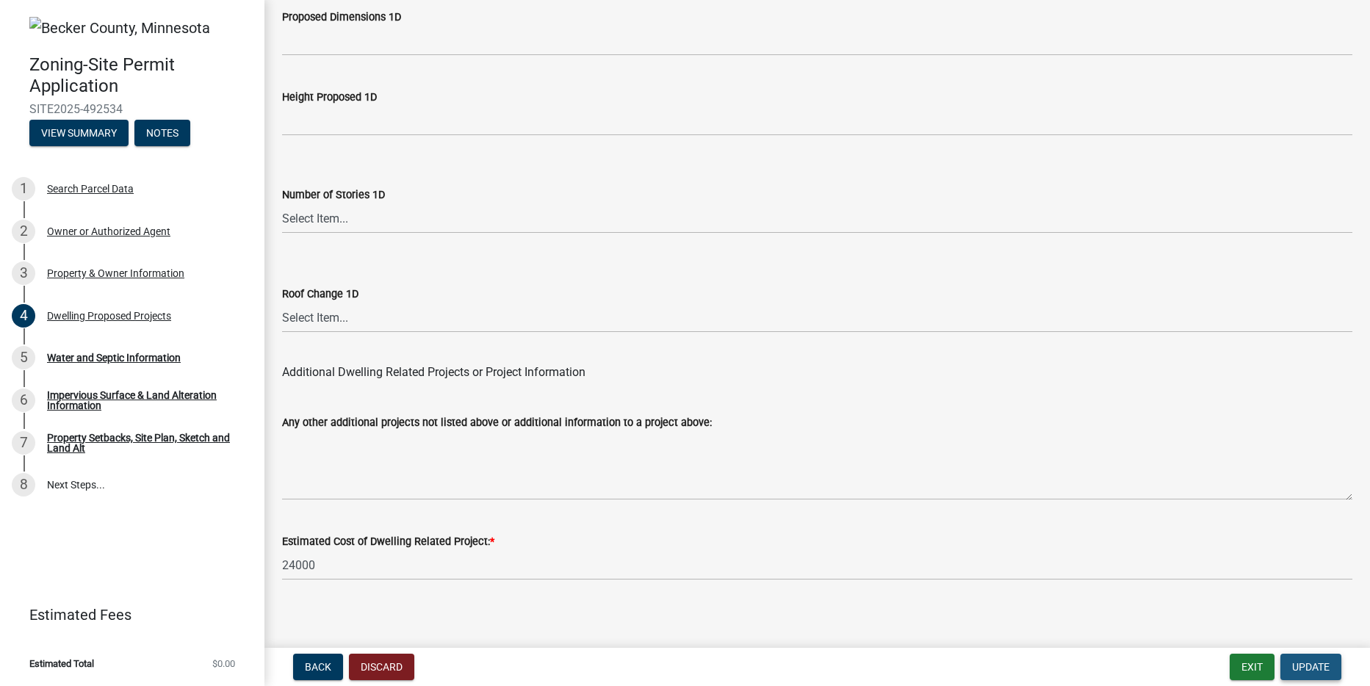
click at [1310, 663] on span "Update" at bounding box center [1310, 667] width 37 height 12
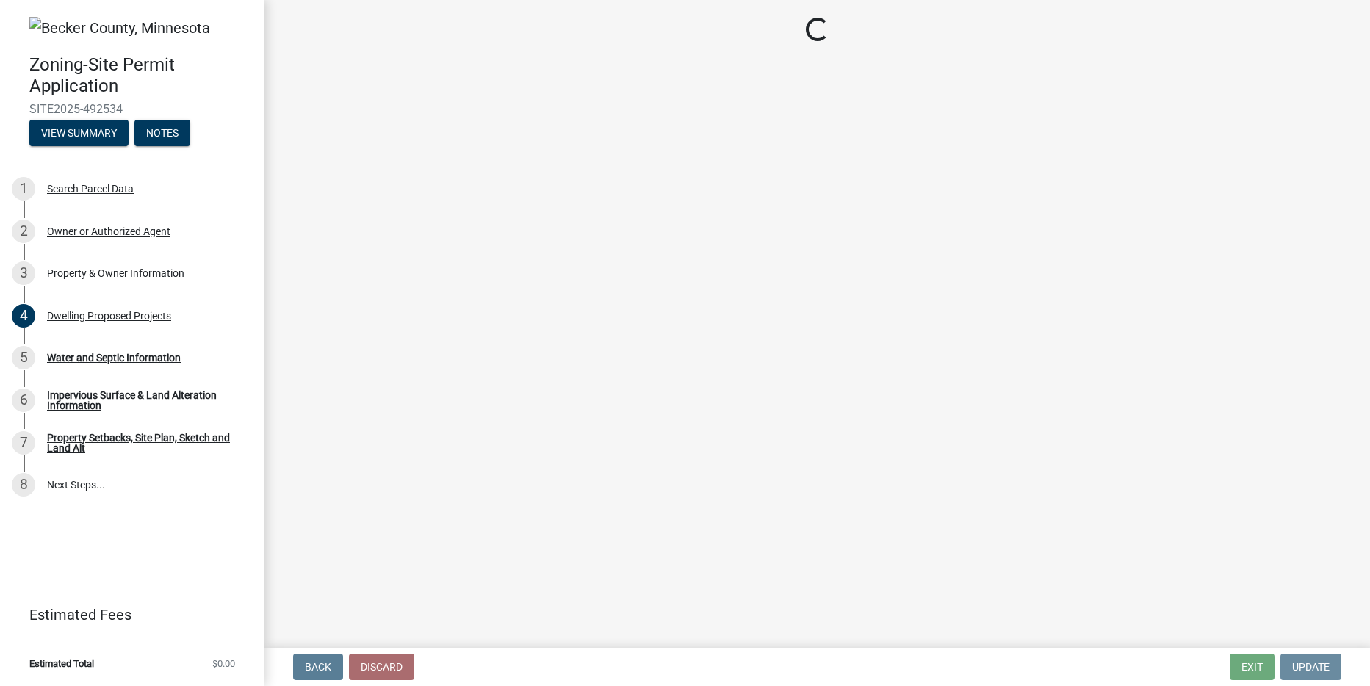
scroll to position [0, 0]
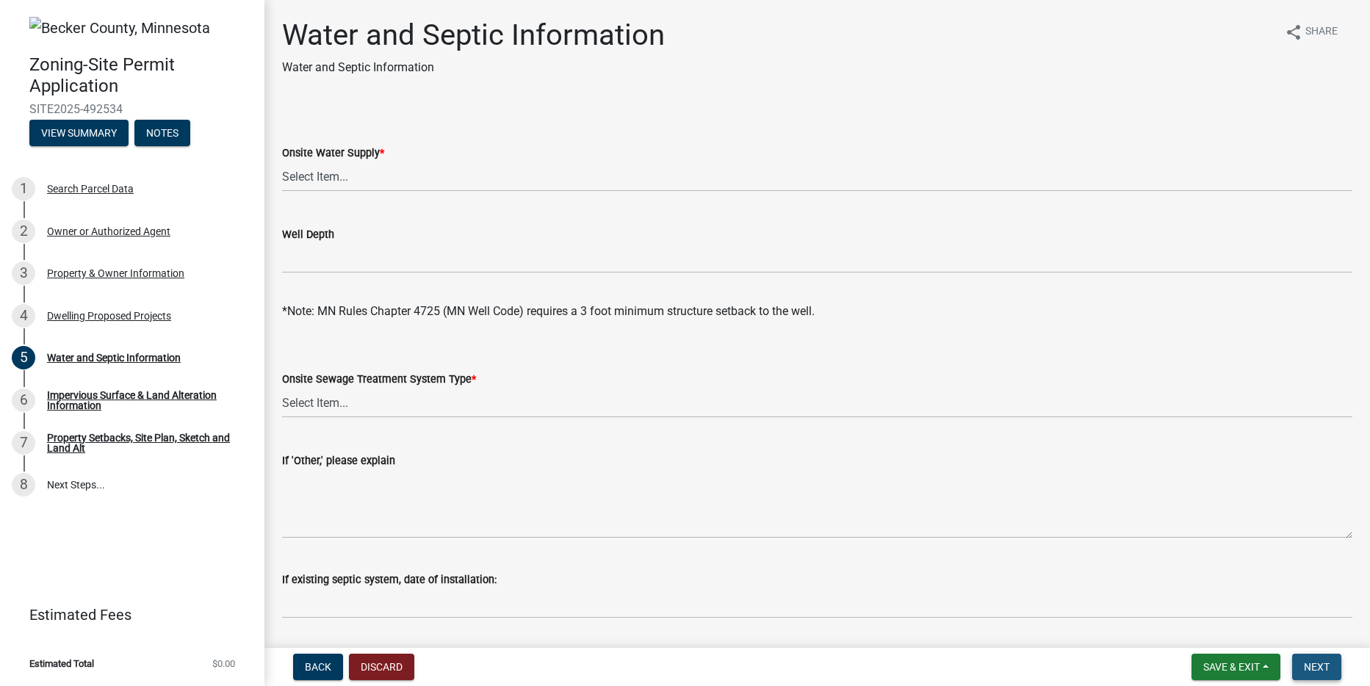
click at [1325, 667] on span "Next" at bounding box center [1317, 667] width 26 height 12
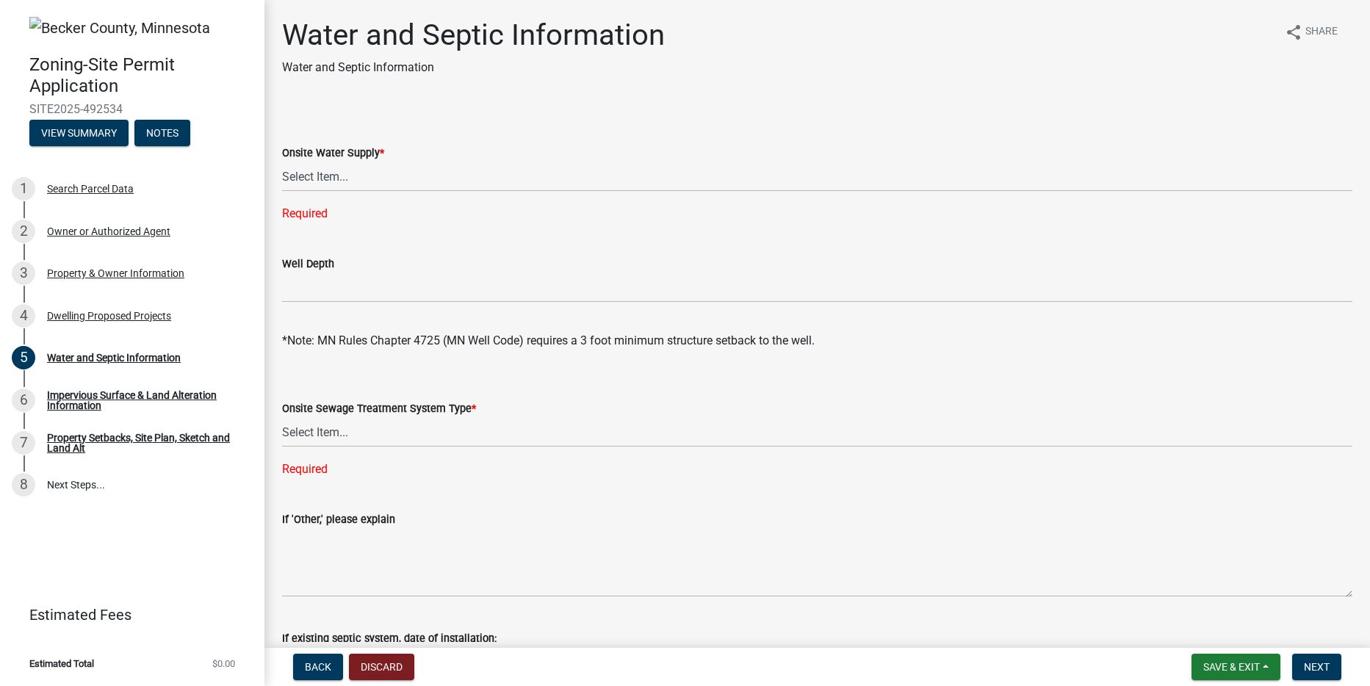
click at [1108, 485] on wm-data-entity-input "Onsite Sewage Treatment System Type * Select Item... No existing or proposed se…" at bounding box center [817, 425] width 1070 height 129
click at [983, 417] on select "Select Item... No existing or proposed septic Proposed New or Corrected Septic …" at bounding box center [817, 432] width 1070 height 30
